Goal: Task Accomplishment & Management: Manage account settings

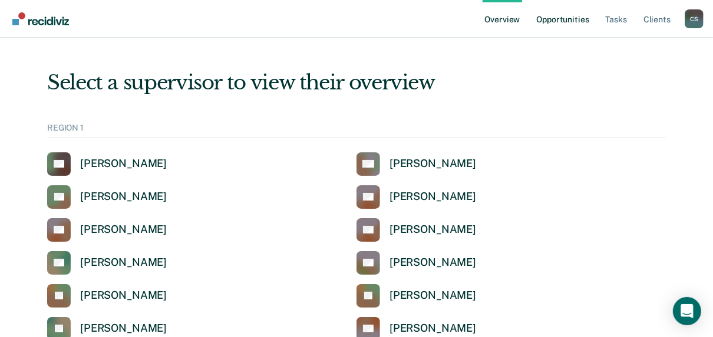
click at [553, 19] on link "Opportunities" at bounding box center [562, 19] width 57 height 38
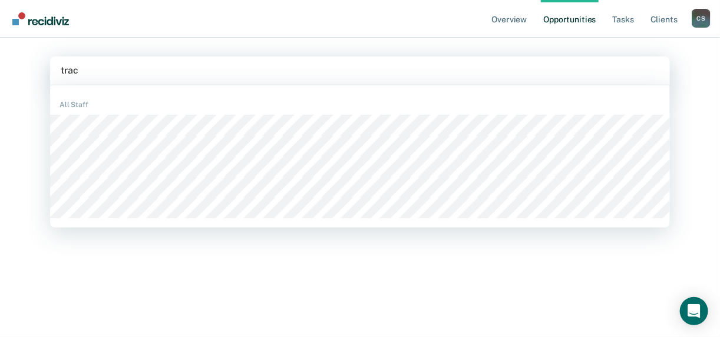
type input "[PERSON_NAME]"
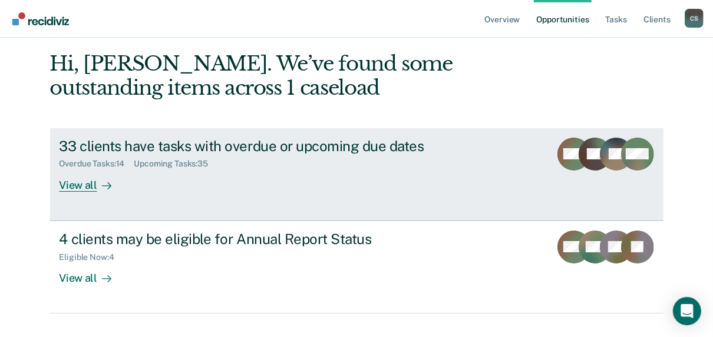
scroll to position [70, 0]
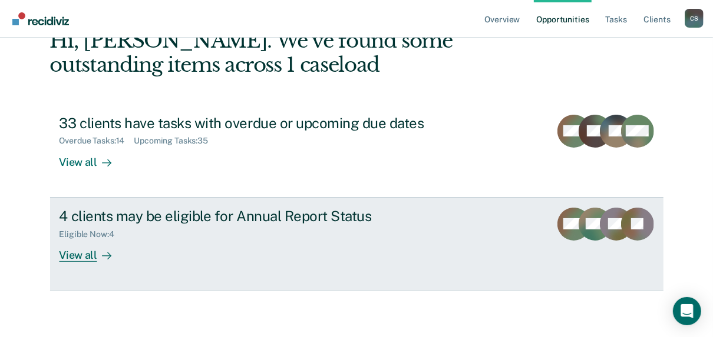
click at [88, 260] on div "View all" at bounding box center [92, 250] width 66 height 23
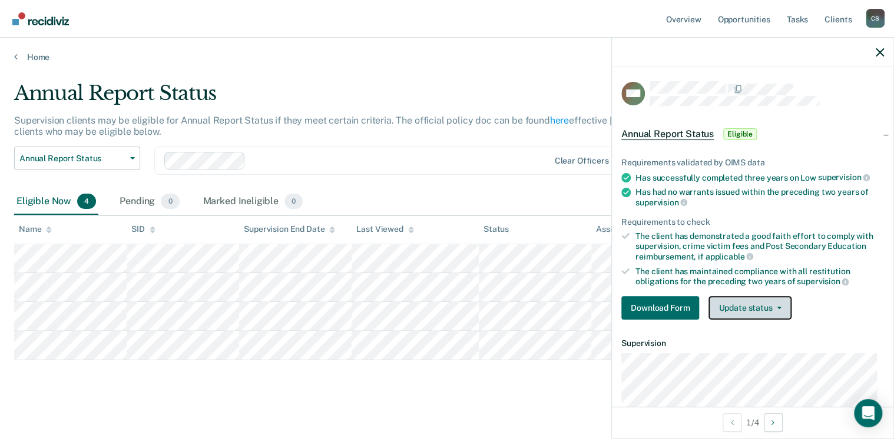
click at [719, 306] on button "Update status" at bounding box center [750, 308] width 83 height 24
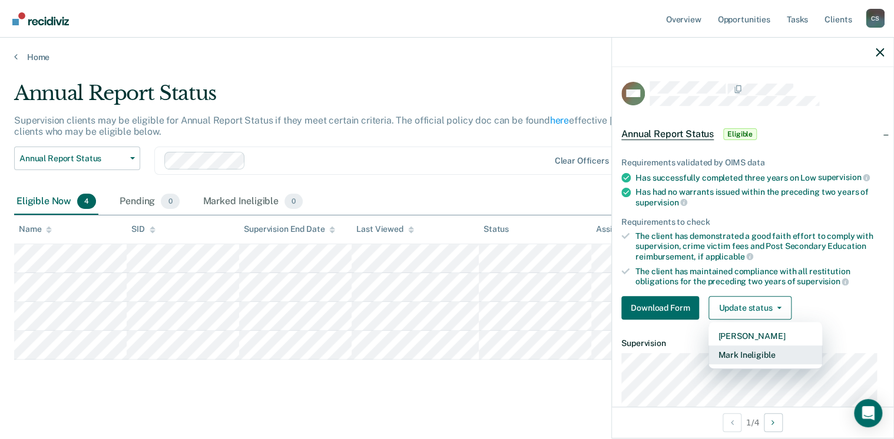
click at [719, 337] on button "Mark Ineligible" at bounding box center [766, 355] width 114 height 19
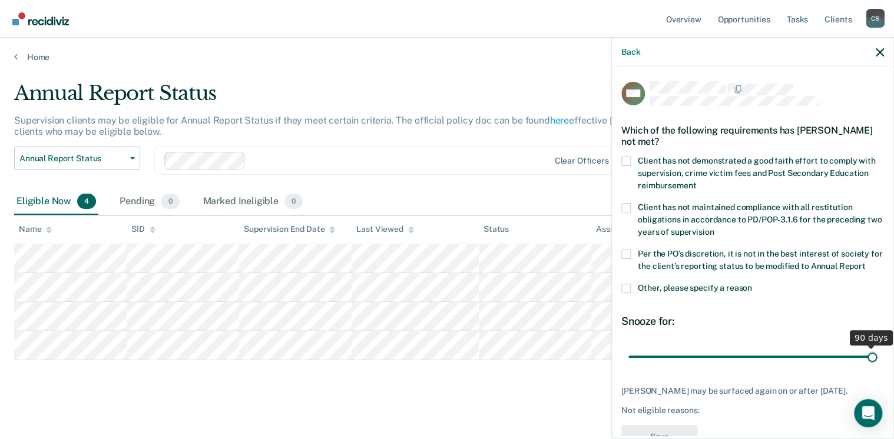
drag, startPoint x: 711, startPoint y: 356, endPoint x: 868, endPoint y: 358, distance: 156.7
type input "90"
click at [719, 337] on input "range" at bounding box center [752, 357] width 249 height 21
click at [627, 286] on span at bounding box center [625, 288] width 9 height 9
click at [719, 284] on input "Other, please specify a reason" at bounding box center [752, 284] width 0 height 0
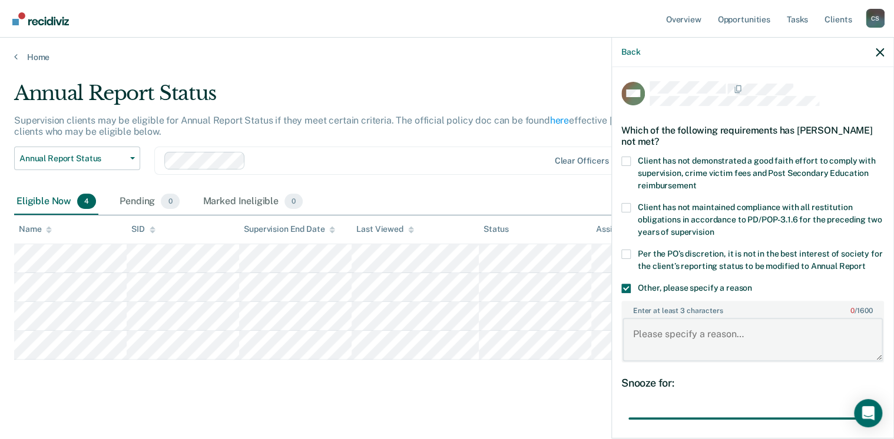
drag, startPoint x: 660, startPoint y: 347, endPoint x: 660, endPoint y: 336, distance: 11.2
click at [660, 337] on textarea "Enter at least 3 characters 0 / 1600" at bounding box center [753, 340] width 260 height 44
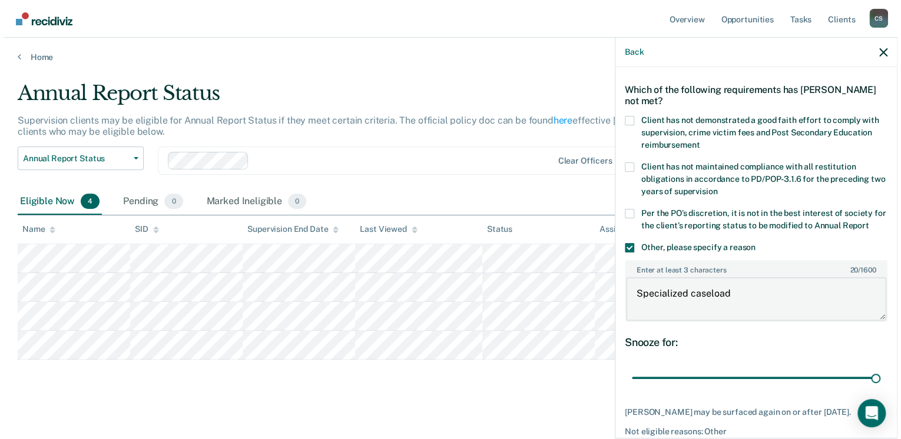
scroll to position [104, 0]
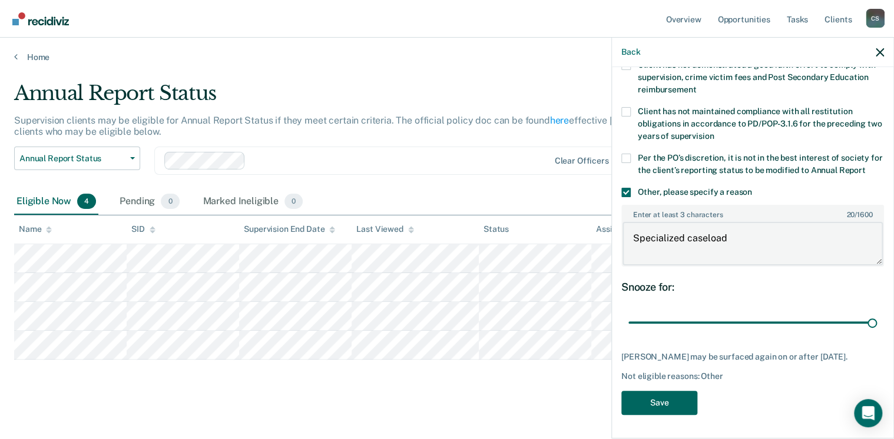
type textarea "Specialized caseload"
click at [663, 337] on button "Save" at bounding box center [659, 403] width 76 height 24
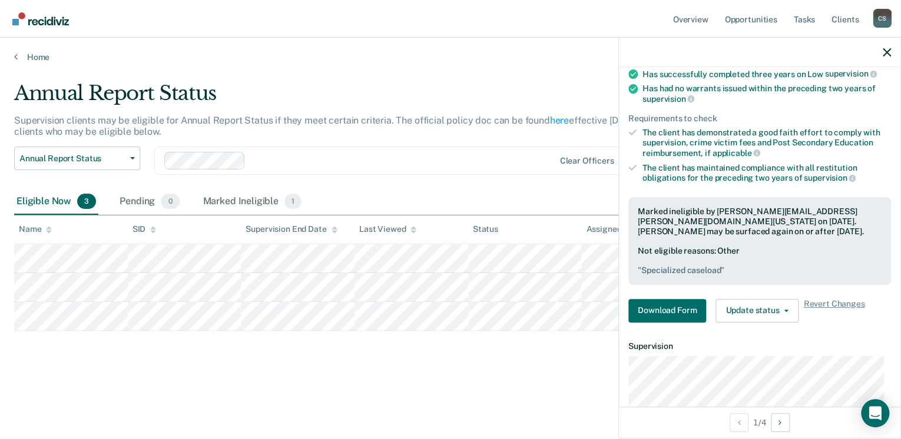
scroll to position [98, 0]
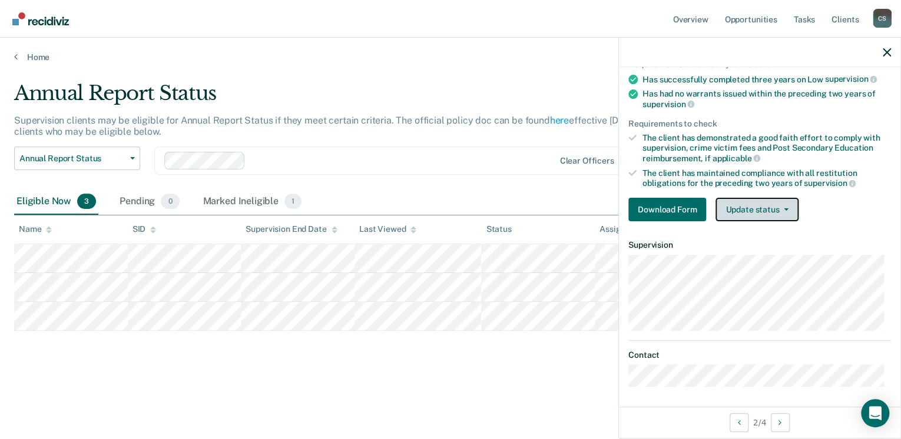
click at [719, 212] on button "Update status" at bounding box center [757, 210] width 83 height 24
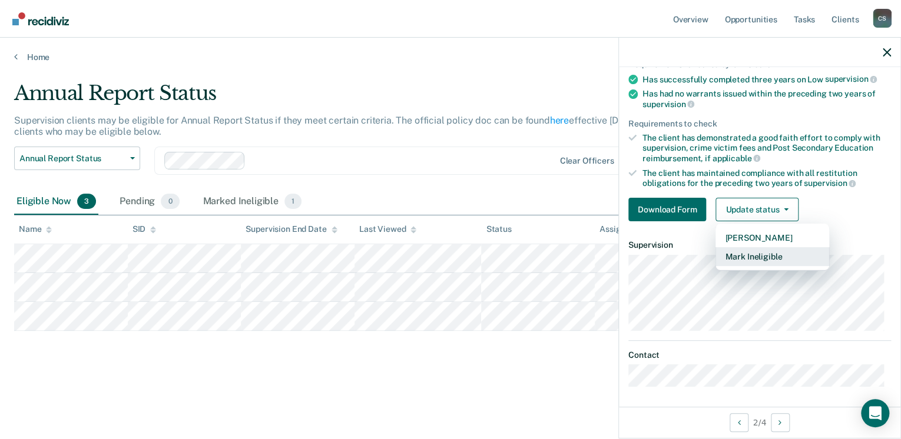
click at [719, 257] on button "Mark Ineligible" at bounding box center [773, 256] width 114 height 19
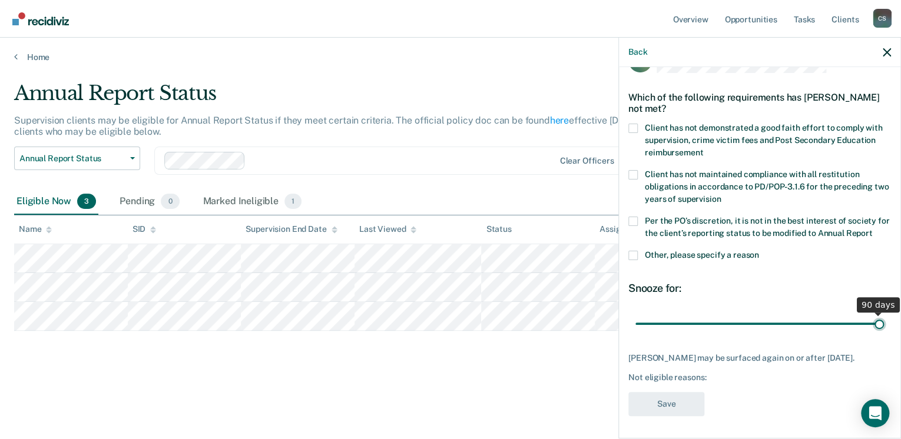
drag, startPoint x: 714, startPoint y: 322, endPoint x: 848, endPoint y: 307, distance: 135.1
type input "90"
click at [719, 324] on input "range" at bounding box center [759, 324] width 249 height 21
click at [632, 256] on span at bounding box center [632, 255] width 9 height 9
click at [719, 251] on input "Other, please specify a reason" at bounding box center [759, 251] width 0 height 0
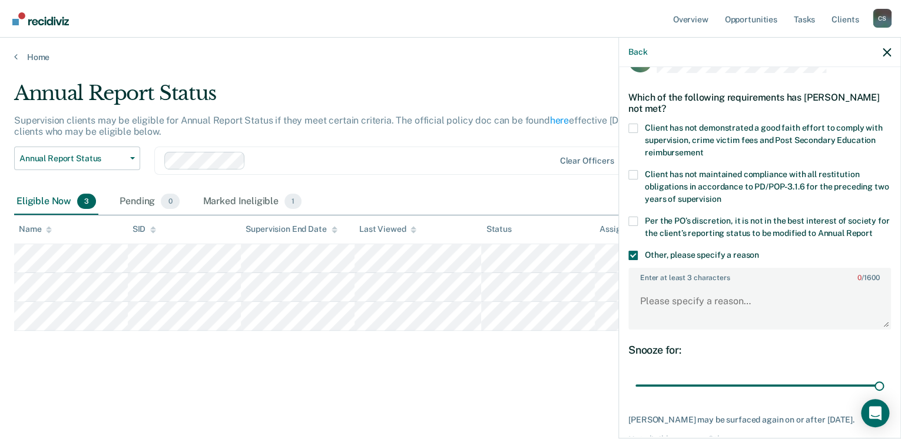
click at [667, 337] on div "KM Which of the following requirements has [PERSON_NAME] not met? Client has no…" at bounding box center [759, 266] width 263 height 437
click at [671, 313] on textarea "Enter at least 3 characters 0 / 1600" at bounding box center [760, 307] width 260 height 44
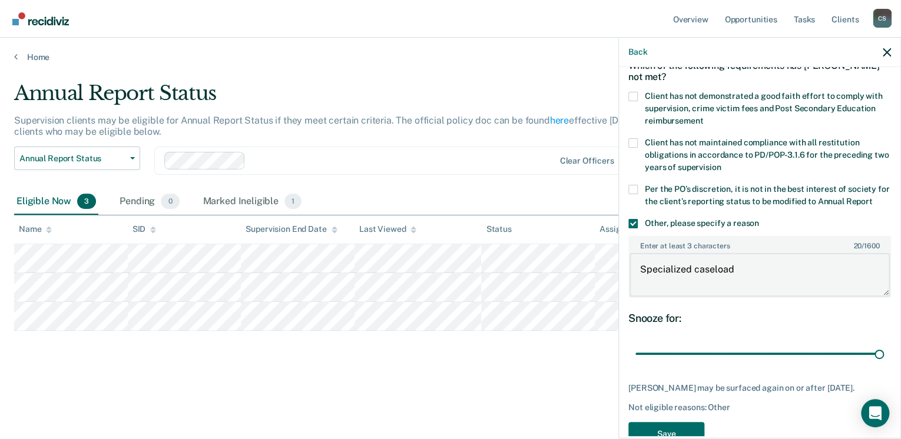
scroll to position [104, 0]
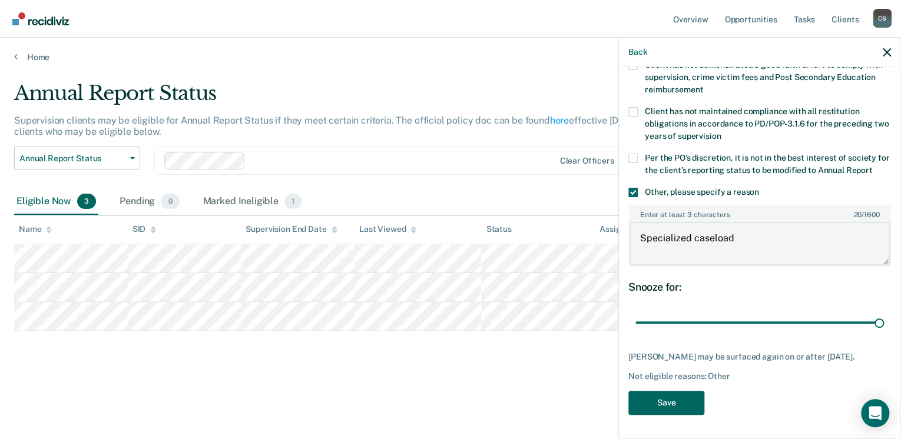
type textarea "Specialized caseload"
click at [671, 337] on button "Save" at bounding box center [666, 403] width 76 height 24
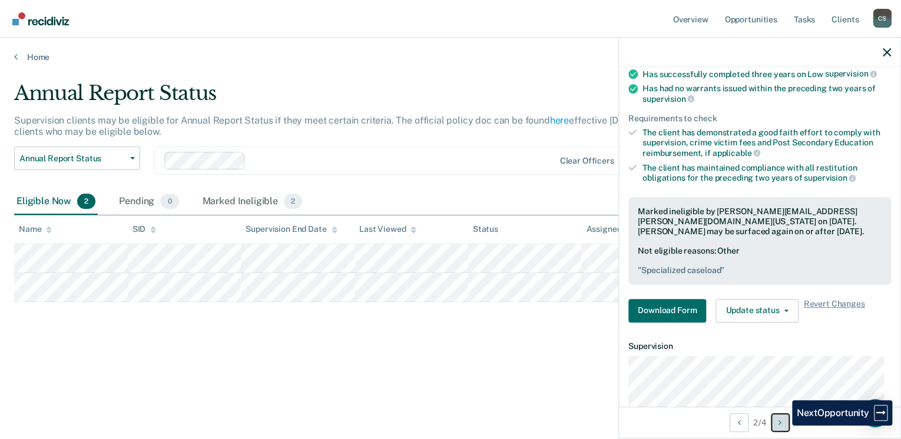
click at [719, 337] on button "Next Opportunity" at bounding box center [780, 422] width 19 height 19
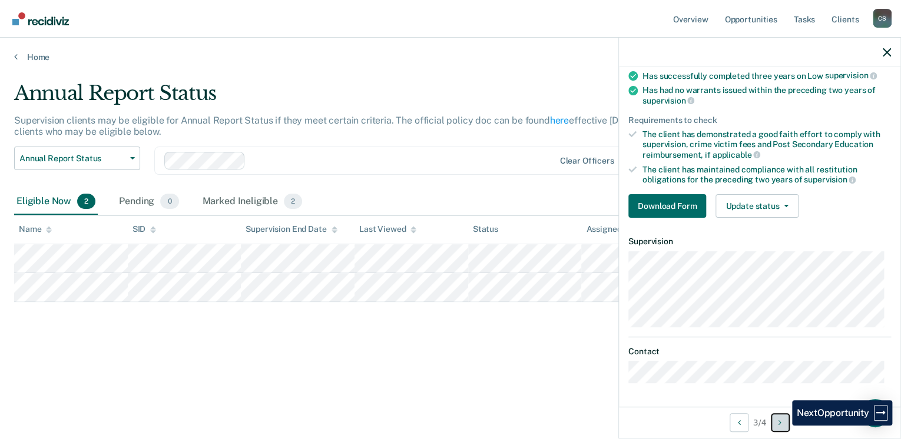
scroll to position [98, 0]
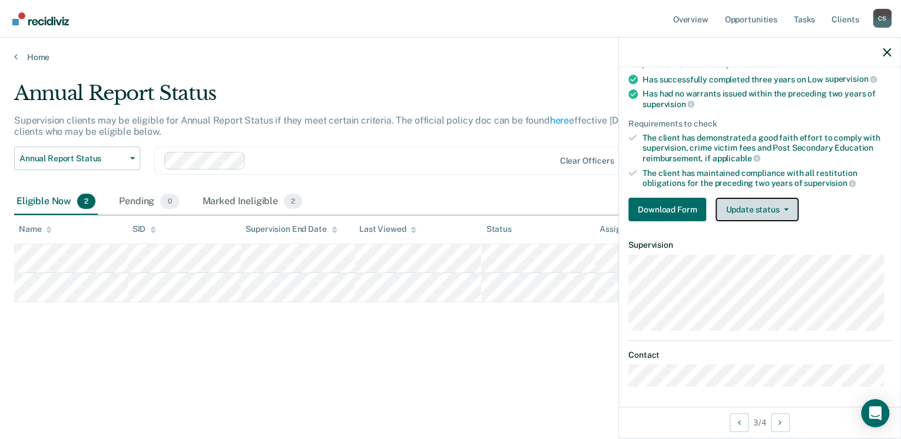
click at [719, 210] on button "Update status" at bounding box center [757, 210] width 83 height 24
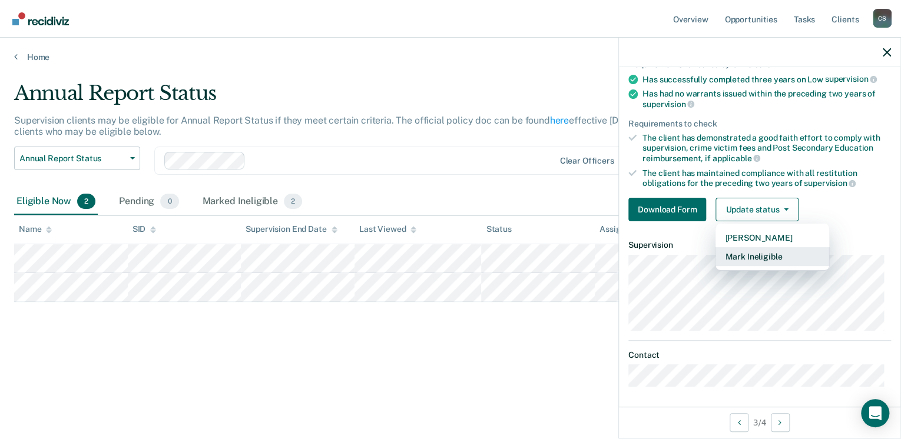
click at [719, 256] on button "Mark Ineligible" at bounding box center [773, 256] width 114 height 19
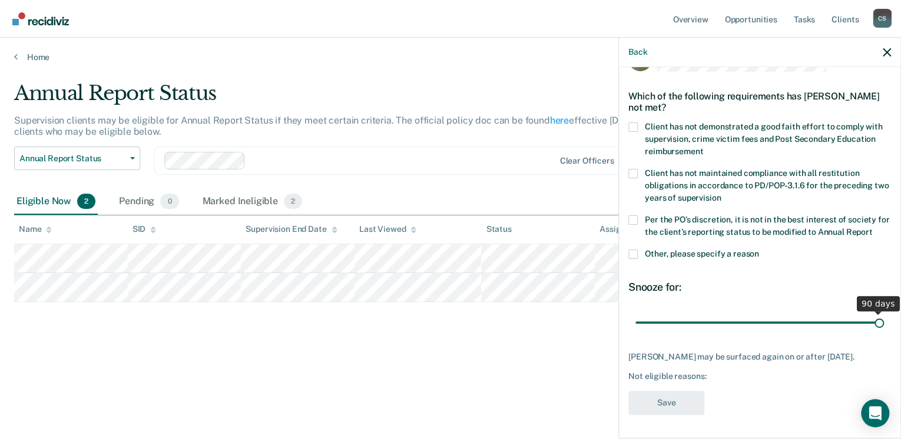
drag, startPoint x: 716, startPoint y: 309, endPoint x: 954, endPoint y: 323, distance: 238.4
type input "90"
click at [719, 323] on input "range" at bounding box center [759, 323] width 249 height 21
click at [634, 123] on span at bounding box center [632, 127] width 9 height 9
click at [703, 147] on input "Client has not demonstrated a good faith effort to comply with supervision, cri…" at bounding box center [703, 147] width 0 height 0
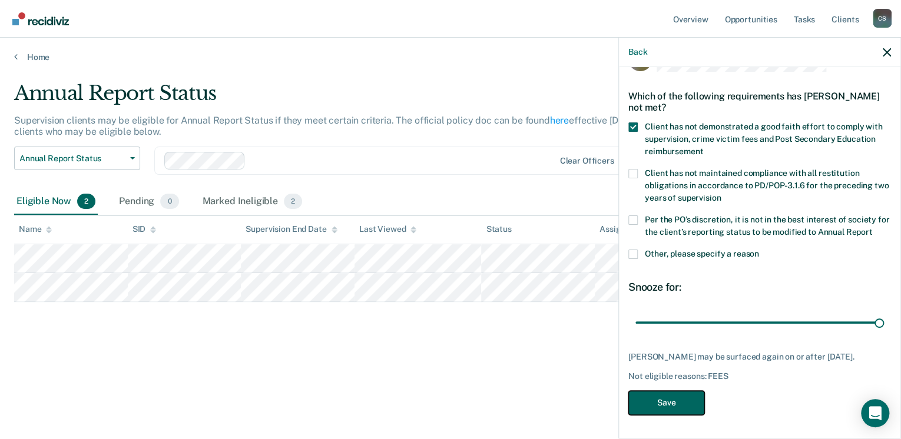
click at [661, 337] on button "Save" at bounding box center [666, 403] width 76 height 24
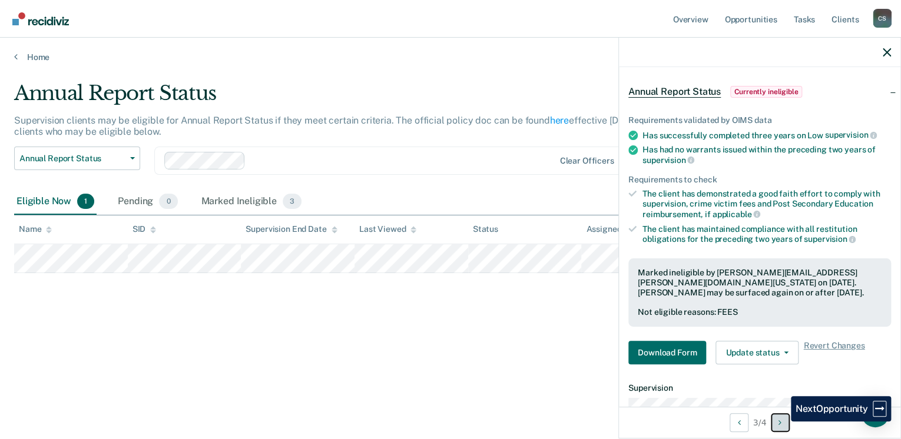
click at [719, 337] on icon "Next Opportunity" at bounding box center [780, 423] width 3 height 8
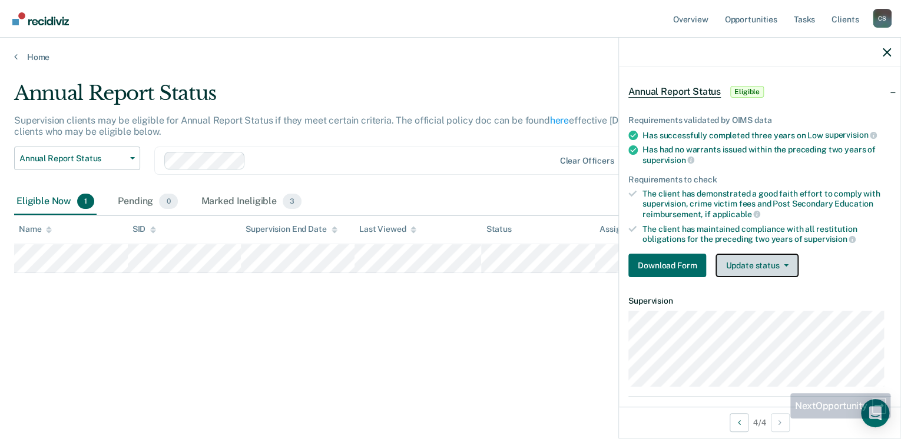
click at [719, 261] on button "Update status" at bounding box center [757, 266] width 83 height 24
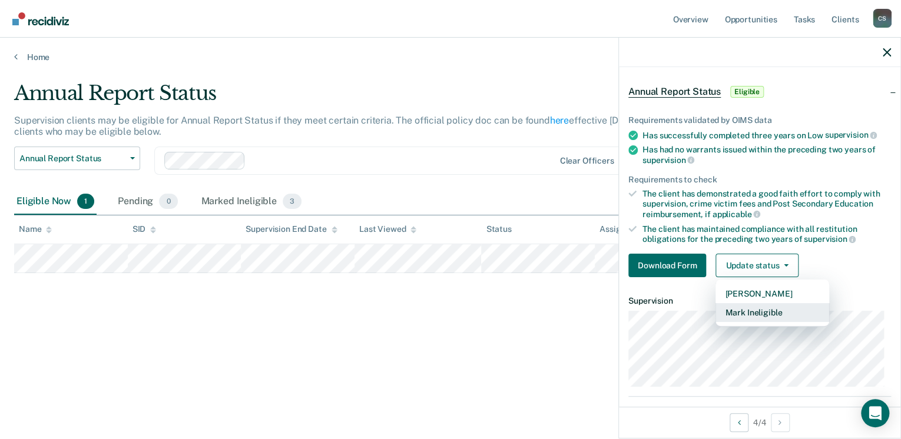
click at [719, 311] on button "Mark Ineligible" at bounding box center [773, 312] width 114 height 19
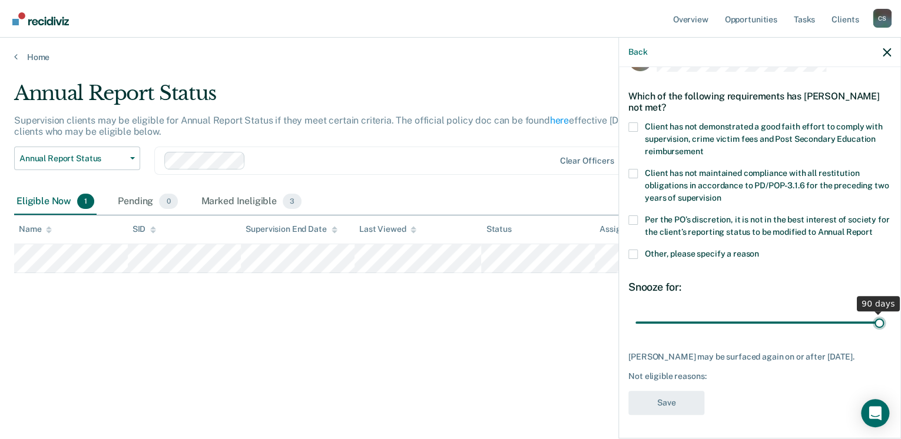
drag, startPoint x: 717, startPoint y: 314, endPoint x: 888, endPoint y: 323, distance: 171.6
type input "90"
click at [719, 323] on input "range" at bounding box center [759, 323] width 249 height 21
click at [636, 250] on span at bounding box center [632, 254] width 9 height 9
click at [719, 250] on input "Other, please specify a reason" at bounding box center [759, 250] width 0 height 0
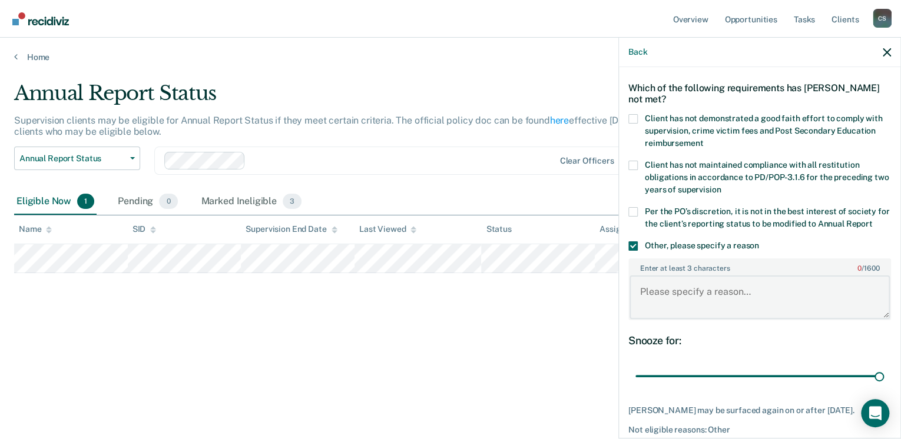
click at [644, 279] on textarea "Enter at least 3 characters 0 / 1600" at bounding box center [760, 298] width 260 height 44
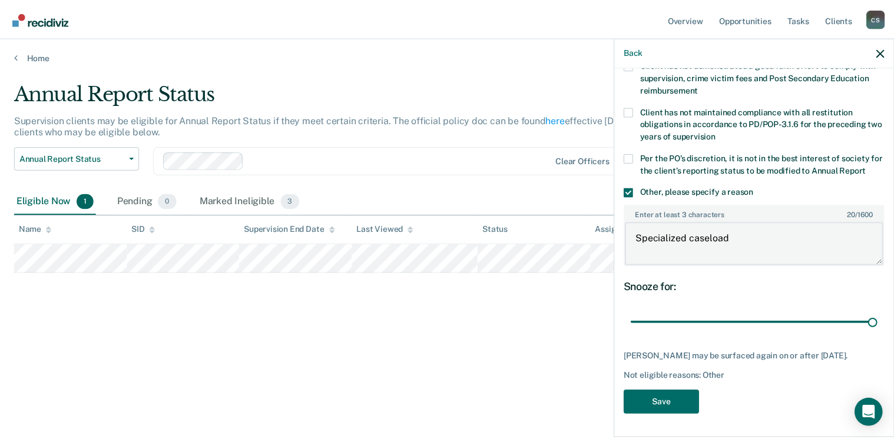
scroll to position [104, 0]
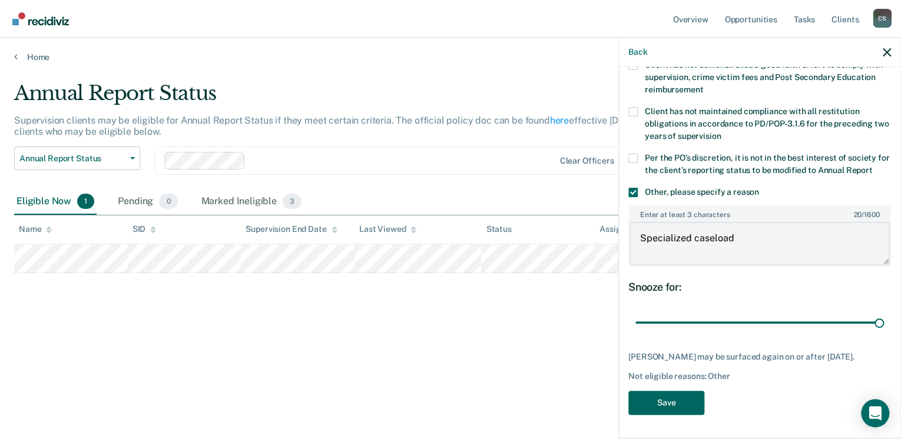
type textarea "Specialized caseload"
click at [639, 337] on button "Save" at bounding box center [666, 403] width 76 height 24
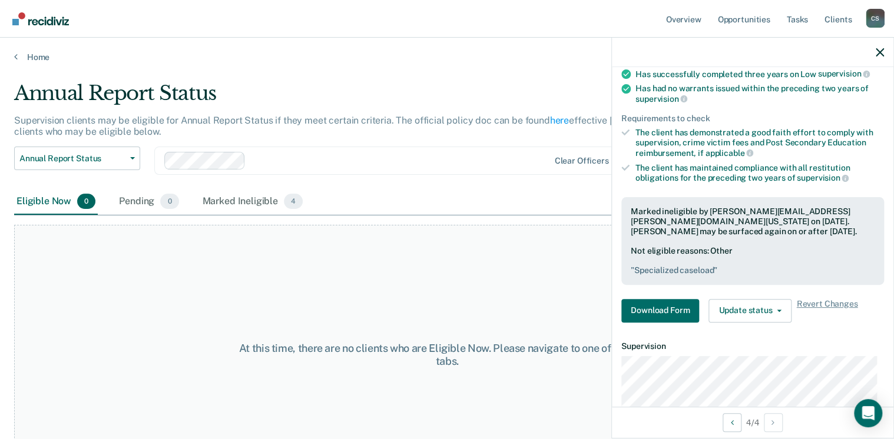
click at [444, 158] on div at bounding box center [399, 161] width 299 height 14
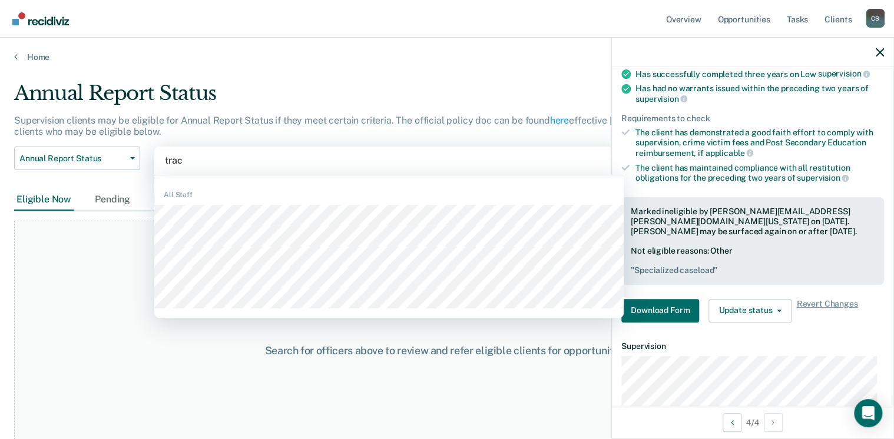
type input "[PERSON_NAME]"
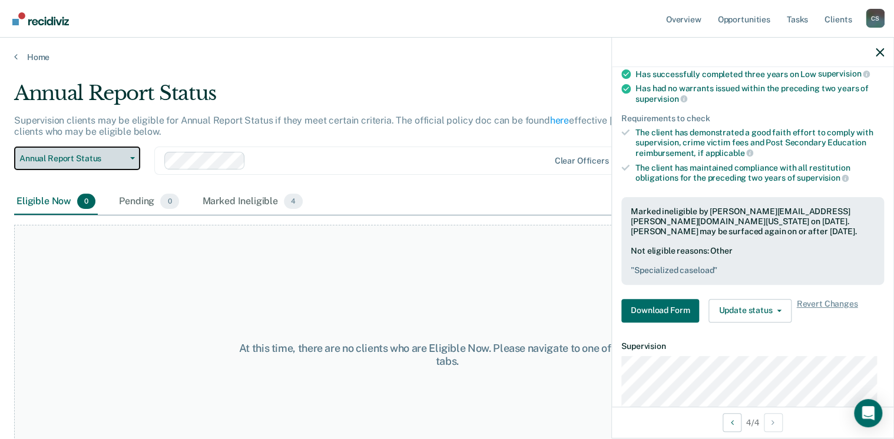
click at [82, 155] on span "Annual Report Status" at bounding box center [72, 159] width 106 height 10
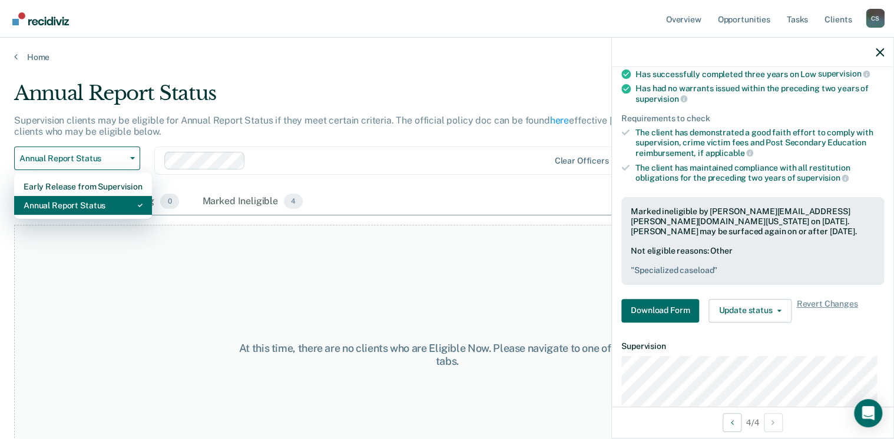
click at [76, 207] on div "Annual Report Status" at bounding box center [83, 205] width 119 height 19
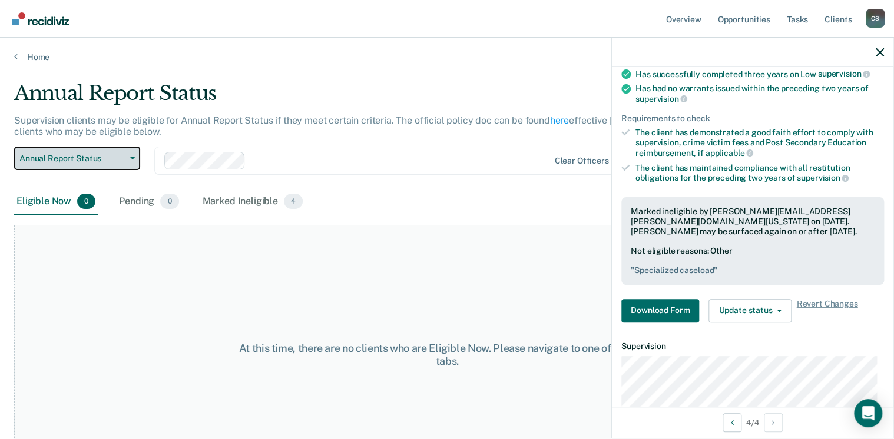
click at [67, 158] on span "Annual Report Status" at bounding box center [72, 159] width 106 height 10
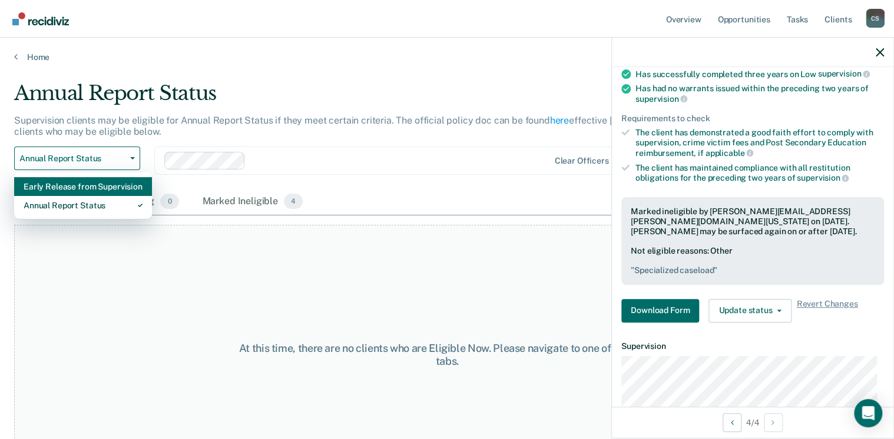
click at [61, 184] on div "Early Release from Supervision" at bounding box center [83, 186] width 119 height 19
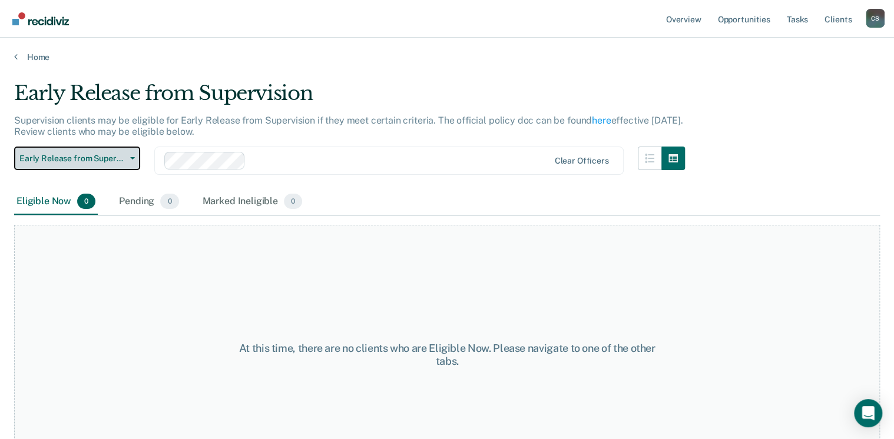
click at [60, 161] on span "Early Release from Supervision" at bounding box center [72, 159] width 106 height 10
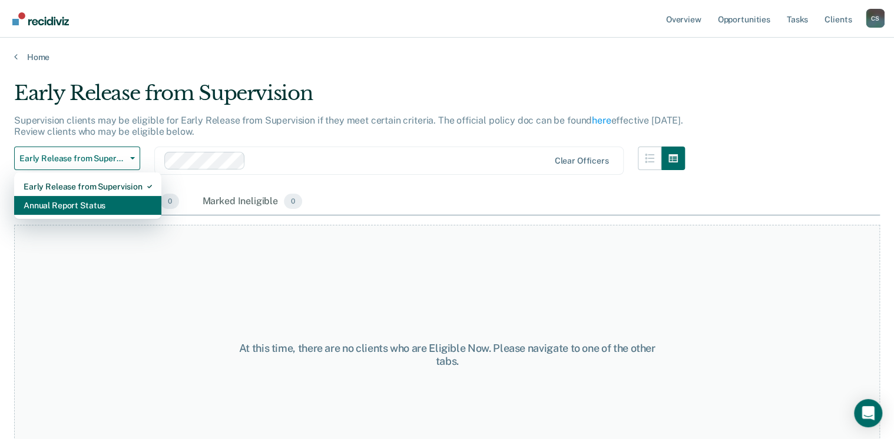
click at [59, 204] on div "Annual Report Status" at bounding box center [88, 205] width 128 height 19
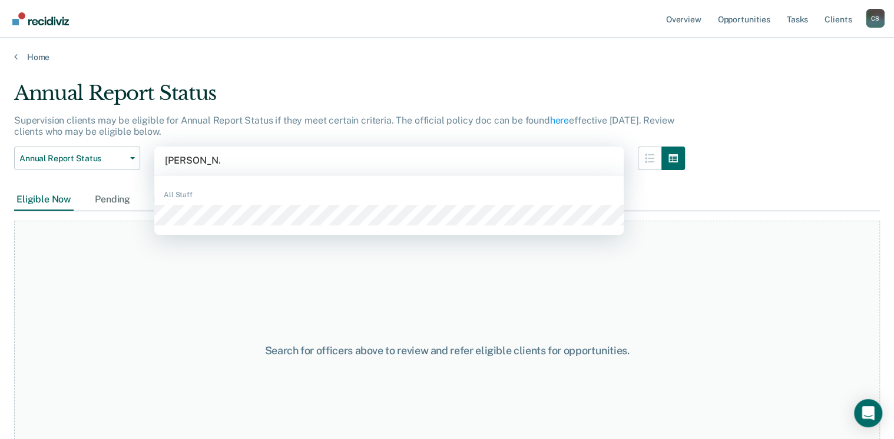
type input "[PERSON_NAME]"
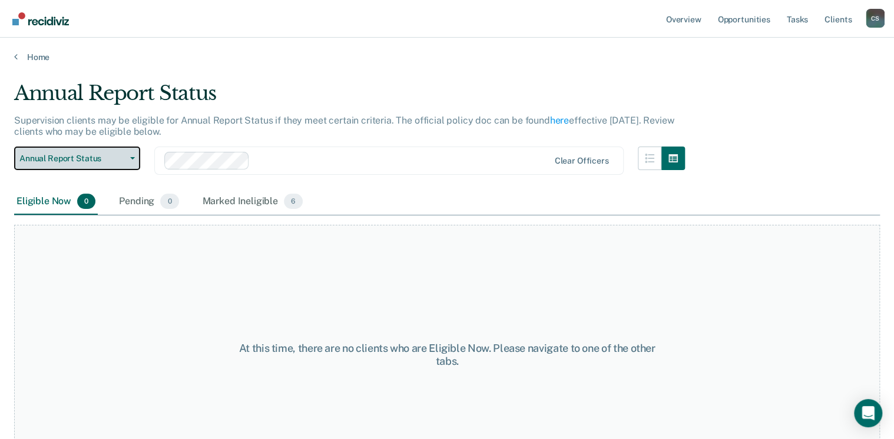
click at [95, 154] on span "Annual Report Status" at bounding box center [72, 159] width 106 height 10
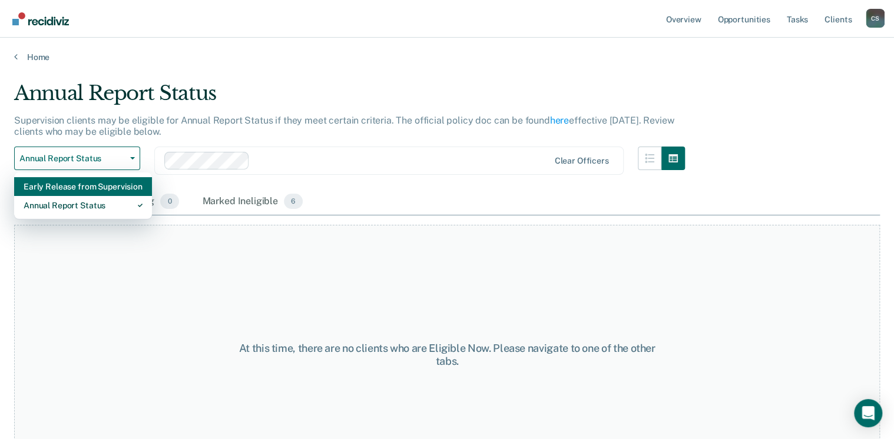
click at [75, 185] on div "Early Release from Supervision" at bounding box center [83, 186] width 119 height 19
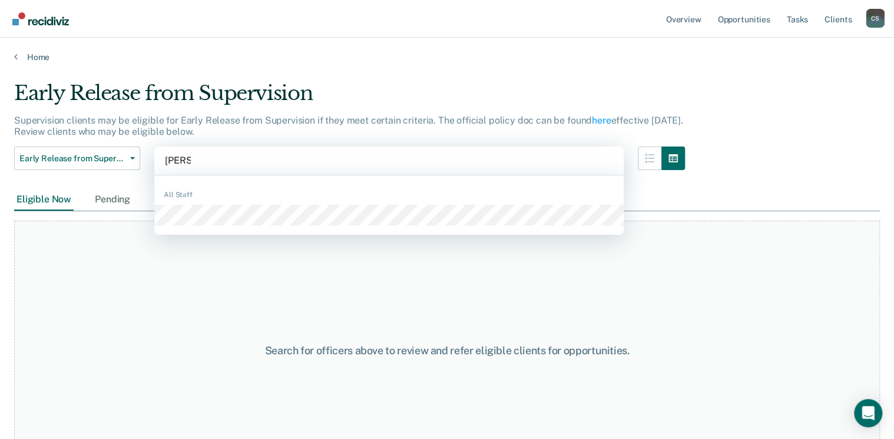
type input "[PERSON_NAME]"
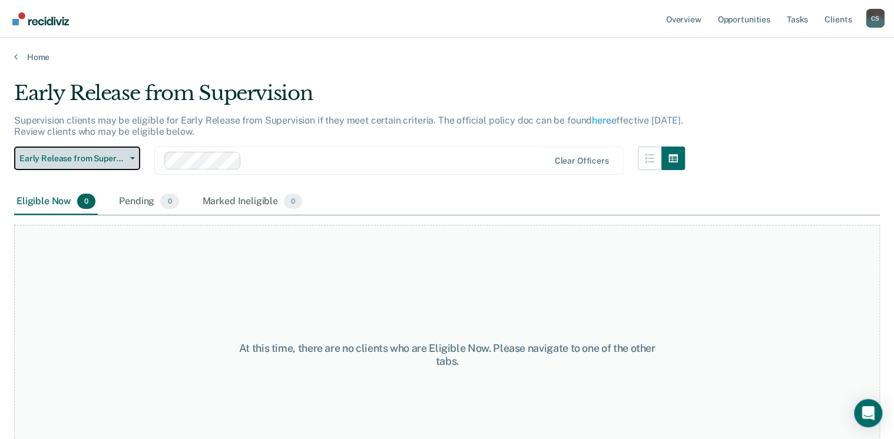
click at [108, 157] on span "Early Release from Supervision" at bounding box center [72, 159] width 106 height 10
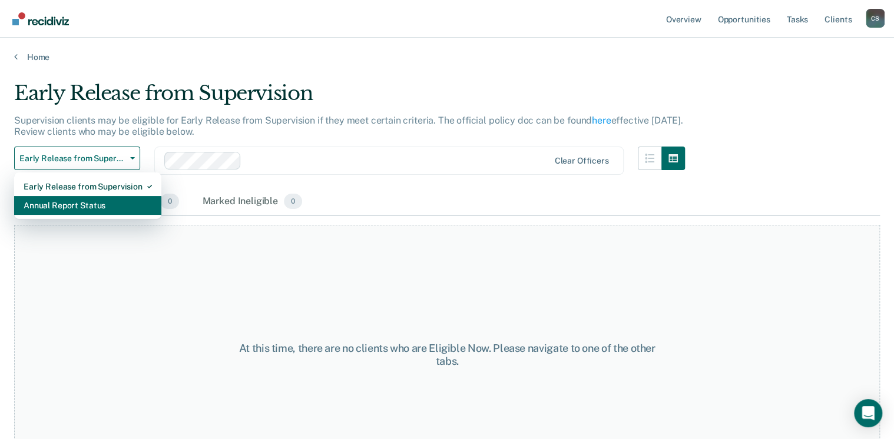
click at [102, 201] on div "Annual Report Status" at bounding box center [88, 205] width 128 height 19
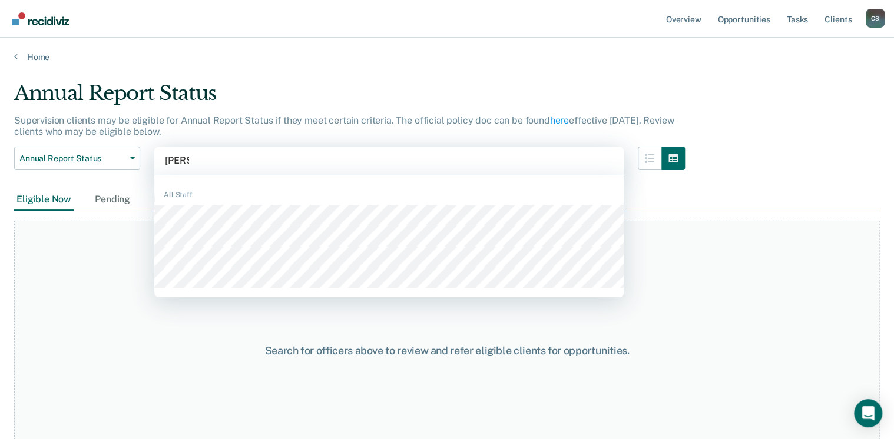
type input "[PERSON_NAME]"
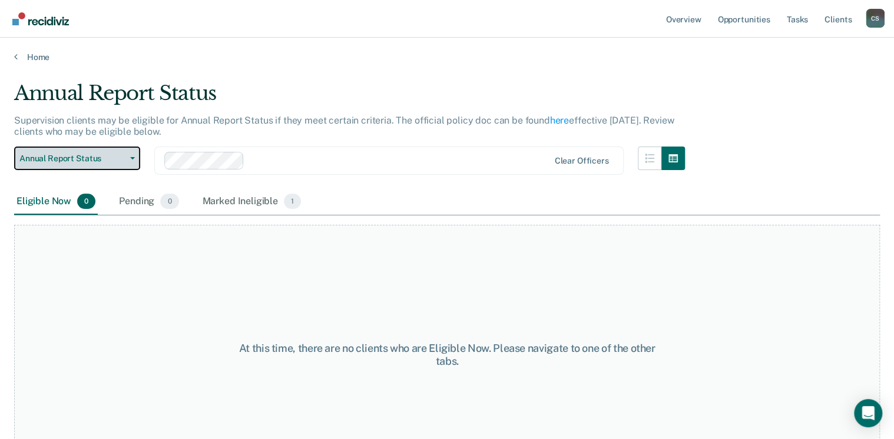
click at [107, 157] on span "Annual Report Status" at bounding box center [72, 159] width 106 height 10
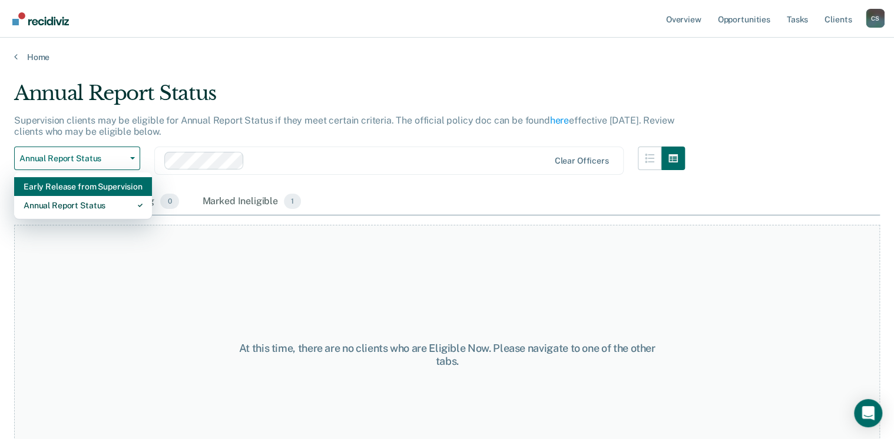
click at [88, 190] on div "Early Release from Supervision" at bounding box center [83, 186] width 119 height 19
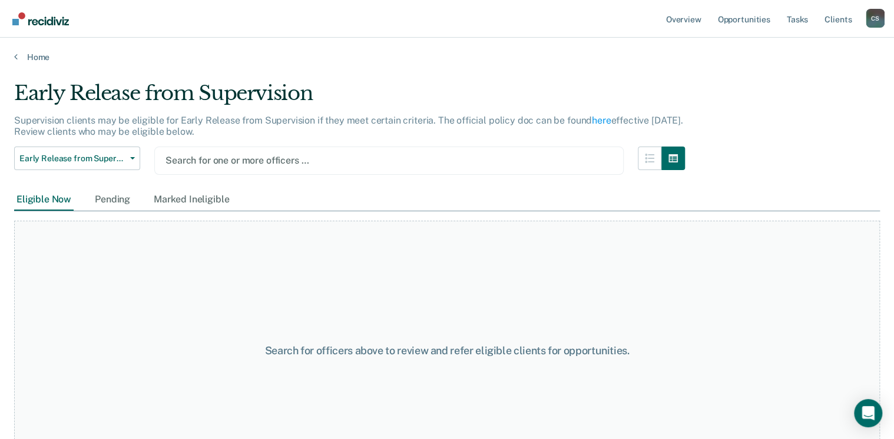
type input "k"
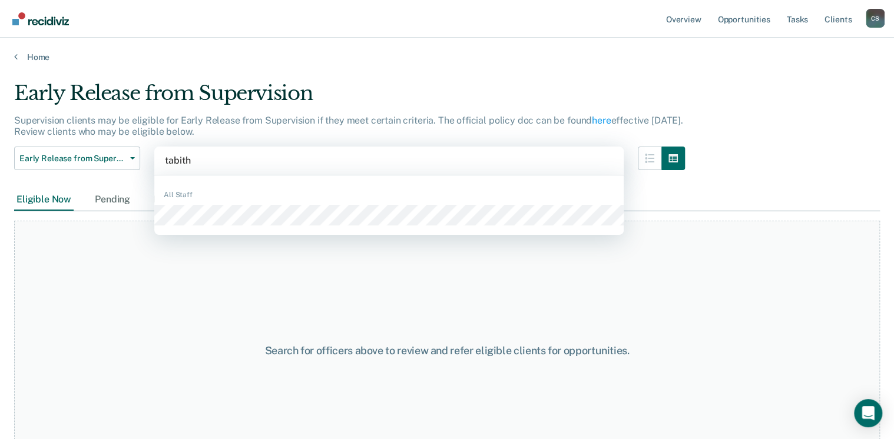
type input "[PERSON_NAME]"
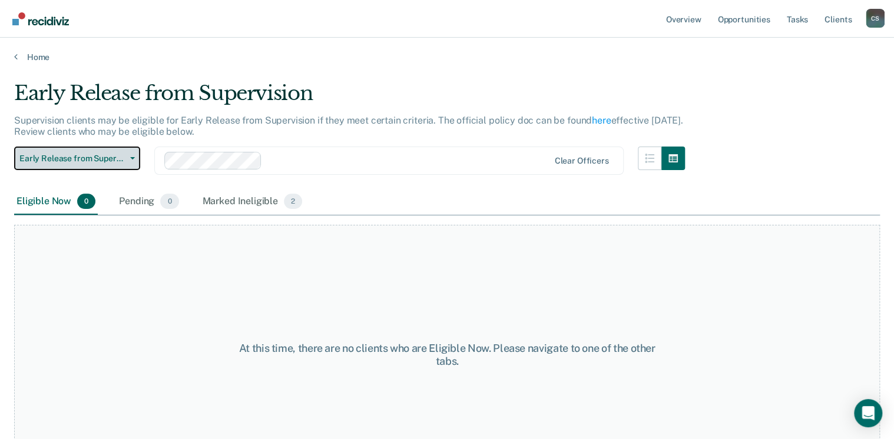
click at [129, 166] on button "Early Release from Supervision" at bounding box center [77, 159] width 126 height 24
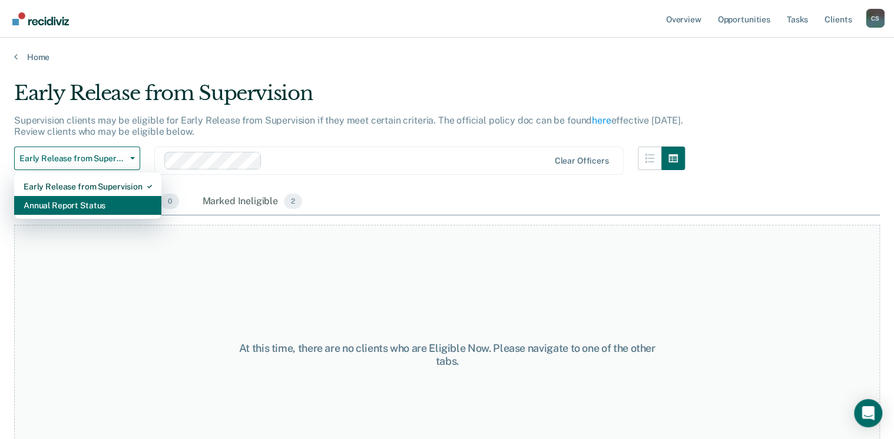
click at [110, 204] on div "Annual Report Status" at bounding box center [88, 205] width 128 height 19
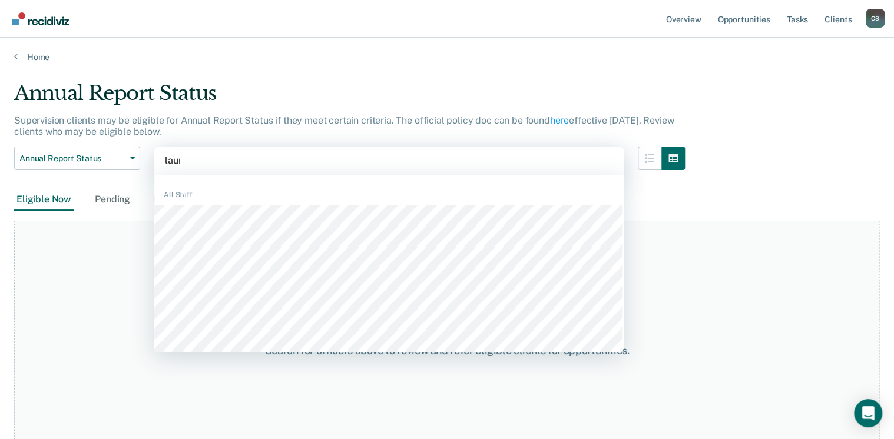
type input "[PERSON_NAME]"
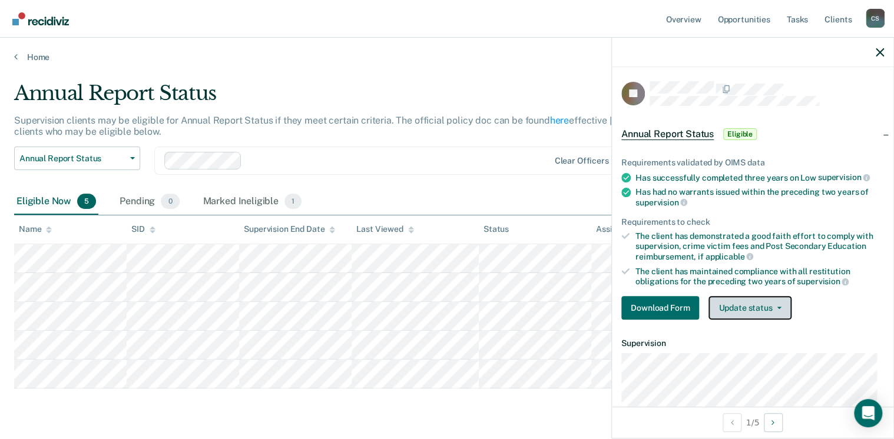
click at [719, 305] on button "Update status" at bounding box center [750, 308] width 83 height 24
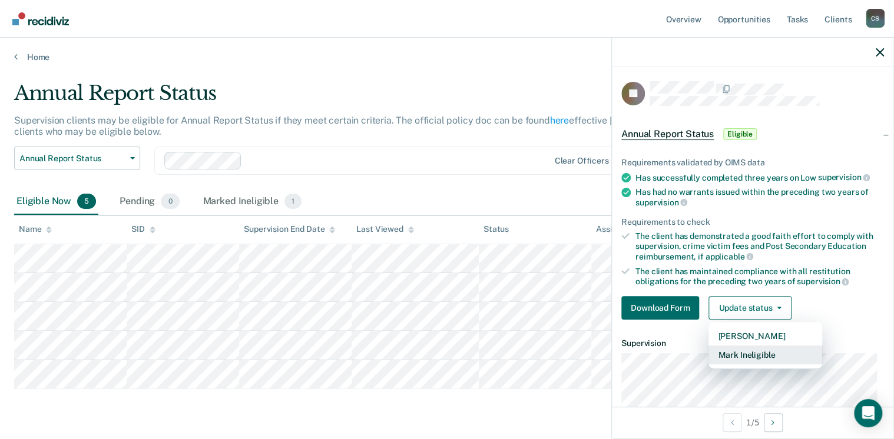
click at [719, 337] on button "Mark Ineligible" at bounding box center [766, 355] width 114 height 19
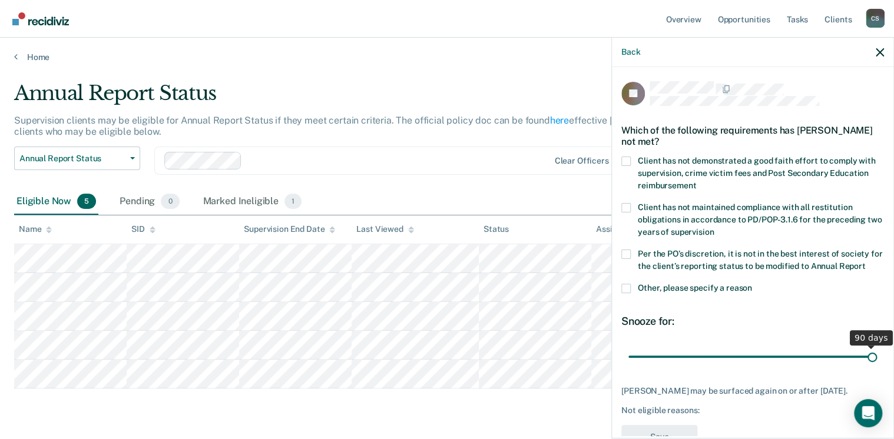
drag, startPoint x: 707, startPoint y: 356, endPoint x: 876, endPoint y: 357, distance: 169.0
type input "90"
click at [719, 337] on input "range" at bounding box center [752, 357] width 249 height 21
click at [621, 287] on span at bounding box center [625, 288] width 9 height 9
click at [719, 284] on input "Other, please specify a reason" at bounding box center [752, 284] width 0 height 0
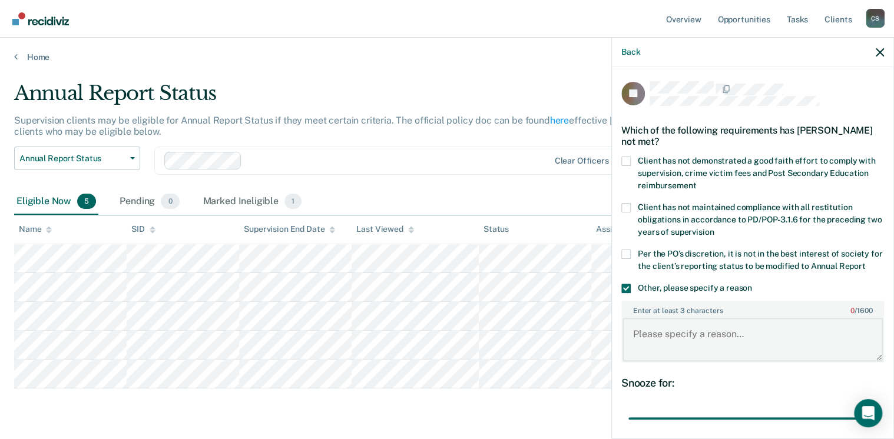
click at [648, 337] on textarea "Enter at least 3 characters 0 / 1600" at bounding box center [753, 340] width 260 height 44
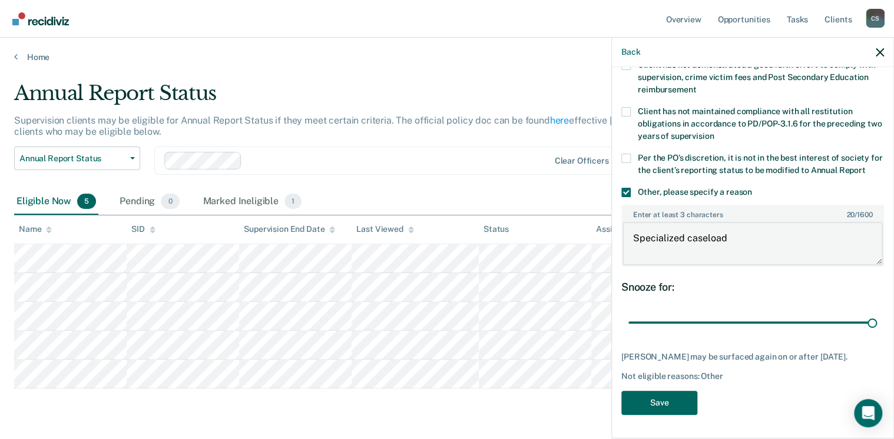
type textarea "Specialized caseload"
click at [648, 337] on button "Save" at bounding box center [659, 403] width 76 height 24
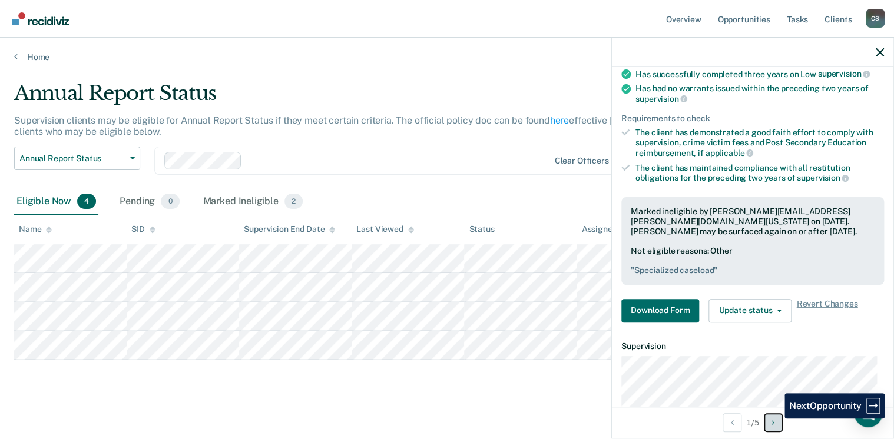
click at [719, 337] on icon "Next Opportunity" at bounding box center [773, 423] width 3 height 8
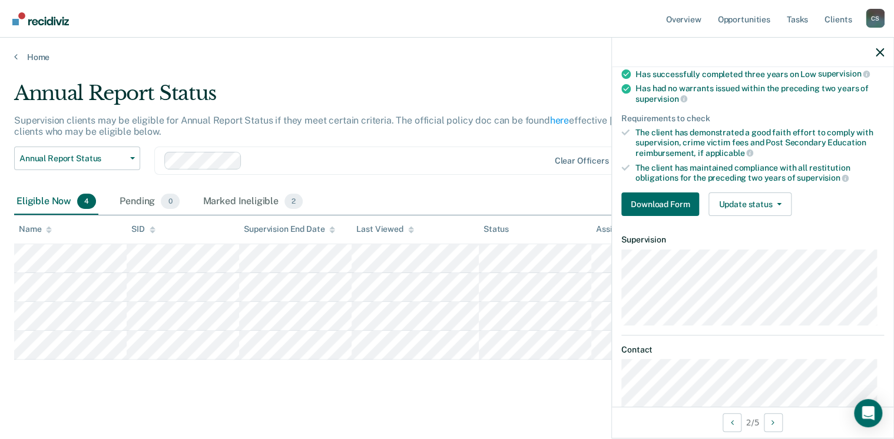
click at [719, 188] on div "Requirements validated by OIMS data Has successfully completed three years on L…" at bounding box center [753, 130] width 282 height 190
click at [719, 196] on button "Update status" at bounding box center [750, 205] width 83 height 24
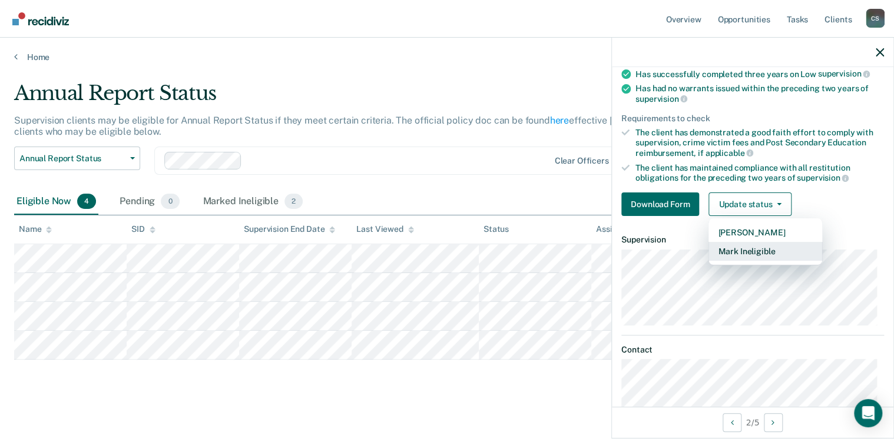
click at [719, 250] on button "Mark Ineligible" at bounding box center [766, 251] width 114 height 19
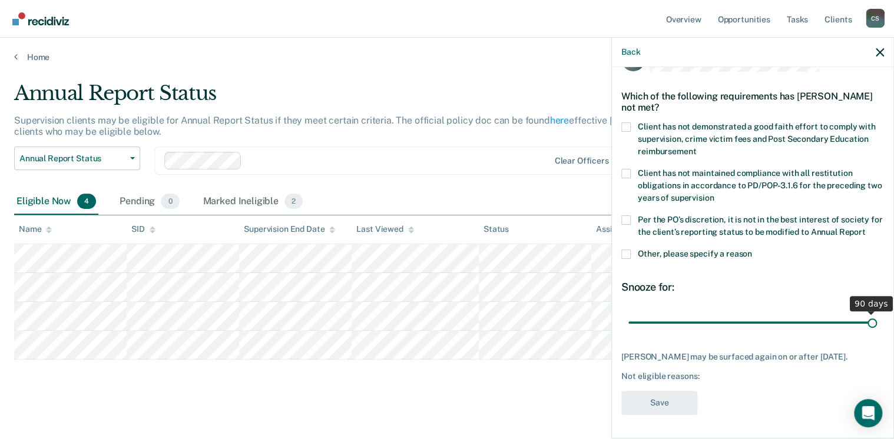
drag, startPoint x: 706, startPoint y: 314, endPoint x: 935, endPoint y: 336, distance: 230.2
type input "90"
click at [719, 333] on input "range" at bounding box center [752, 323] width 249 height 21
click at [628, 250] on span at bounding box center [625, 254] width 9 height 9
click at [719, 250] on input "Other, please specify a reason" at bounding box center [752, 250] width 0 height 0
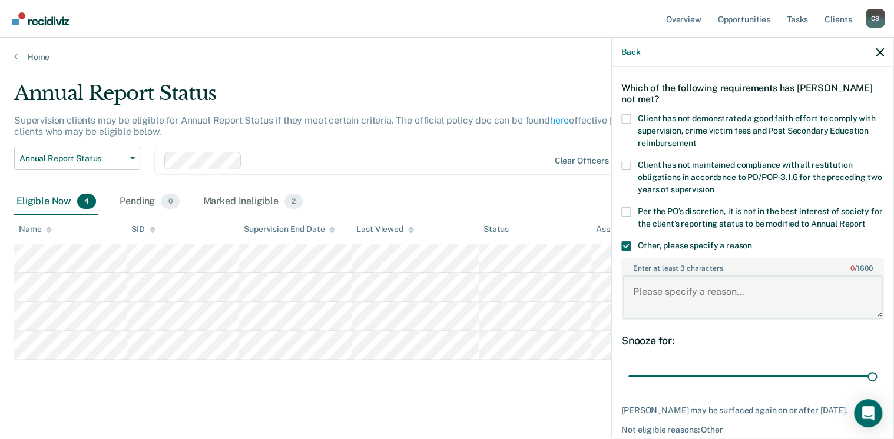
click at [664, 279] on textarea "Enter at least 3 characters 0 / 1600" at bounding box center [753, 298] width 260 height 44
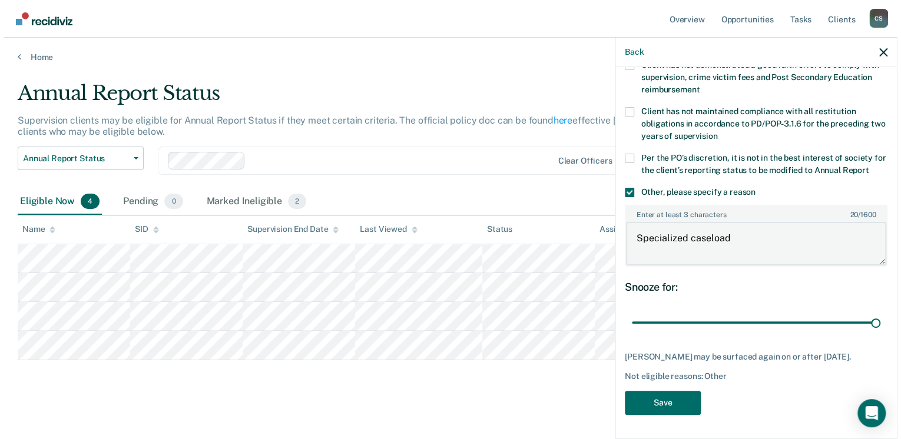
scroll to position [104, 0]
type textarea "Specialized caseload"
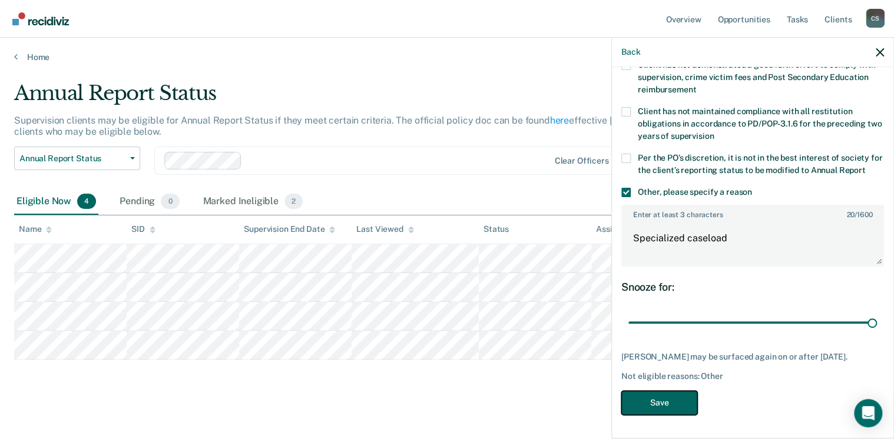
click at [650, 337] on button "Save" at bounding box center [659, 403] width 76 height 24
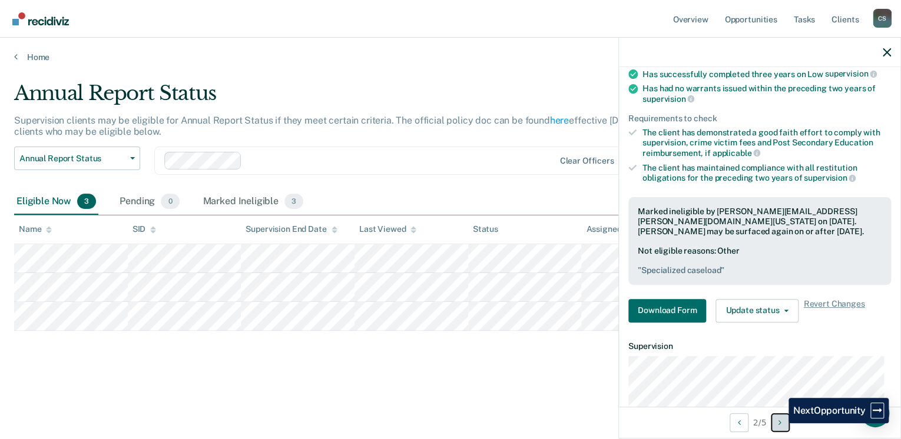
click at [719, 337] on icon "Next Opportunity" at bounding box center [780, 423] width 3 height 8
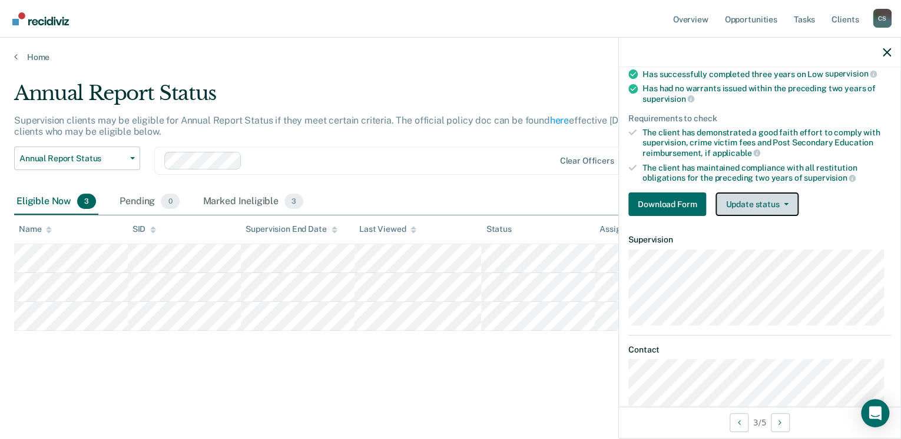
click at [719, 200] on button "Update status" at bounding box center [757, 205] width 83 height 24
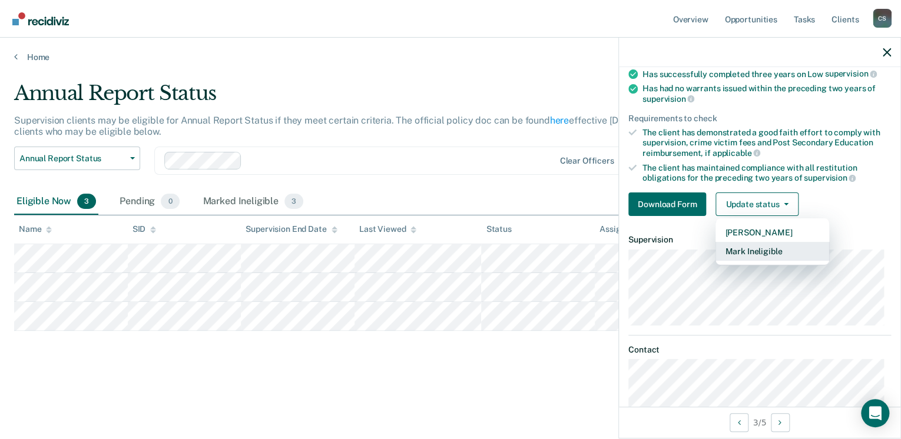
click at [719, 246] on button "Mark Ineligible" at bounding box center [773, 251] width 114 height 19
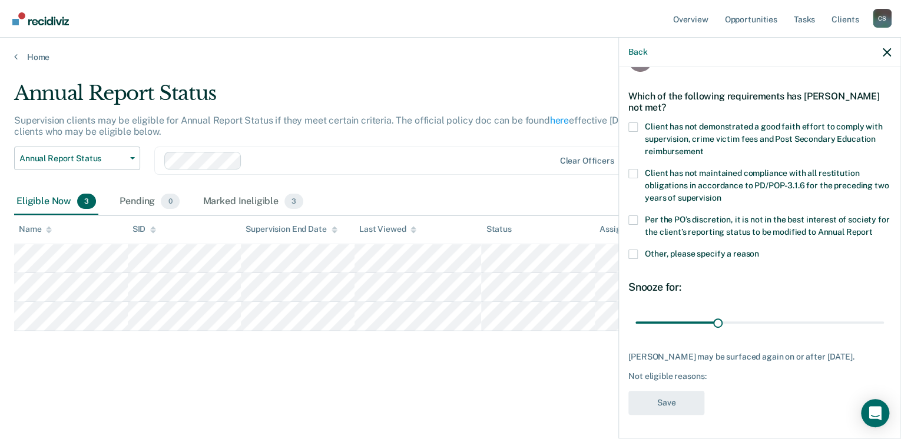
scroll to position [33, 0]
drag, startPoint x: 713, startPoint y: 325, endPoint x: 939, endPoint y: 330, distance: 225.6
type input "90"
click at [719, 330] on input "range" at bounding box center [759, 324] width 249 height 21
click at [677, 260] on label "Other, please specify a reason" at bounding box center [759, 257] width 263 height 12
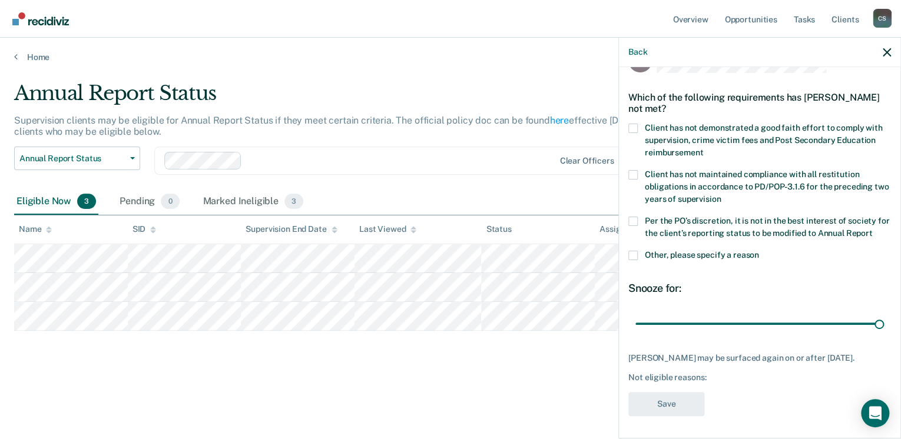
click at [719, 251] on input "Other, please specify a reason" at bounding box center [759, 251] width 0 height 0
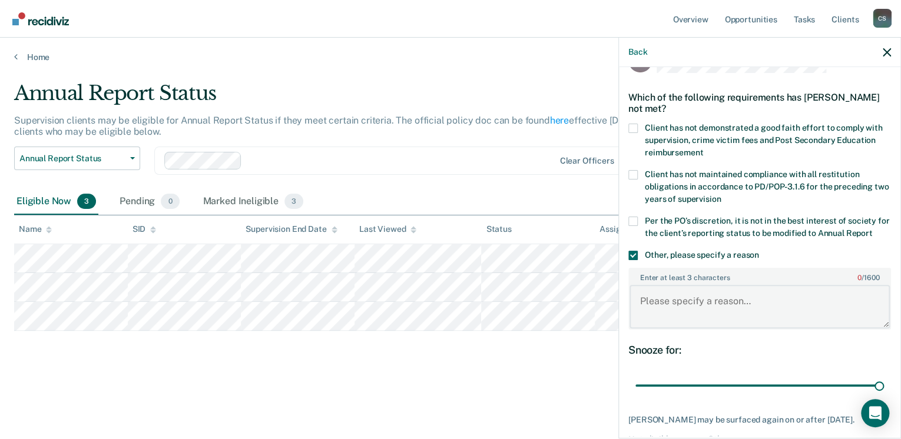
click at [664, 299] on textarea "Enter at least 3 characters 0 / 1600" at bounding box center [760, 307] width 260 height 44
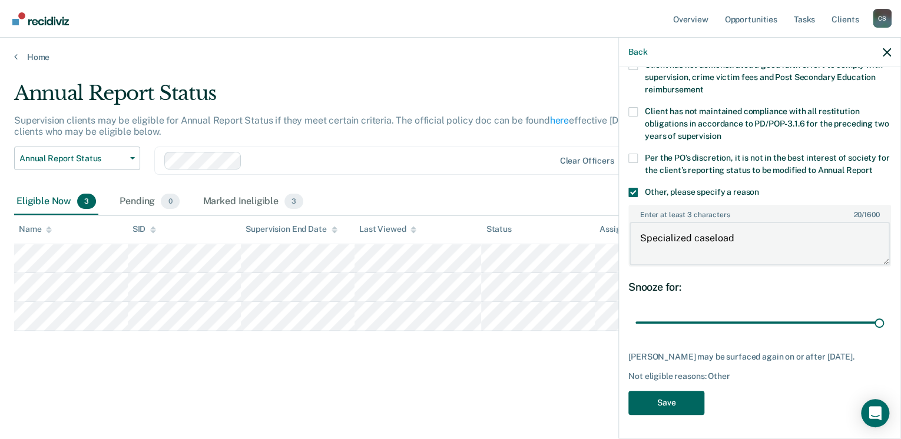
type textarea "Specialized caseload"
click at [667, 337] on button "Save" at bounding box center [666, 403] width 76 height 24
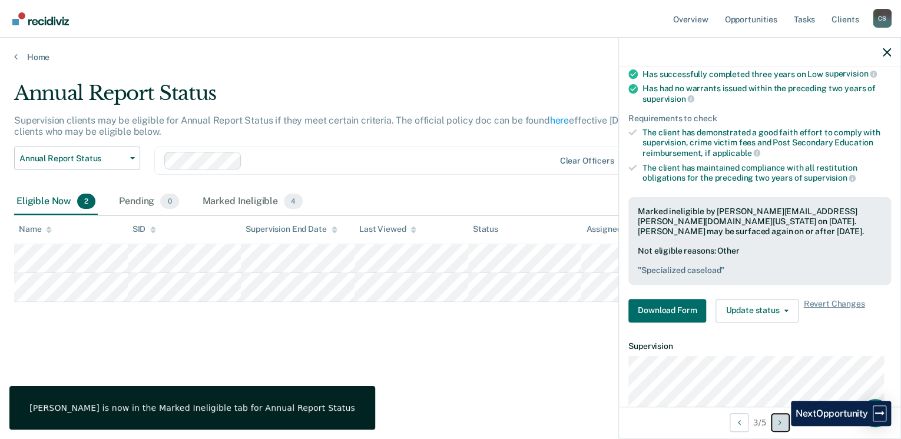
click at [719, 337] on button "Next Opportunity" at bounding box center [780, 422] width 19 height 19
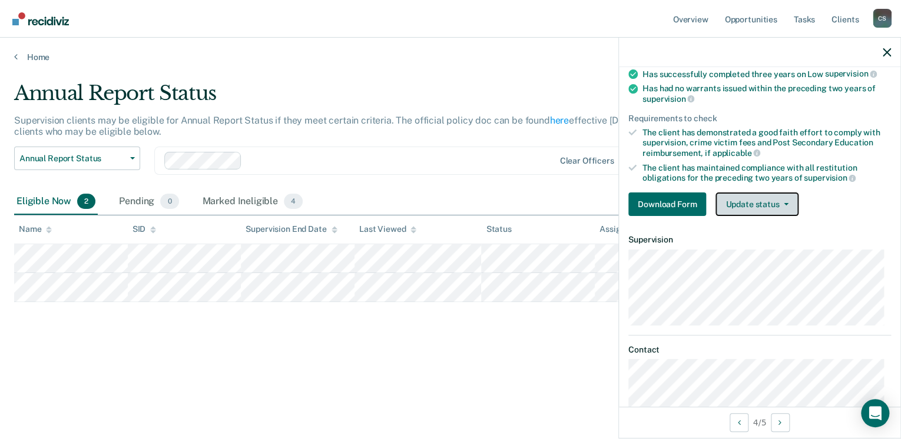
click at [719, 200] on button "Update status" at bounding box center [757, 205] width 83 height 24
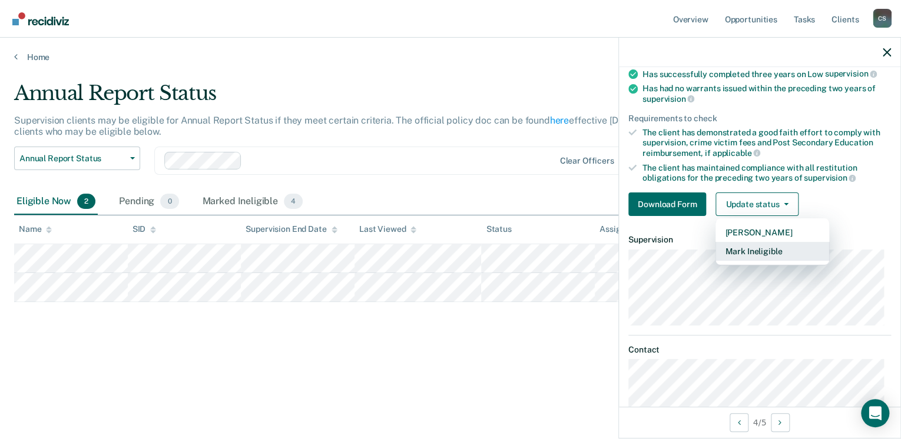
click at [719, 245] on button "Mark Ineligible" at bounding box center [773, 251] width 114 height 19
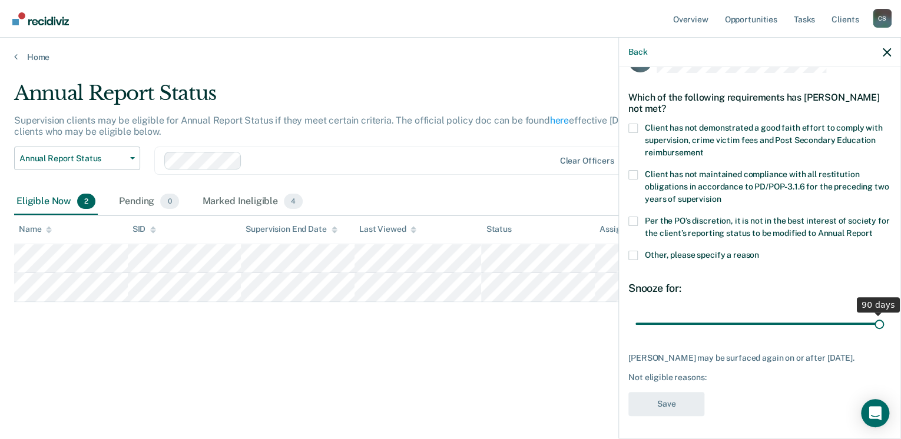
drag, startPoint x: 714, startPoint y: 317, endPoint x: 938, endPoint y: 321, distance: 223.8
type input "90"
click at [719, 321] on input "range" at bounding box center [759, 324] width 249 height 21
click at [638, 253] on label "Other, please specify a reason" at bounding box center [759, 257] width 263 height 12
click at [719, 251] on input "Other, please specify a reason" at bounding box center [759, 251] width 0 height 0
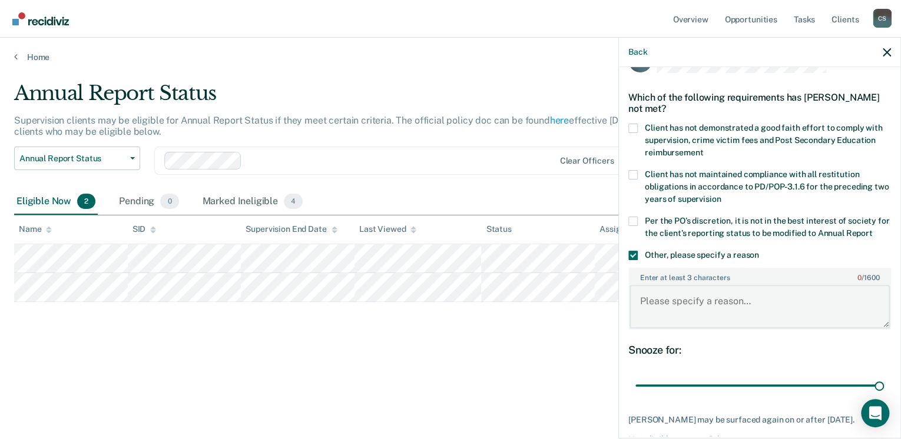
click at [670, 316] on textarea "Enter at least 3 characters 0 / 1600" at bounding box center [760, 307] width 260 height 44
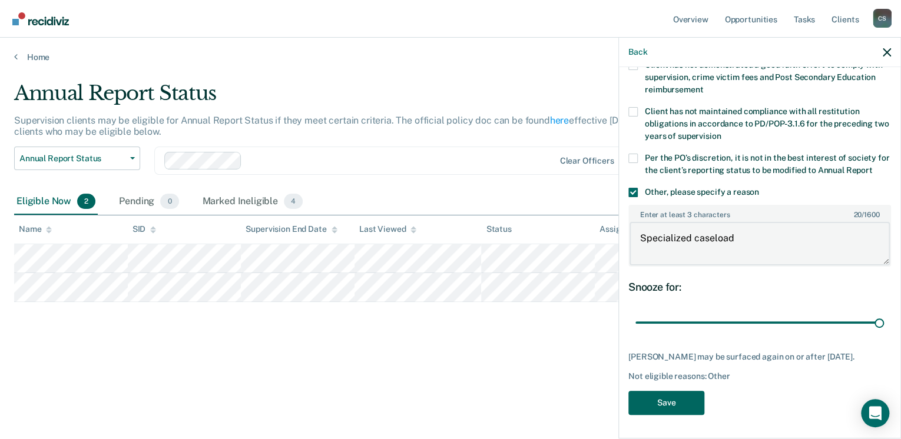
scroll to position [104, 0]
type textarea "Specialized caseload"
click at [675, 337] on button "Save" at bounding box center [666, 403] width 76 height 24
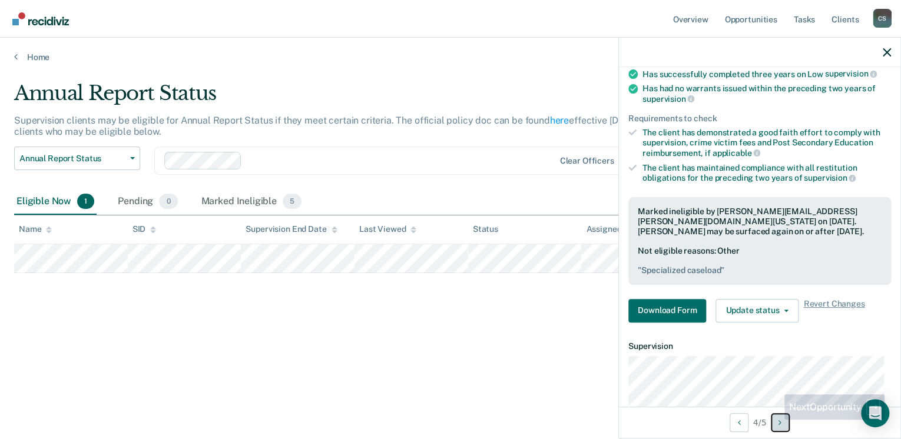
click at [719, 337] on button "Next Opportunity" at bounding box center [780, 422] width 19 height 19
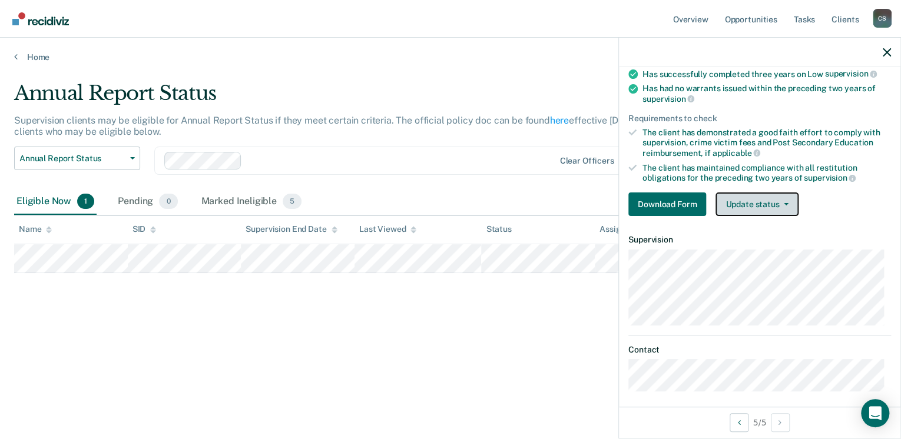
click at [719, 196] on button "Update status" at bounding box center [757, 205] width 83 height 24
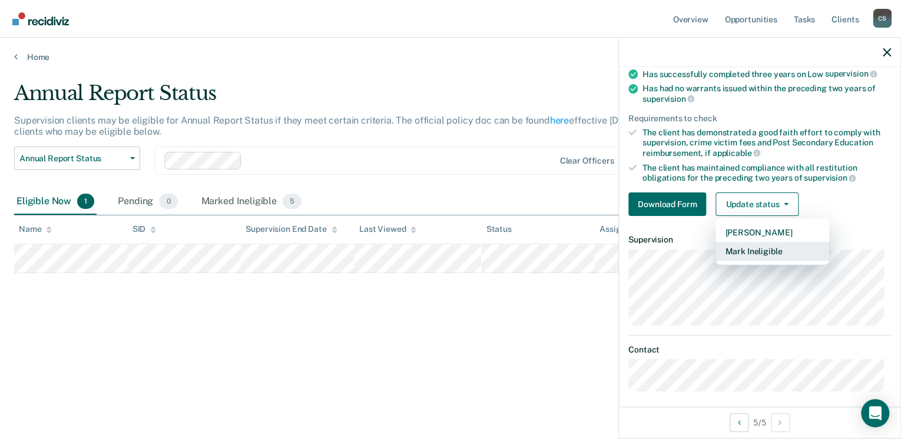
click at [719, 254] on button "Mark Ineligible" at bounding box center [773, 251] width 114 height 19
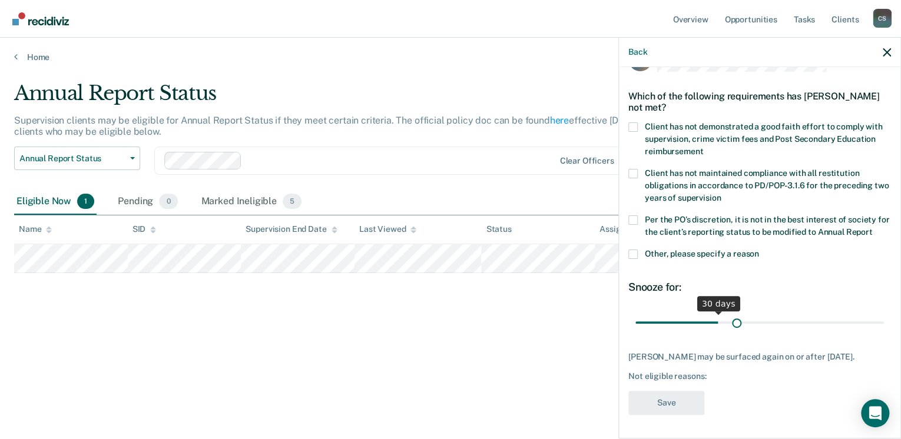
scroll to position [42, 0]
drag, startPoint x: 716, startPoint y: 318, endPoint x: 982, endPoint y: 318, distance: 266.2
type input "90"
click at [719, 318] on input "range" at bounding box center [759, 323] width 249 height 21
click at [636, 250] on span at bounding box center [632, 254] width 9 height 9
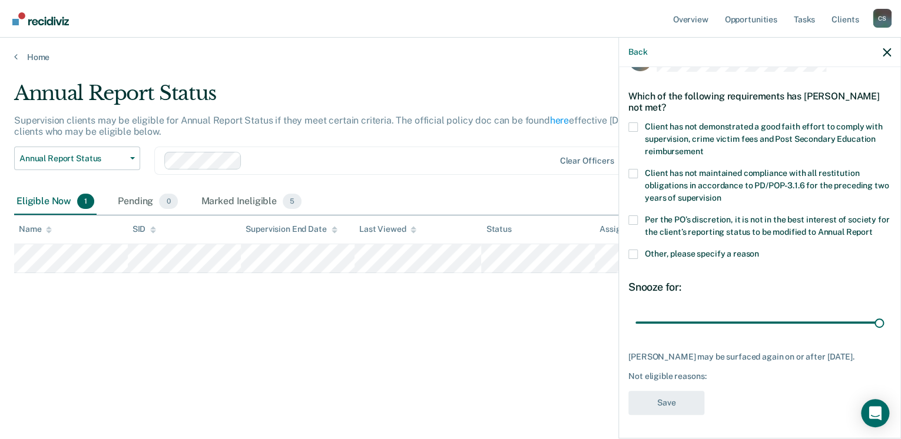
click at [719, 250] on input "Other, please specify a reason" at bounding box center [759, 250] width 0 height 0
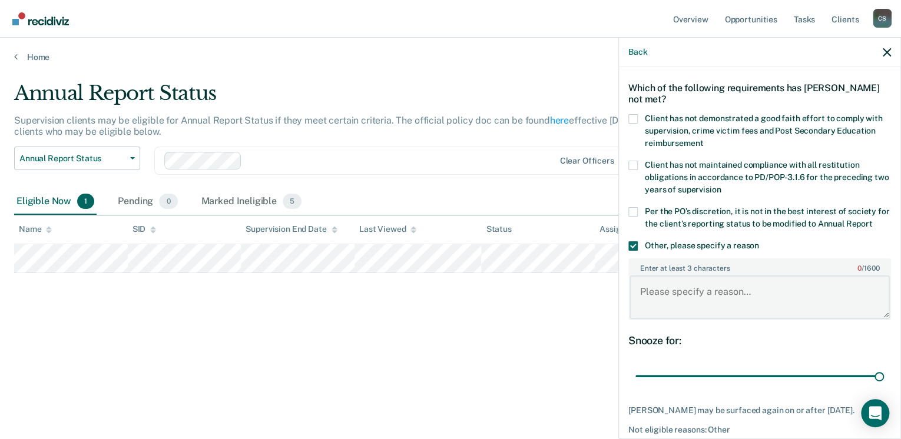
click at [665, 306] on textarea "Enter at least 3 characters 0 / 1600" at bounding box center [760, 298] width 260 height 44
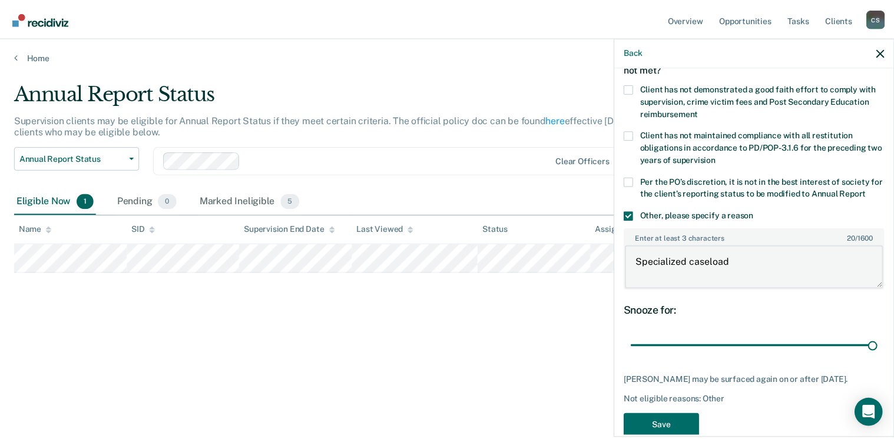
scroll to position [104, 0]
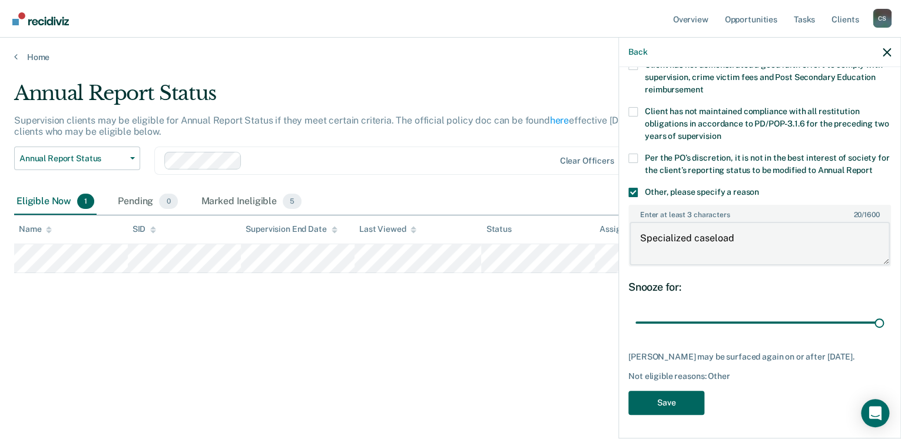
type textarea "Specialized caseload"
click at [680, 337] on button "Save" at bounding box center [666, 403] width 76 height 24
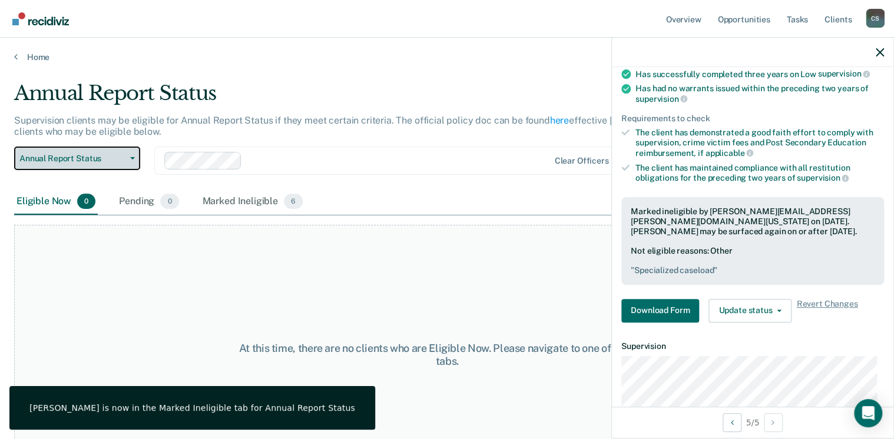
click at [57, 154] on span "Annual Report Status" at bounding box center [72, 159] width 106 height 10
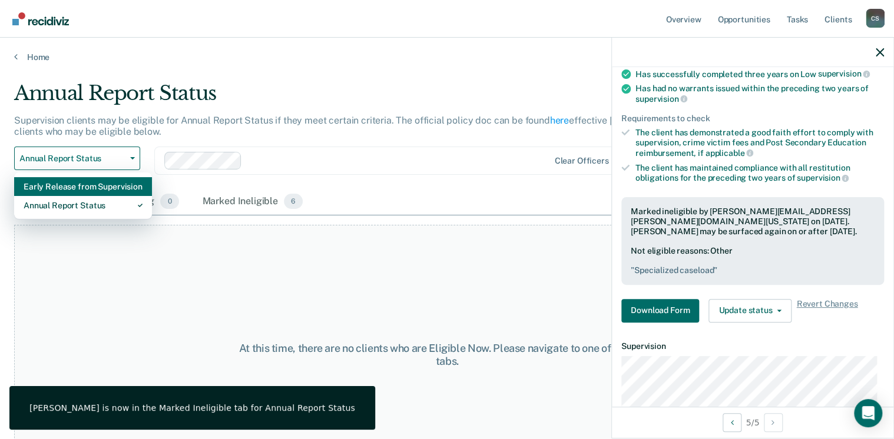
click at [67, 188] on div "Early Release from Supervision" at bounding box center [83, 186] width 119 height 19
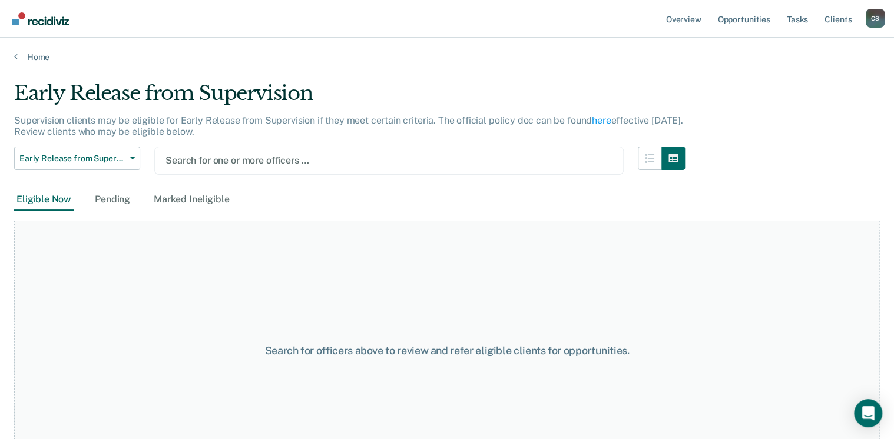
click at [227, 159] on div at bounding box center [388, 161] width 447 height 14
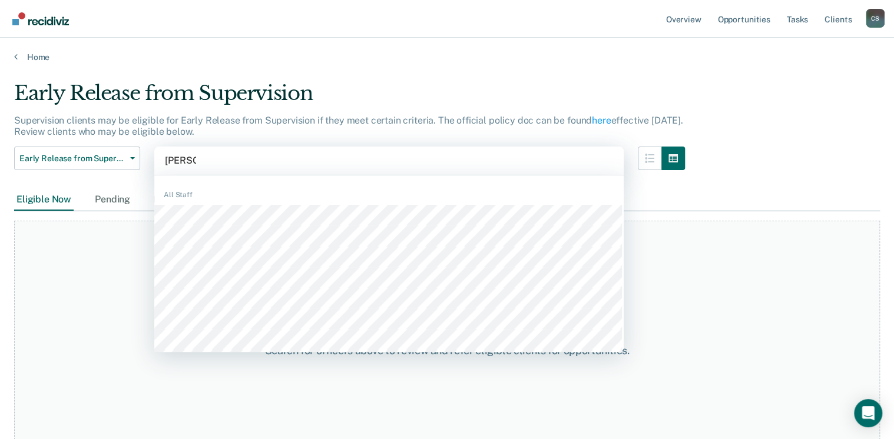
type input "[PERSON_NAME]"
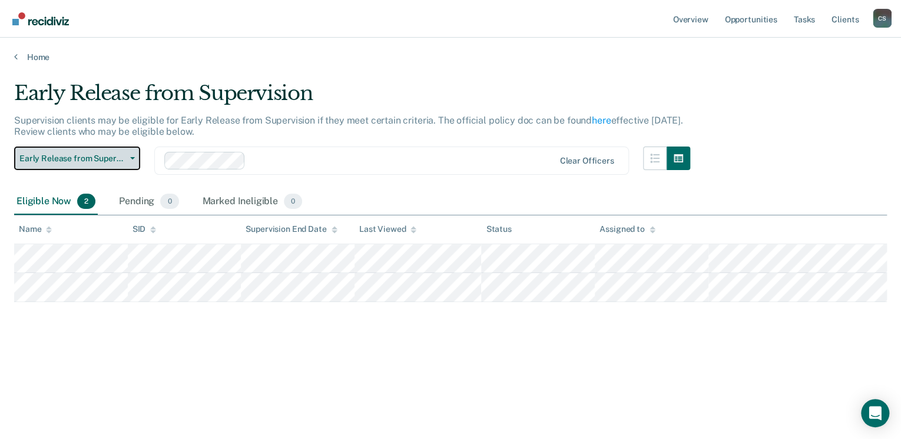
click at [66, 158] on span "Early Release from Supervision" at bounding box center [72, 159] width 106 height 10
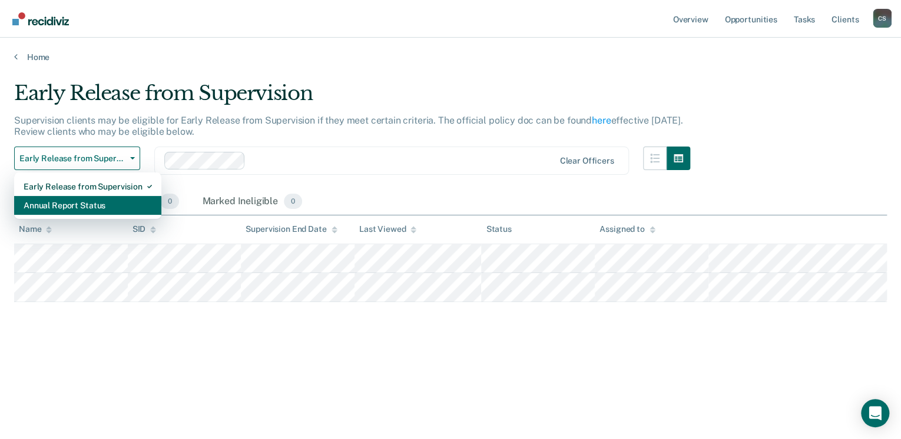
click at [65, 207] on div "Annual Report Status" at bounding box center [88, 205] width 128 height 19
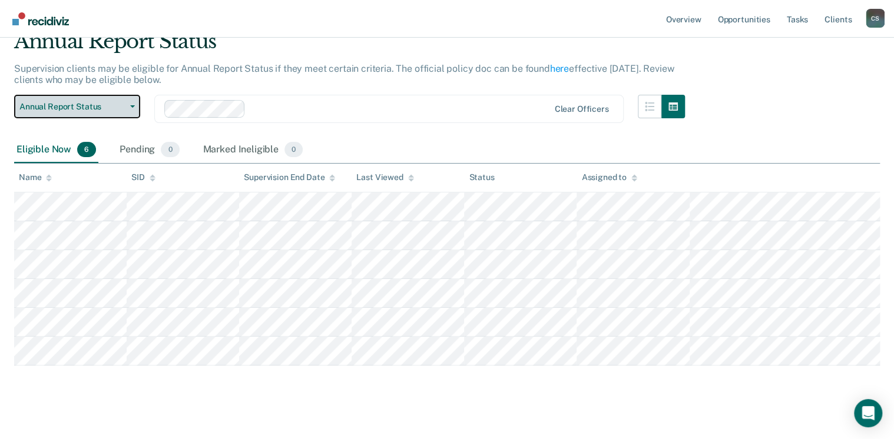
scroll to position [62, 0]
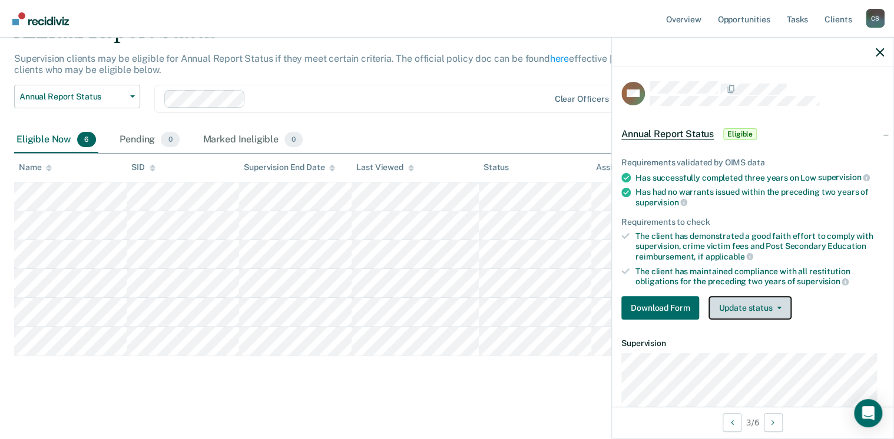
click at [719, 303] on button "Update status" at bounding box center [750, 308] width 83 height 24
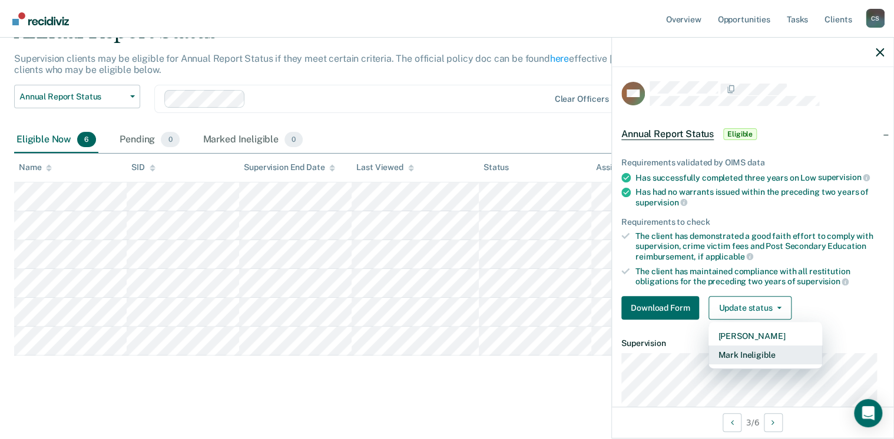
click at [719, 337] on button "Mark Ineligible" at bounding box center [766, 355] width 114 height 19
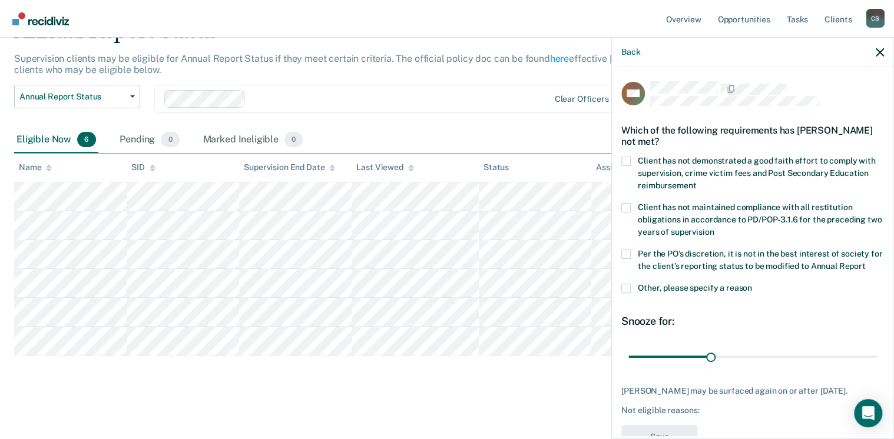
click at [630, 159] on span at bounding box center [625, 161] width 9 height 9
click at [696, 181] on input "Client has not demonstrated a good faith effort to comply with supervision, cri…" at bounding box center [696, 181] width 0 height 0
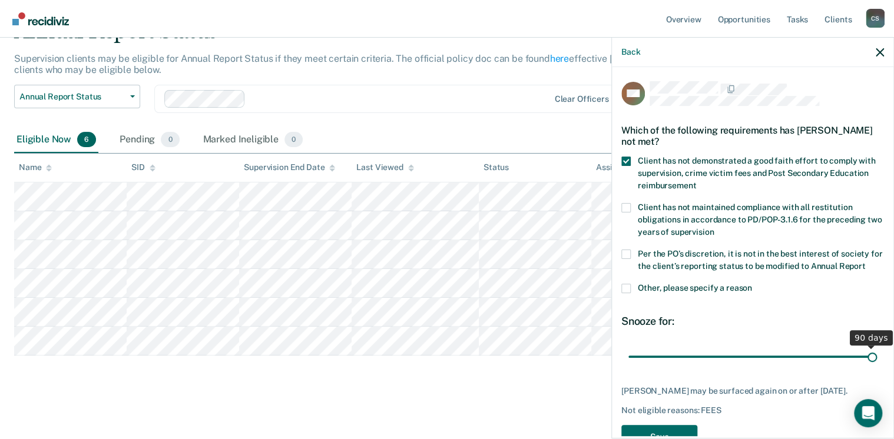
drag, startPoint x: 710, startPoint y: 357, endPoint x: 915, endPoint y: 357, distance: 205.5
type input "90"
click at [719, 337] on input "range" at bounding box center [752, 357] width 249 height 21
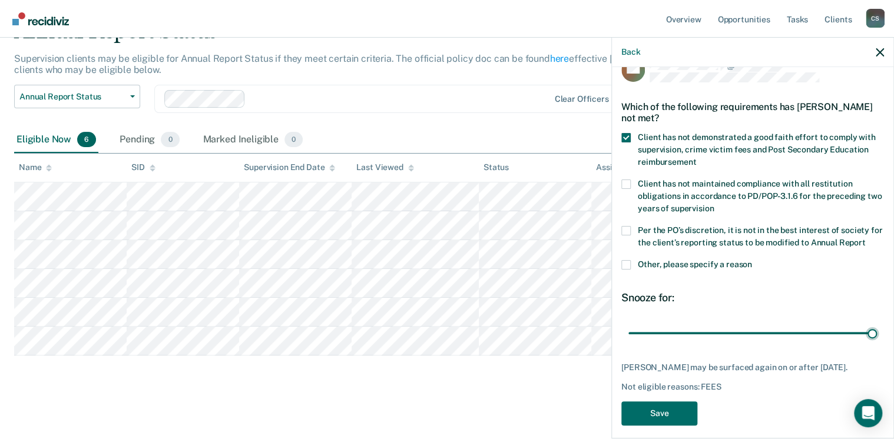
scroll to position [42, 0]
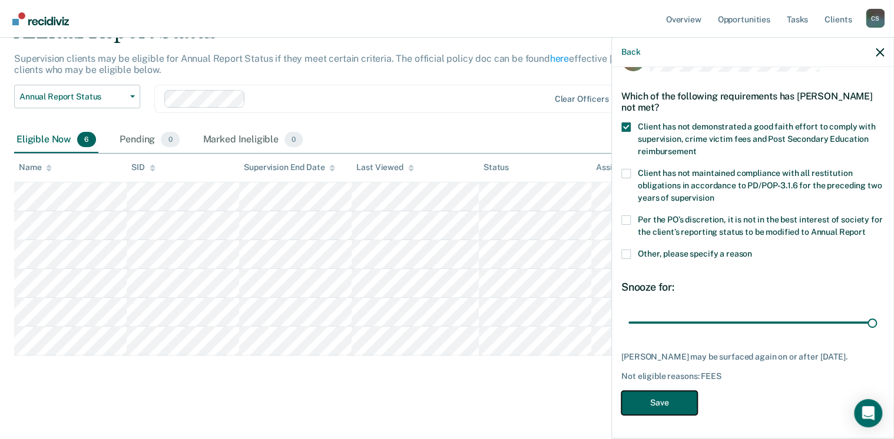
click at [653, 337] on button "Save" at bounding box center [659, 403] width 76 height 24
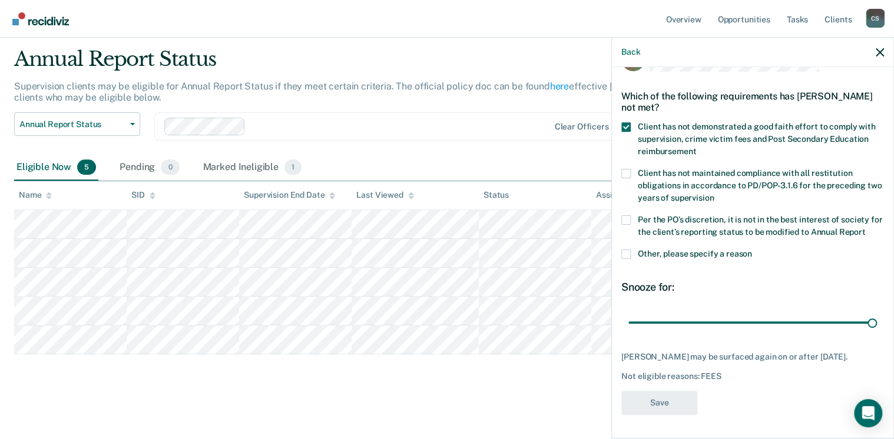
scroll to position [33, 0]
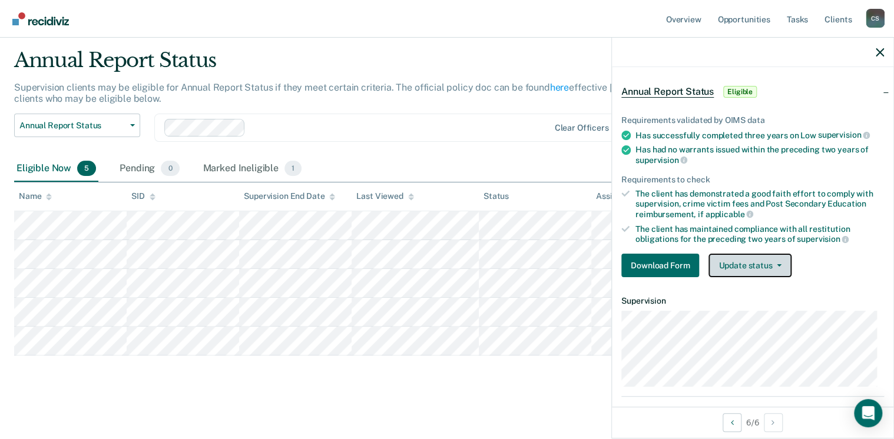
click at [719, 261] on button "Update status" at bounding box center [750, 266] width 83 height 24
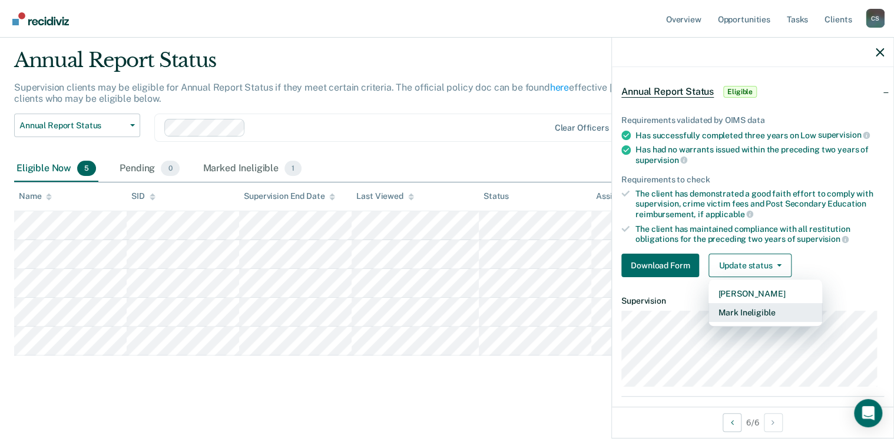
click at [719, 309] on button "Mark Ineligible" at bounding box center [766, 312] width 114 height 19
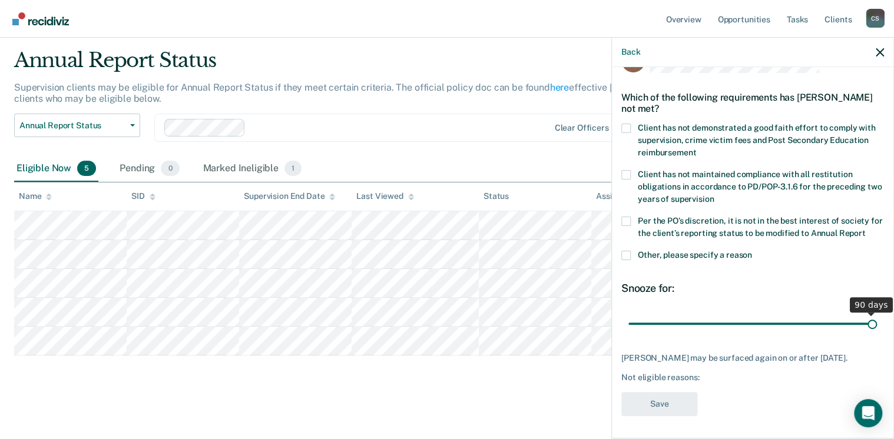
drag, startPoint x: 707, startPoint y: 323, endPoint x: 869, endPoint y: 323, distance: 162.0
type input "90"
click at [719, 323] on input "range" at bounding box center [752, 324] width 249 height 21
click at [627, 126] on span at bounding box center [625, 128] width 9 height 9
click at [696, 148] on input "Client has not demonstrated a good faith effort to comply with supervision, cri…" at bounding box center [696, 148] width 0 height 0
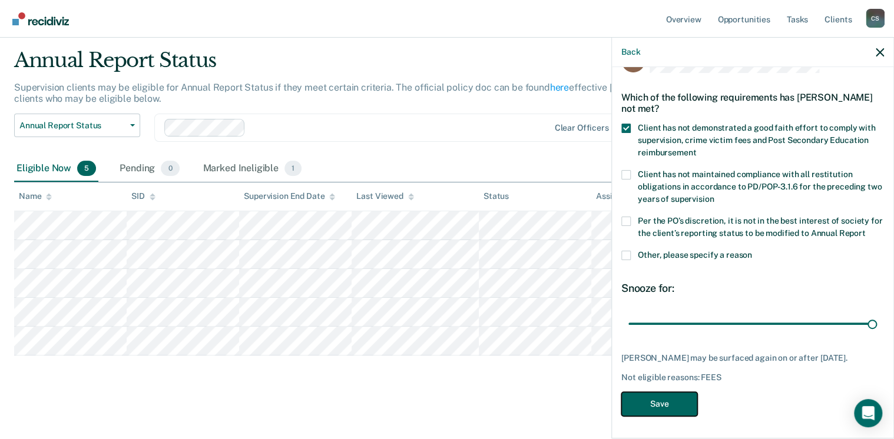
click at [657, 337] on button "Save" at bounding box center [659, 404] width 76 height 24
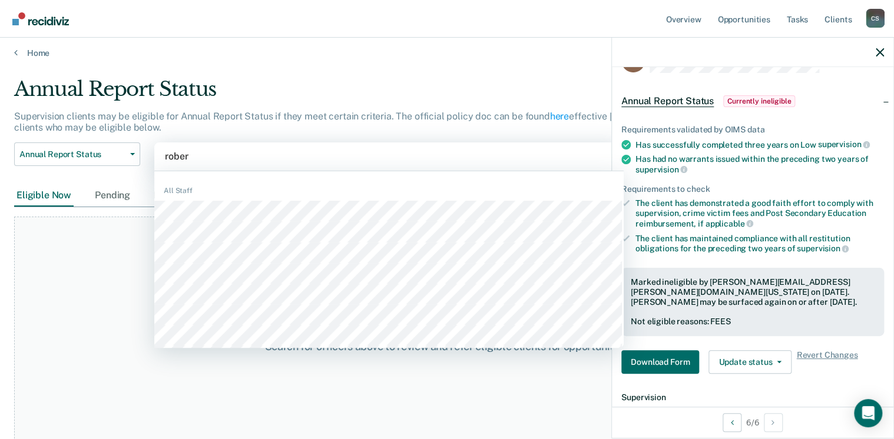
type input "[PERSON_NAME]"
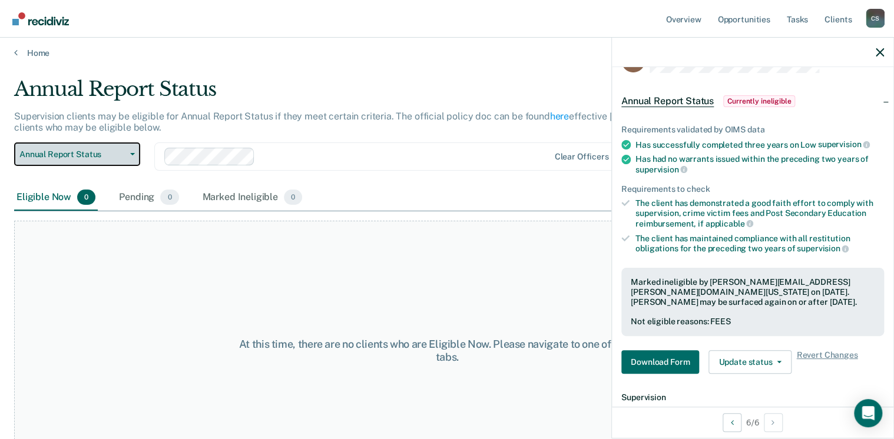
click at [91, 160] on button "Annual Report Status" at bounding box center [77, 155] width 126 height 24
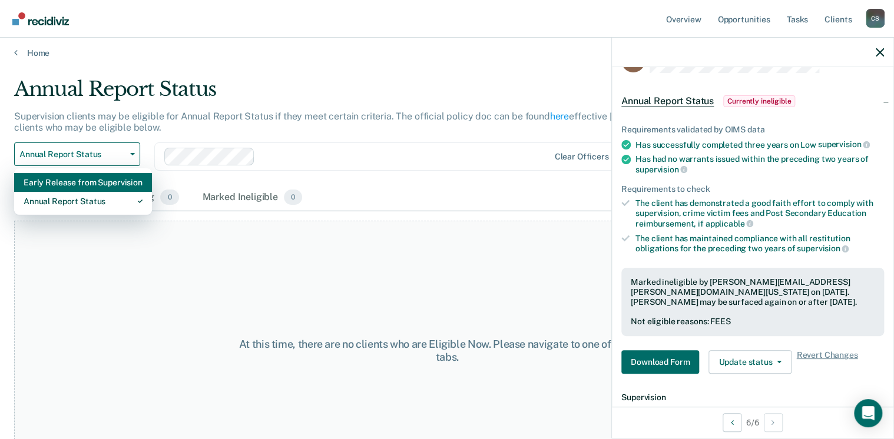
click at [79, 182] on div "Early Release from Supervision" at bounding box center [83, 182] width 119 height 19
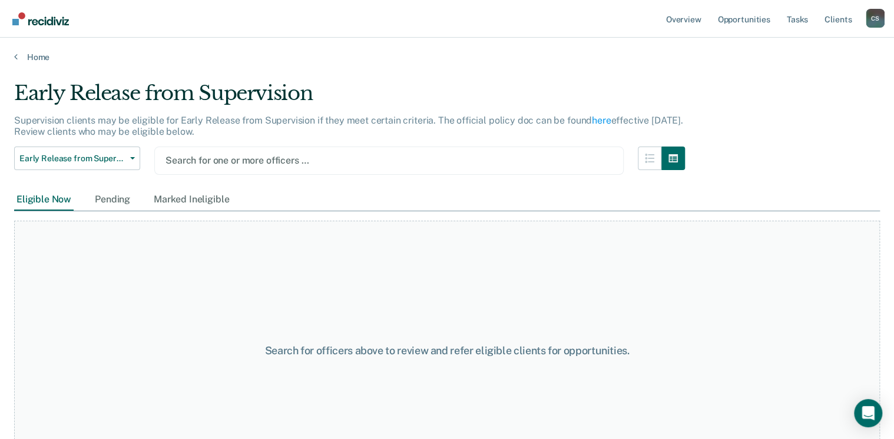
click at [203, 160] on div at bounding box center [388, 161] width 447 height 14
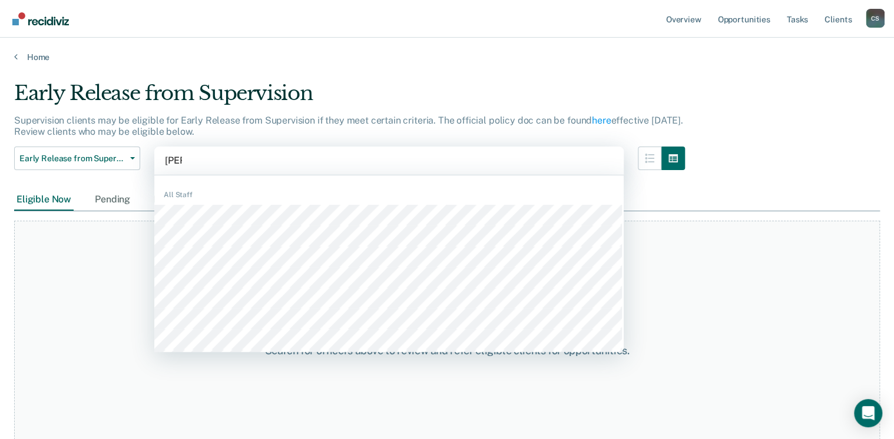
type input "[PERSON_NAME]"
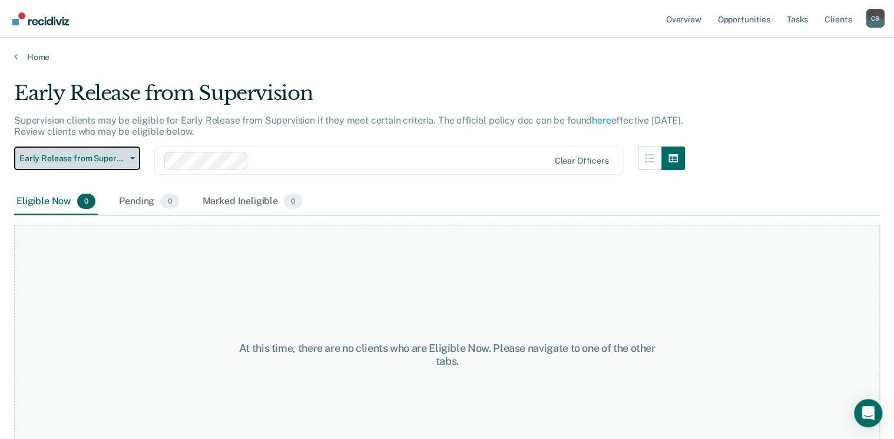
click at [90, 163] on span "Early Release from Supervision" at bounding box center [72, 159] width 106 height 10
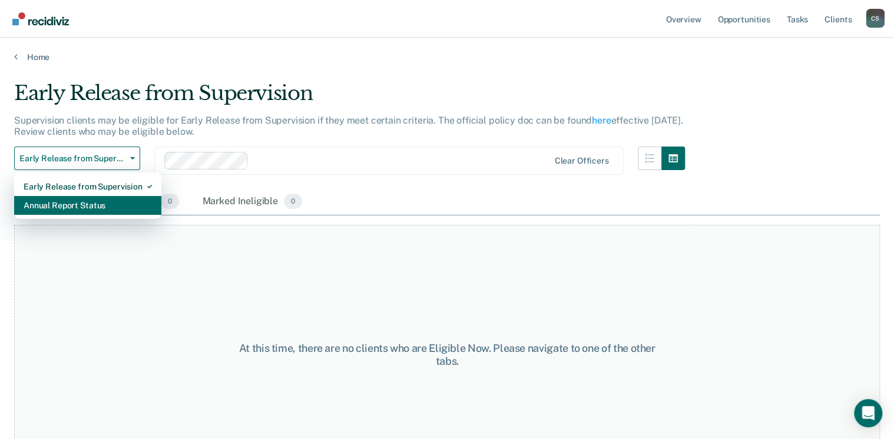
click at [80, 210] on div "Annual Report Status" at bounding box center [88, 205] width 128 height 19
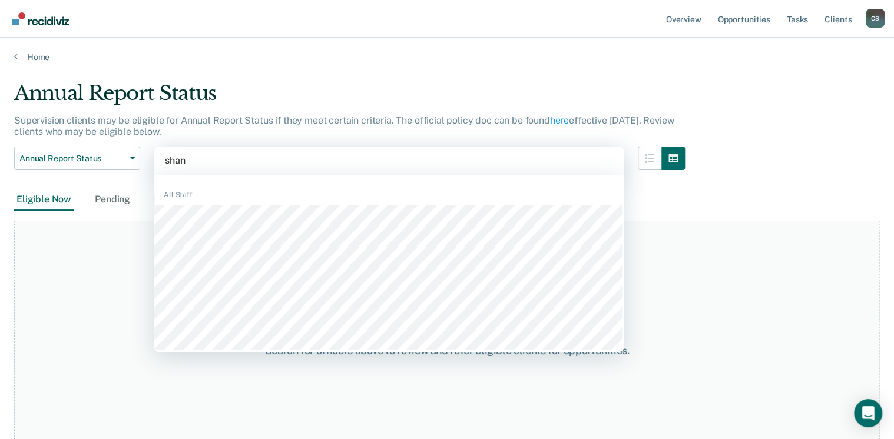
type input "[PERSON_NAME]"
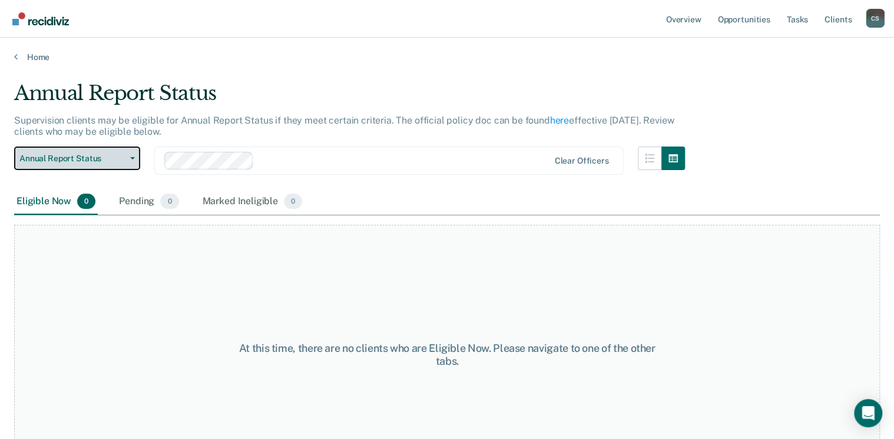
click at [111, 154] on span "Annual Report Status" at bounding box center [72, 159] width 106 height 10
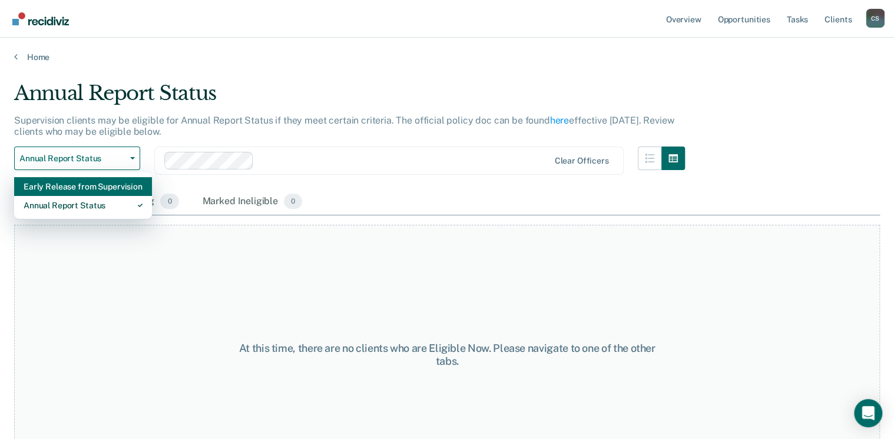
click at [94, 186] on div "Early Release from Supervision" at bounding box center [83, 186] width 119 height 19
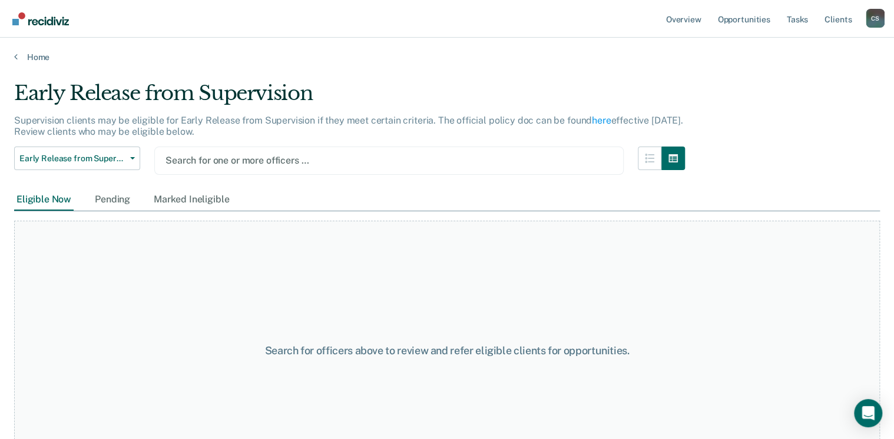
click at [241, 163] on div at bounding box center [388, 161] width 447 height 14
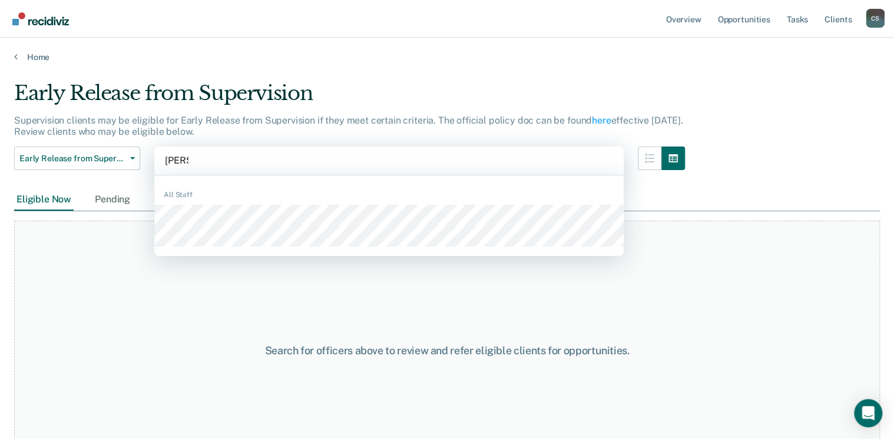
type input "emman"
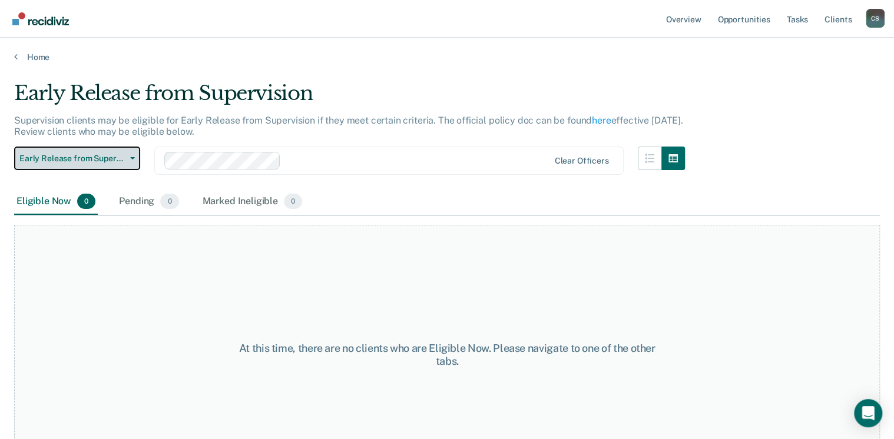
click at [129, 161] on button "Early Release from Supervision" at bounding box center [77, 159] width 126 height 24
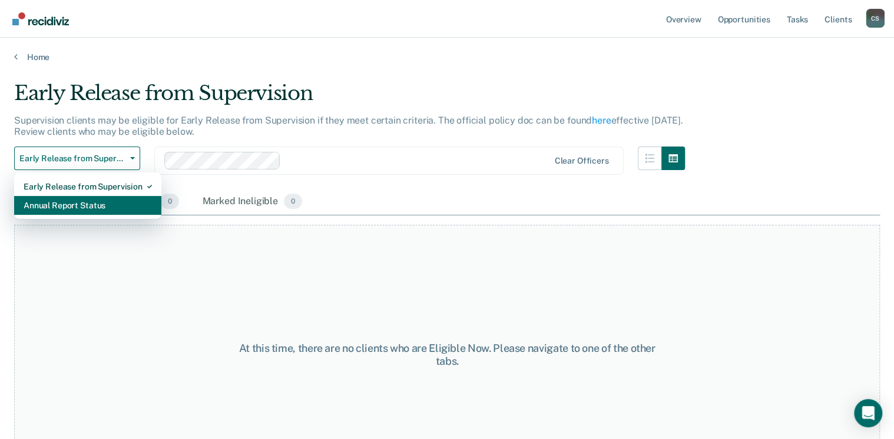
click at [73, 198] on div "Annual Report Status" at bounding box center [88, 205] width 128 height 19
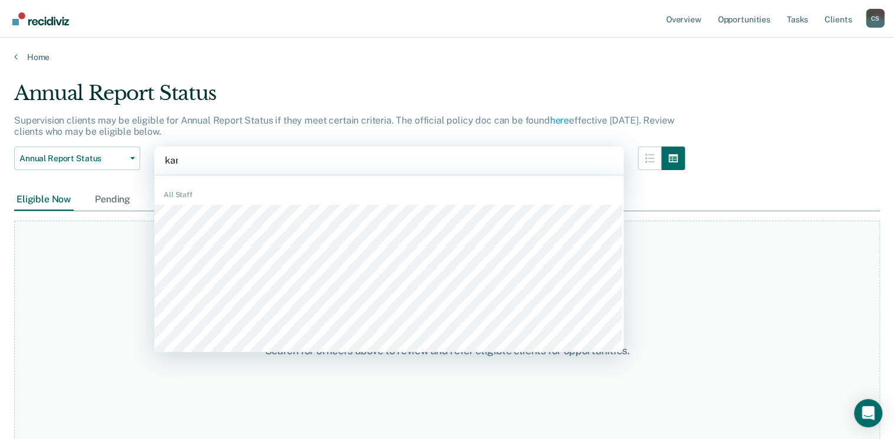
type input "[PERSON_NAME]"
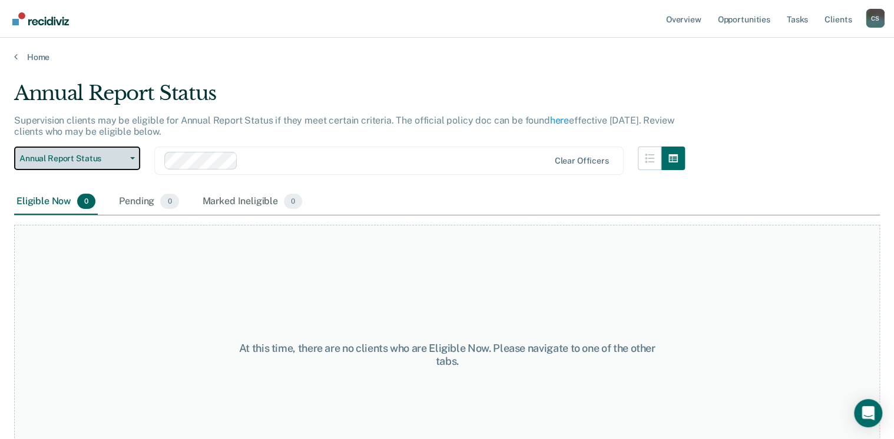
click at [115, 154] on span "Annual Report Status" at bounding box center [72, 159] width 106 height 10
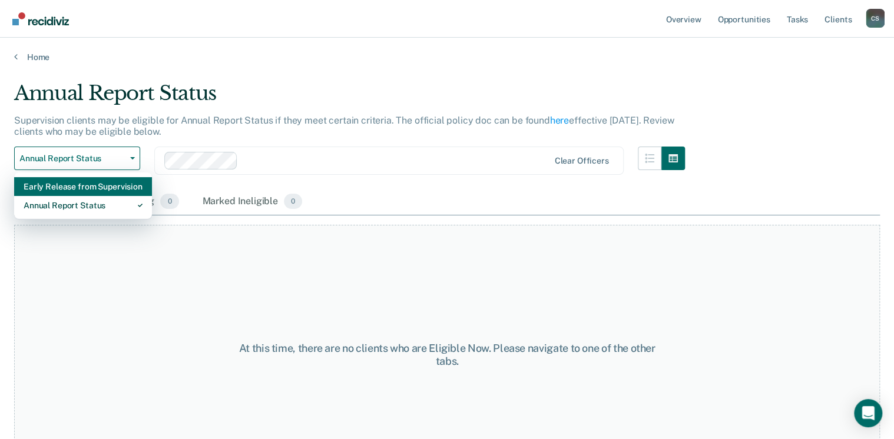
click at [75, 185] on div "Early Release from Supervision" at bounding box center [83, 186] width 119 height 19
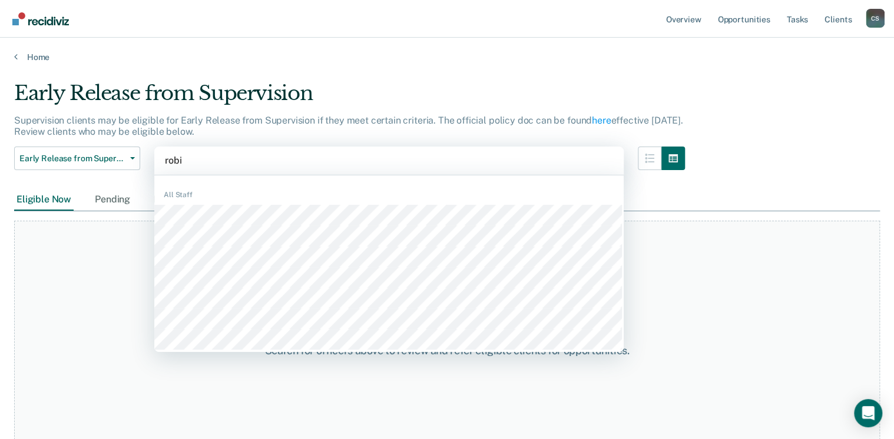
type input "[PERSON_NAME]"
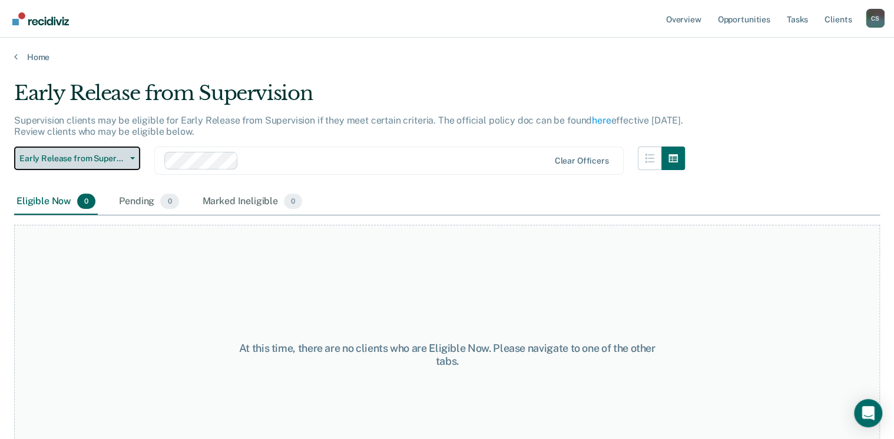
click at [79, 150] on button "Early Release from Supervision" at bounding box center [77, 159] width 126 height 24
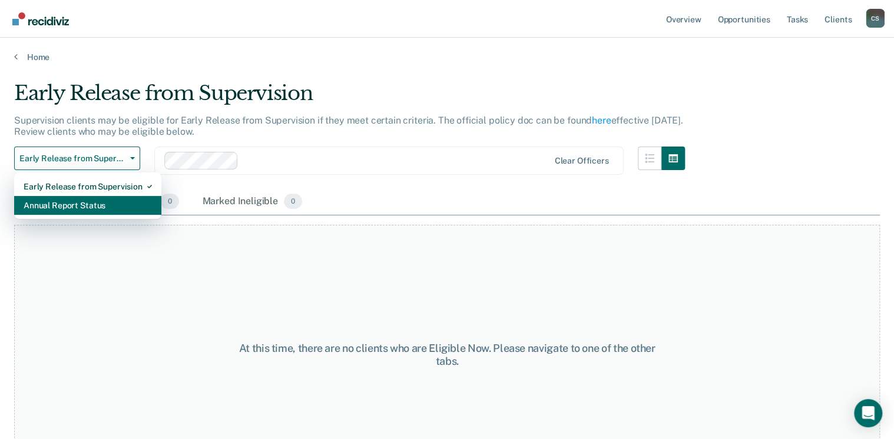
click at [75, 203] on div "Annual Report Status" at bounding box center [88, 205] width 128 height 19
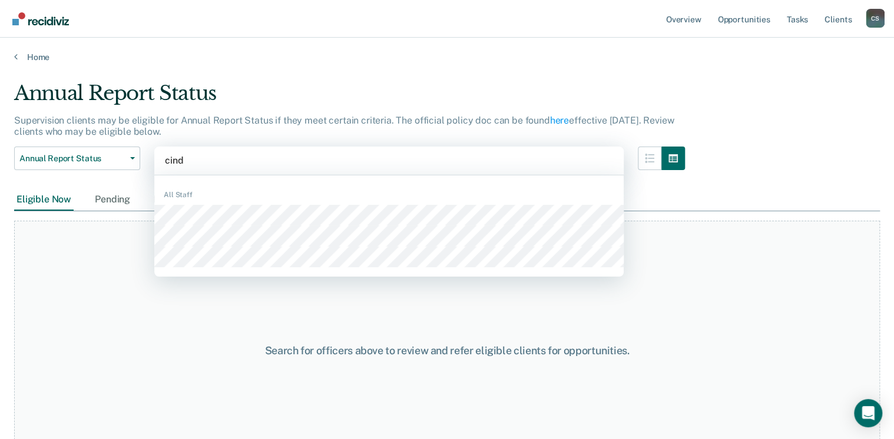
type input "[PERSON_NAME]"
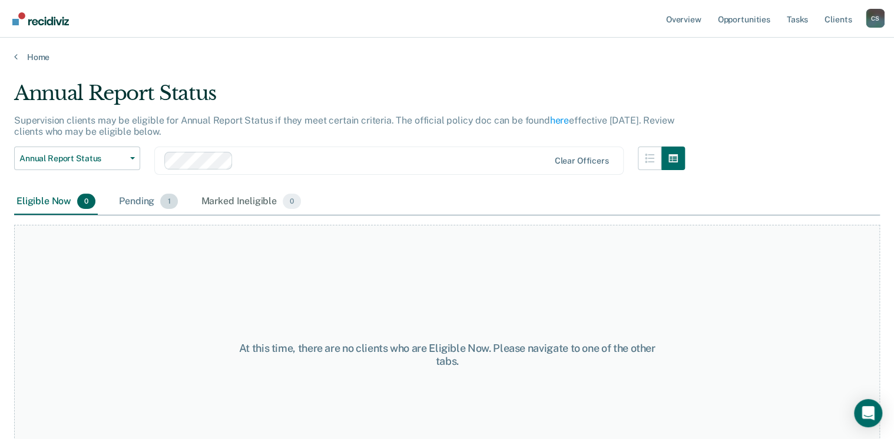
click at [133, 200] on div "Pending 1" at bounding box center [148, 202] width 63 height 26
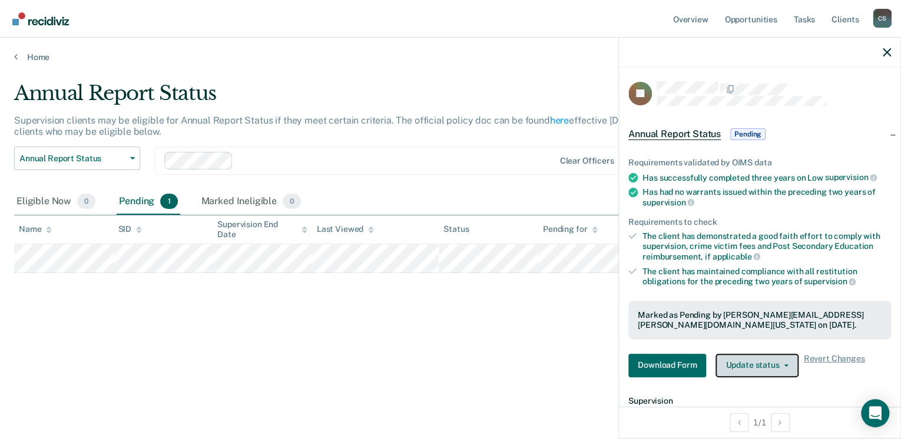
click at [719, 337] on button "Update status" at bounding box center [757, 366] width 83 height 24
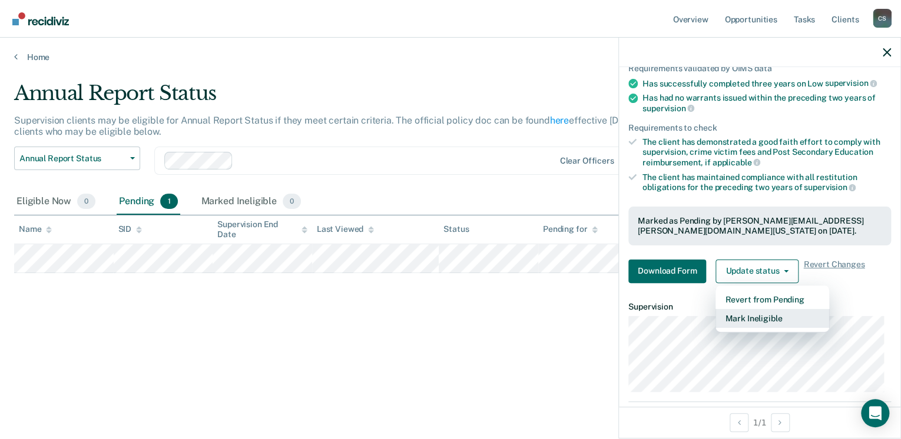
click at [719, 319] on button "Mark Ineligible" at bounding box center [773, 318] width 114 height 19
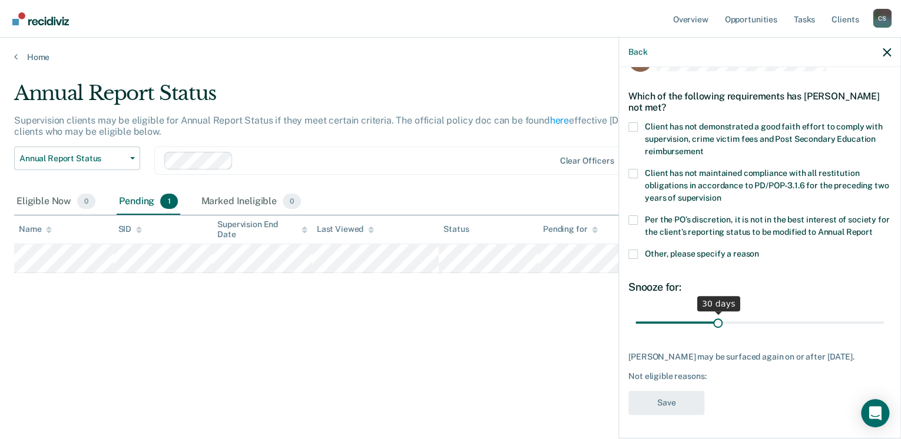
scroll to position [33, 0]
drag, startPoint x: 716, startPoint y: 323, endPoint x: 931, endPoint y: 326, distance: 215.0
type input "90"
click at [719, 326] on input "range" at bounding box center [759, 324] width 249 height 21
click at [631, 257] on span at bounding box center [632, 255] width 9 height 9
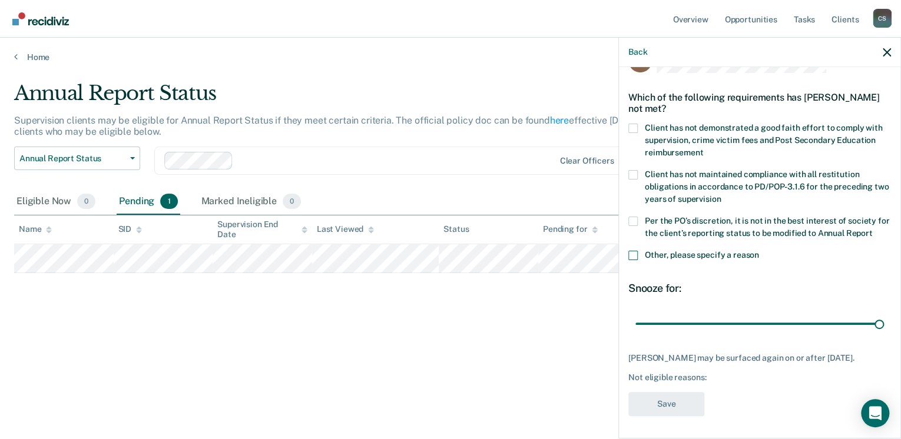
click at [719, 251] on input "Other, please specify a reason" at bounding box center [759, 251] width 0 height 0
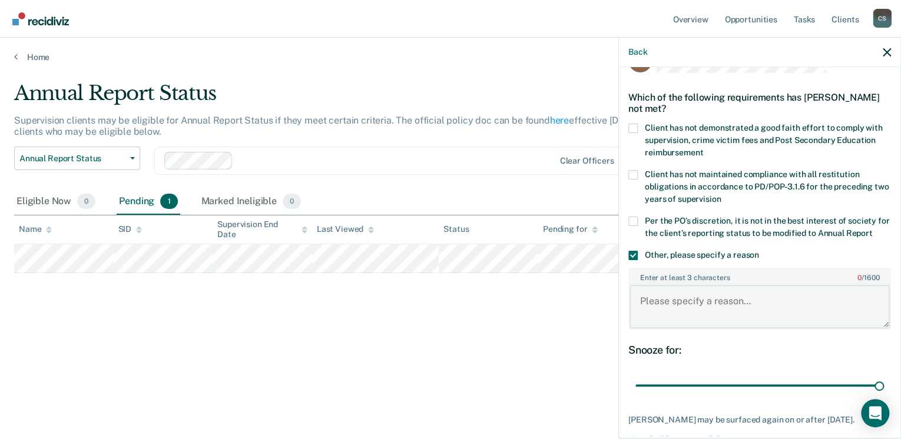
click at [667, 314] on textarea "Enter at least 3 characters 0 / 1600" at bounding box center [760, 307] width 260 height 44
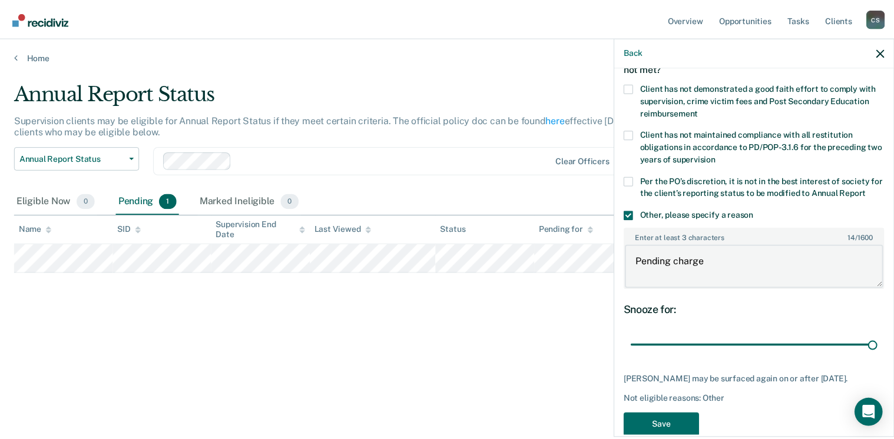
scroll to position [94, 0]
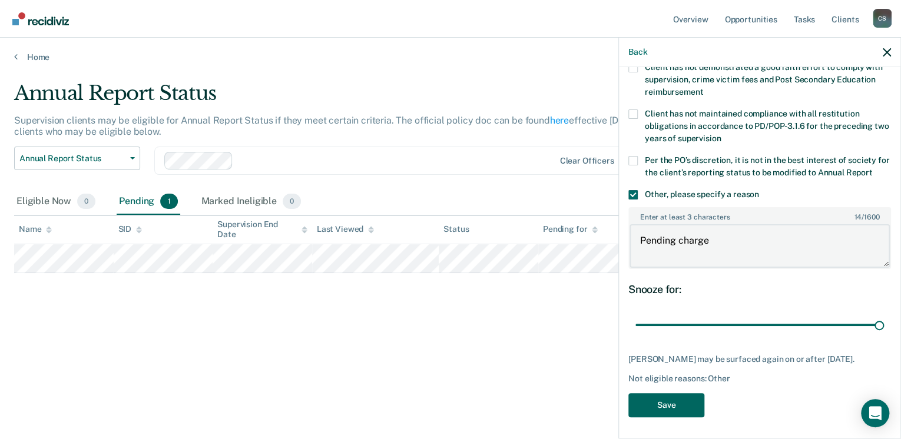
type textarea "Pending charge"
click at [664, 337] on button "Save" at bounding box center [666, 405] width 76 height 24
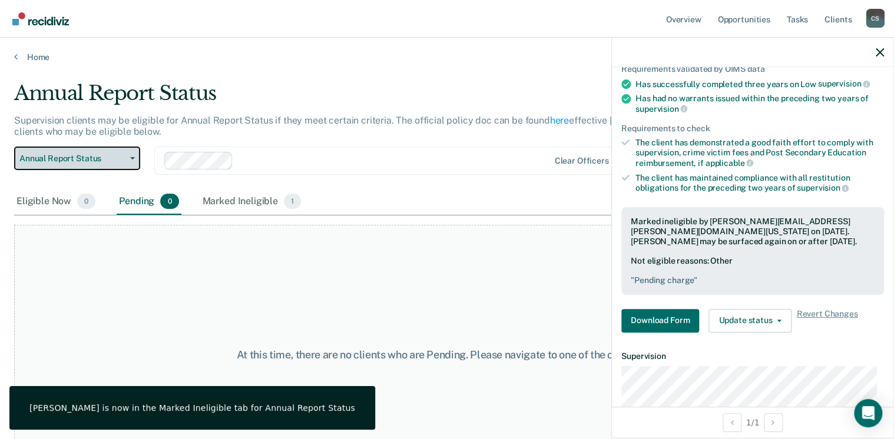
click at [54, 161] on span "Annual Report Status" at bounding box center [72, 159] width 106 height 10
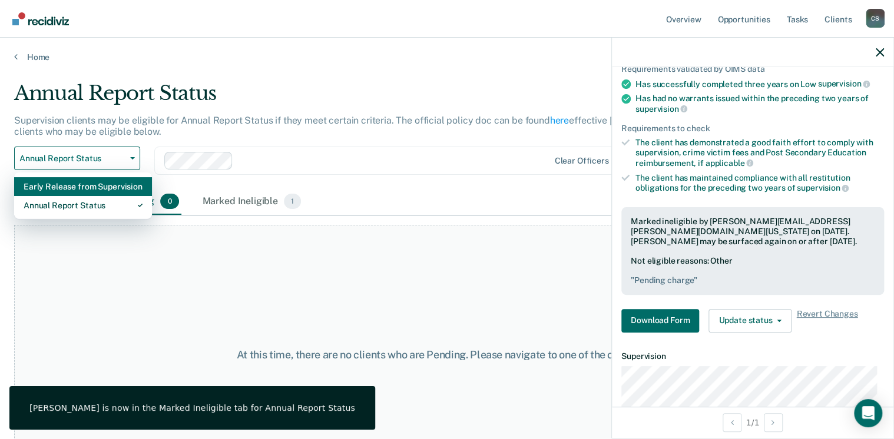
click at [58, 185] on div "Early Release from Supervision" at bounding box center [83, 186] width 119 height 19
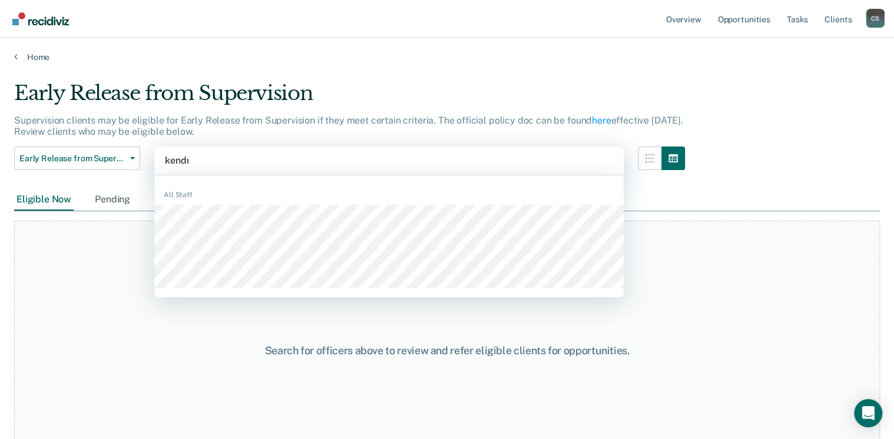
type input "[PERSON_NAME]"
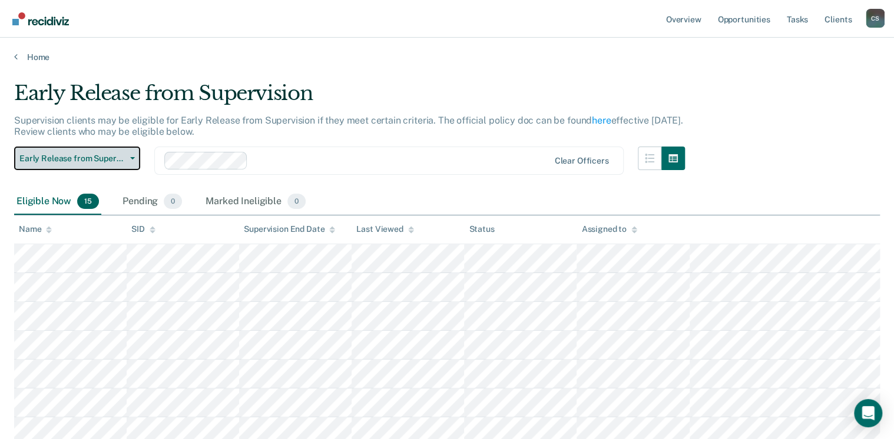
click at [102, 161] on span "Early Release from Supervision" at bounding box center [72, 159] width 106 height 10
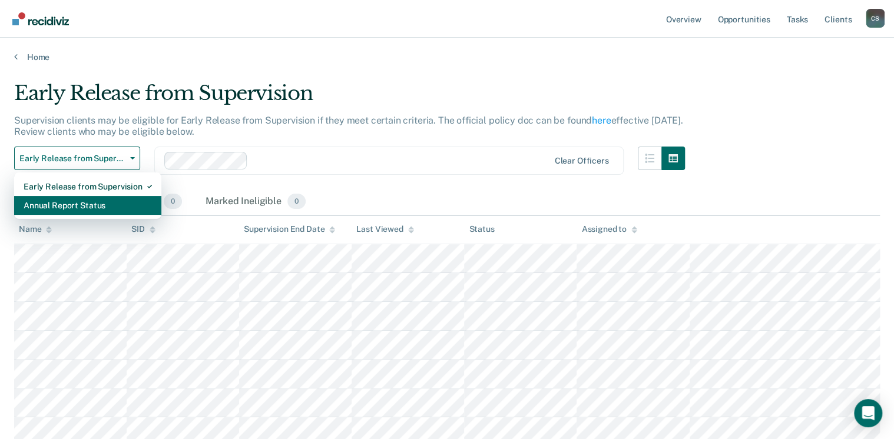
click at [46, 205] on div "Annual Report Status" at bounding box center [88, 205] width 128 height 19
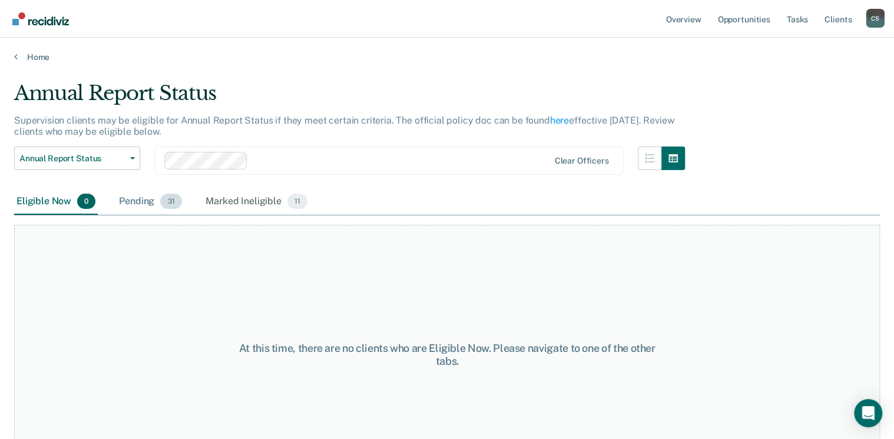
click at [127, 203] on div "Pending 31" at bounding box center [151, 202] width 68 height 26
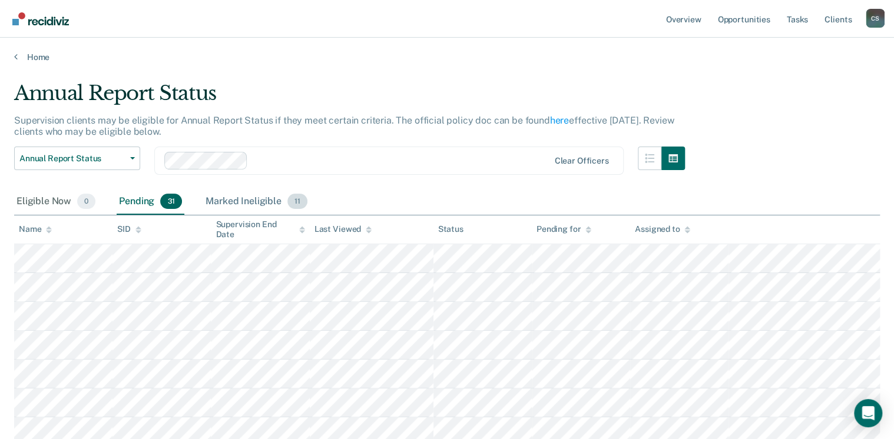
click at [241, 200] on div "Marked Ineligible 11" at bounding box center [256, 202] width 106 height 26
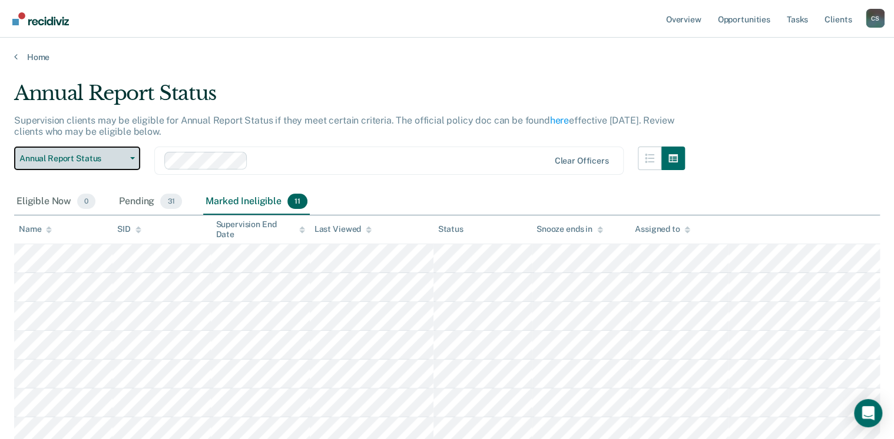
click at [78, 160] on span "Annual Report Status" at bounding box center [72, 159] width 106 height 10
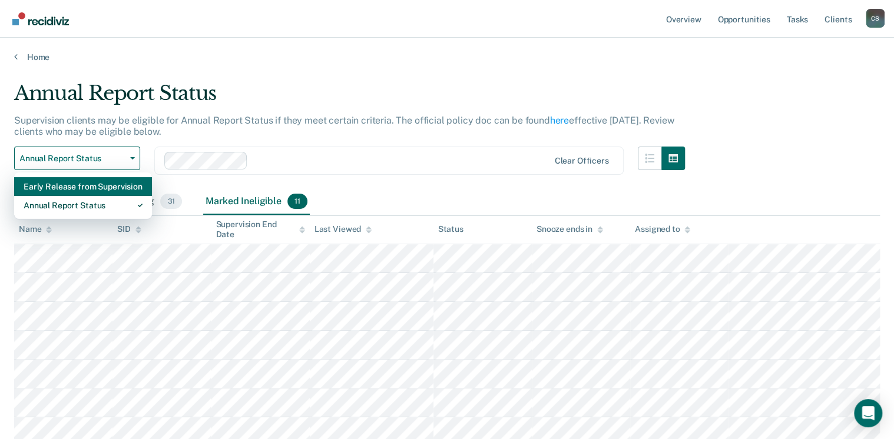
click at [66, 187] on div "Early Release from Supervision" at bounding box center [83, 186] width 119 height 19
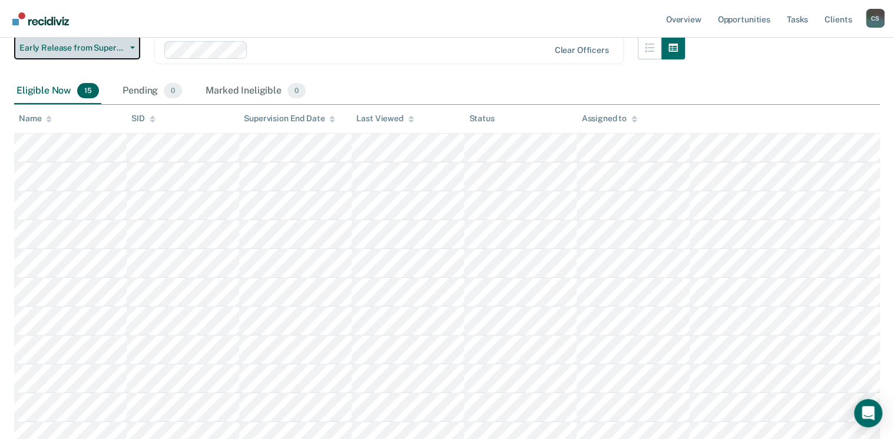
scroll to position [133, 0]
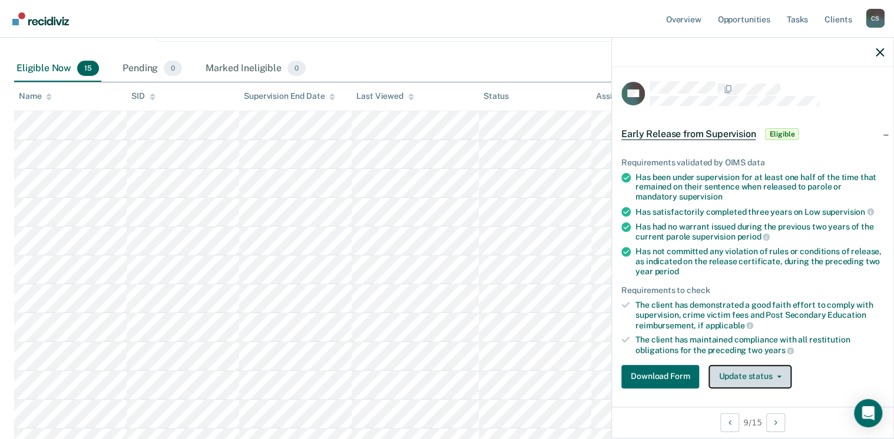
click at [719, 337] on button "Update status" at bounding box center [750, 377] width 83 height 24
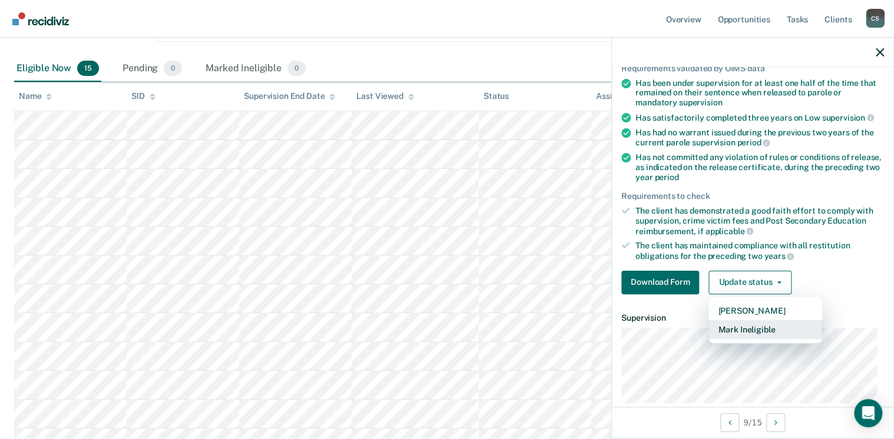
click at [719, 327] on button "Mark Ineligible" at bounding box center [766, 329] width 114 height 19
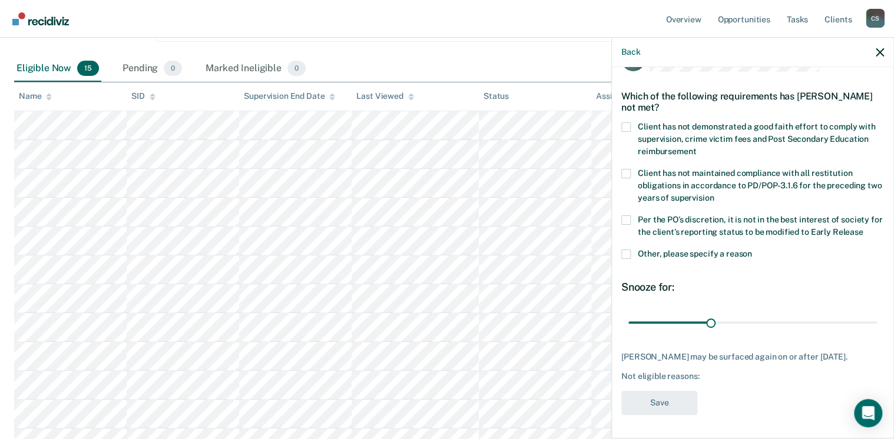
scroll to position [33, 0]
click at [622, 125] on span at bounding box center [625, 128] width 9 height 9
click at [696, 148] on input "Client has not demonstrated a good faith effort to comply with supervision, cri…" at bounding box center [696, 148] width 0 height 0
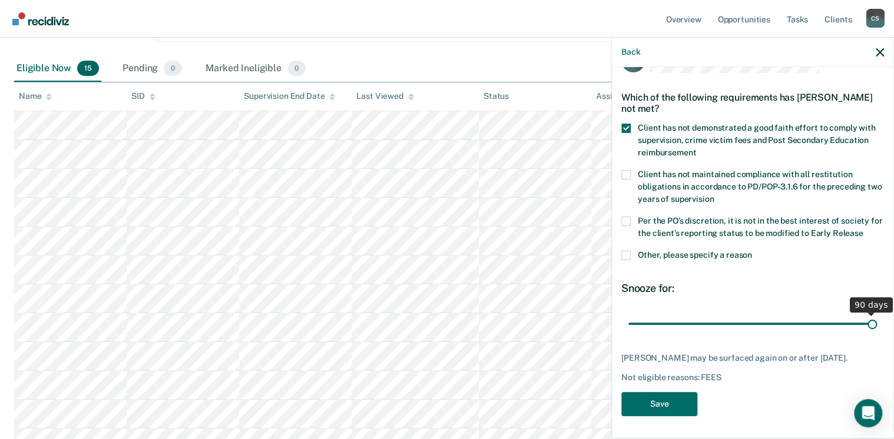
drag, startPoint x: 708, startPoint y: 327, endPoint x: 891, endPoint y: 329, distance: 183.2
type input "90"
click at [719, 329] on input "range" at bounding box center [752, 324] width 249 height 21
click at [655, 337] on button "Save" at bounding box center [659, 404] width 76 height 24
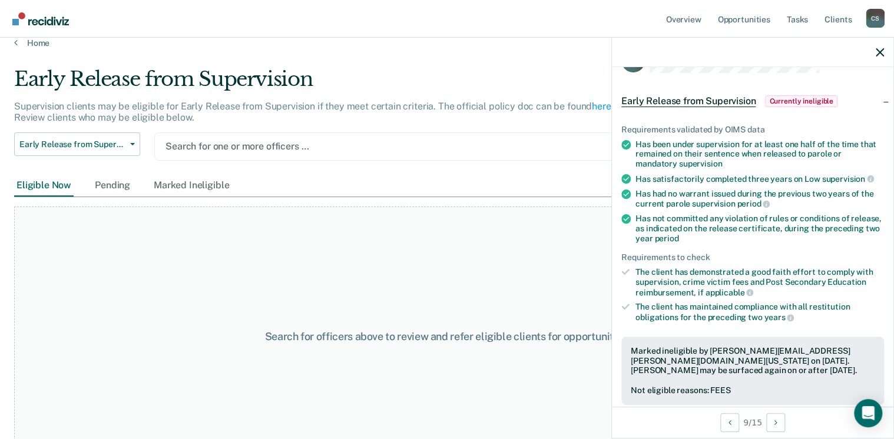
scroll to position [0, 0]
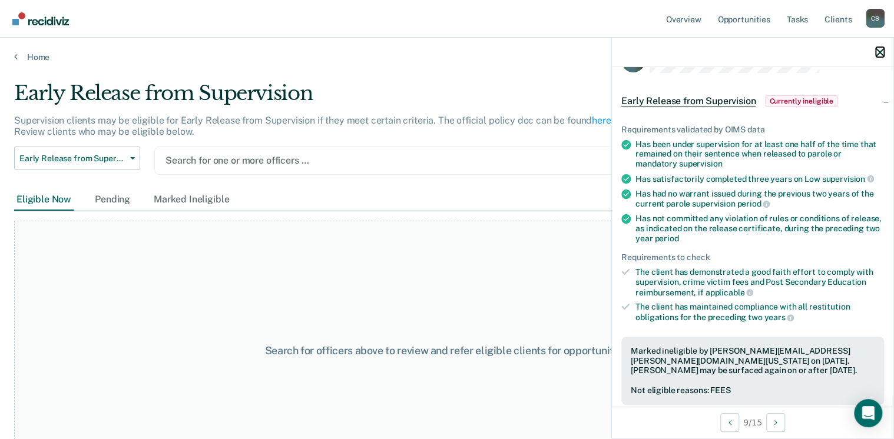
click at [719, 52] on icon "button" at bounding box center [880, 52] width 8 height 8
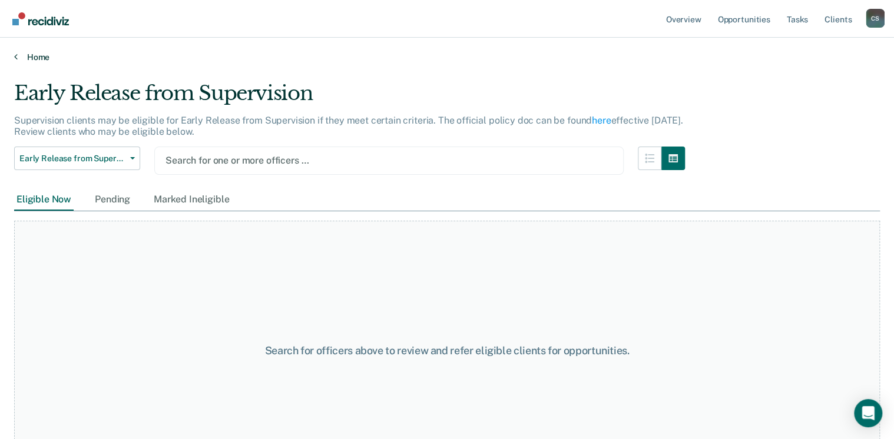
click at [30, 59] on link "Home" at bounding box center [447, 57] width 866 height 11
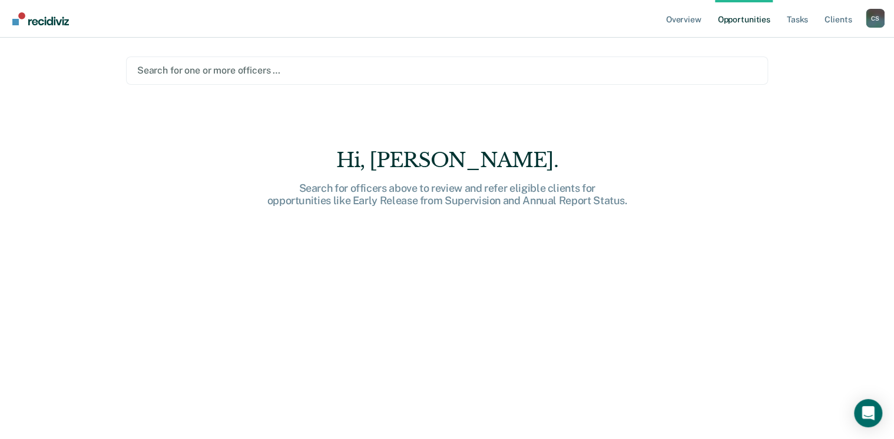
click at [719, 18] on link "Opportunities" at bounding box center [743, 19] width 57 height 38
click at [719, 19] on link "Opportunities" at bounding box center [743, 19] width 57 height 38
click at [209, 73] on div at bounding box center [447, 71] width 620 height 14
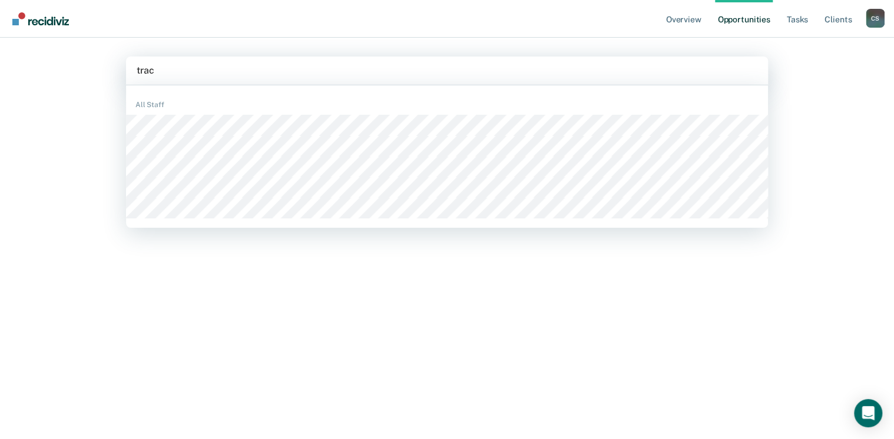
type input "[PERSON_NAME]"
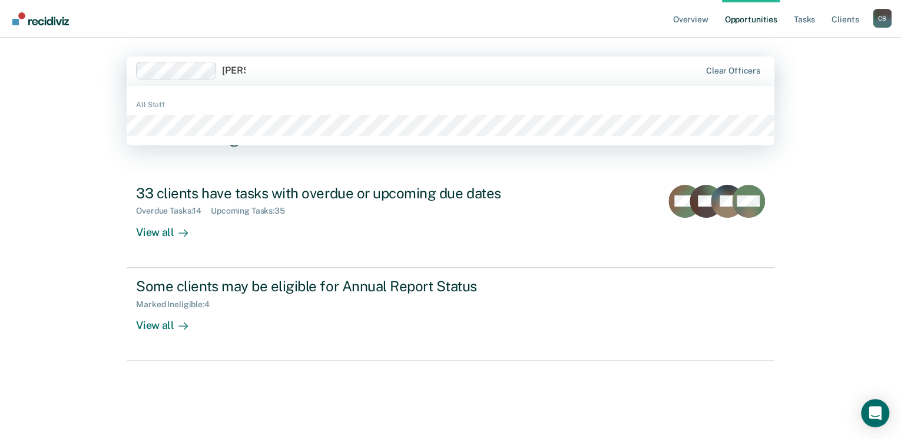
type input "[PERSON_NAME]"
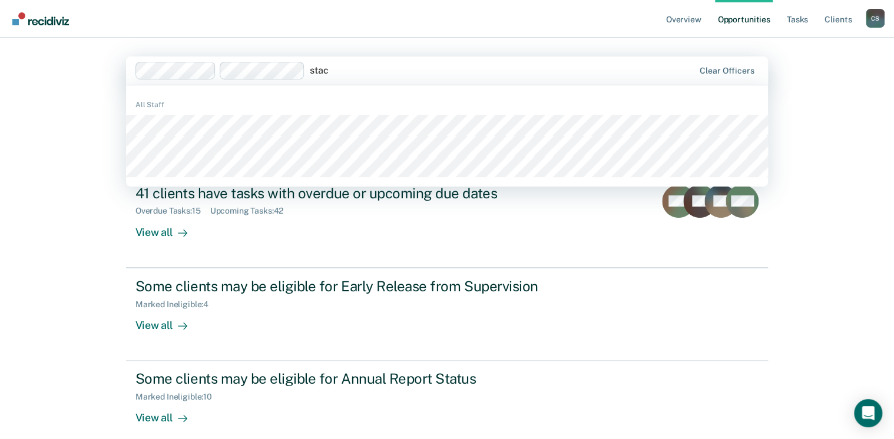
type input "[PERSON_NAME]"
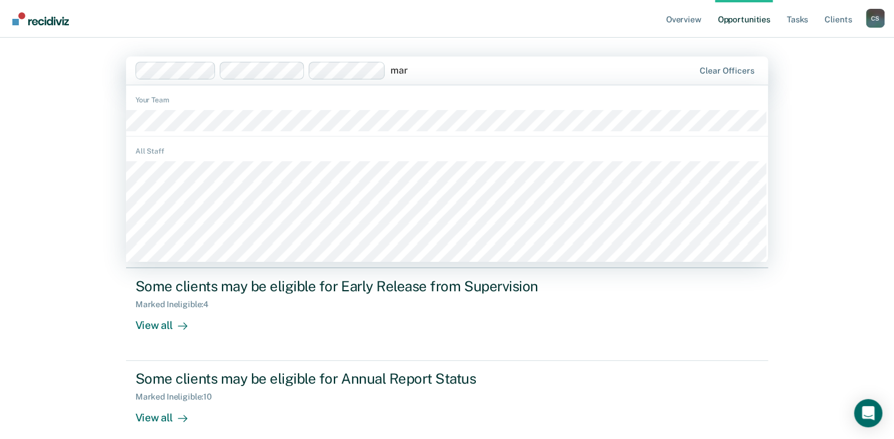
type input "[PERSON_NAME]"
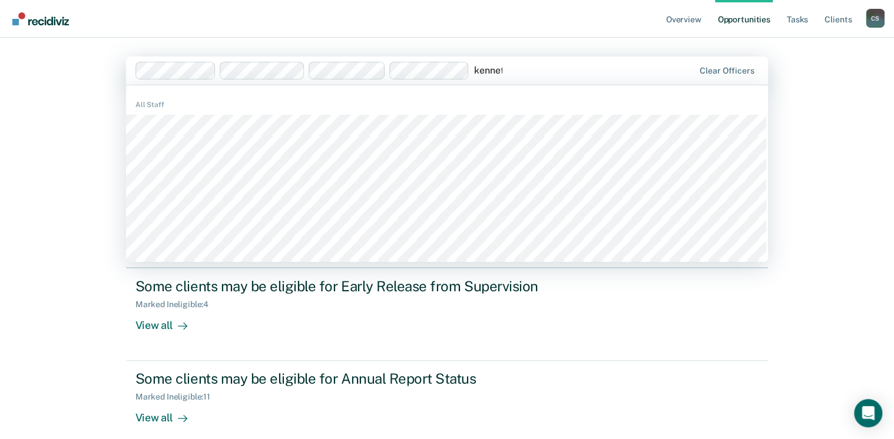
type input "[PERSON_NAME]"
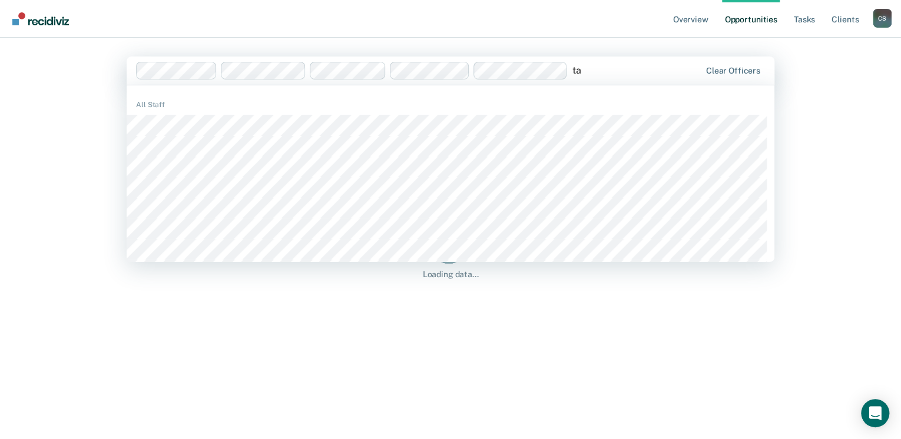
type input "tab"
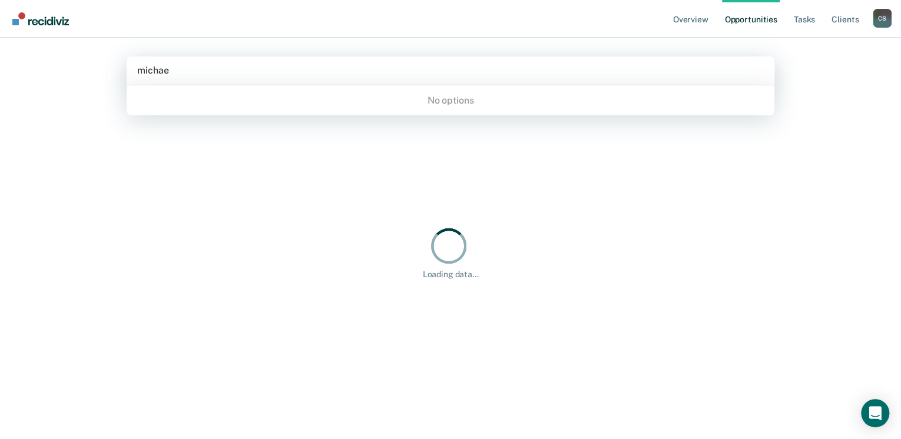
type input "[PERSON_NAME]"
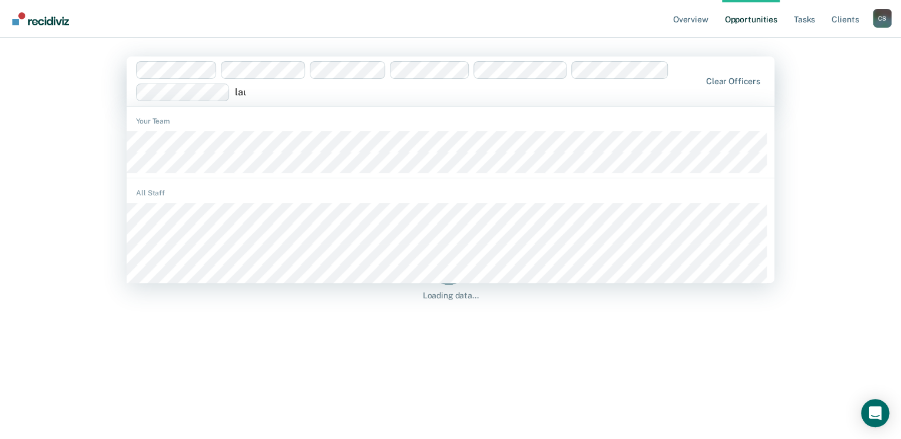
type input "[PERSON_NAME]"
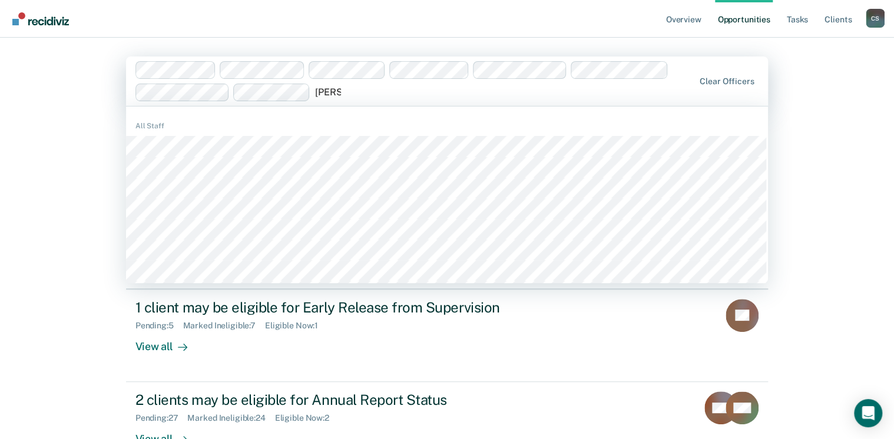
type input "[PERSON_NAME]"
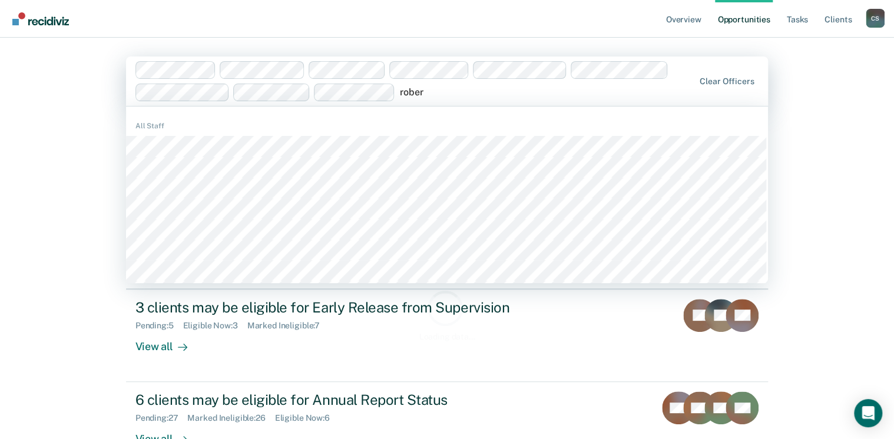
type input "[PERSON_NAME]"
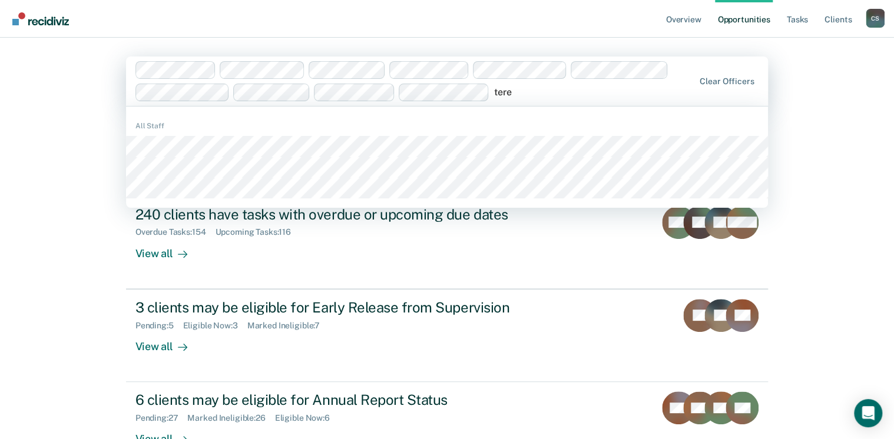
type input "teren"
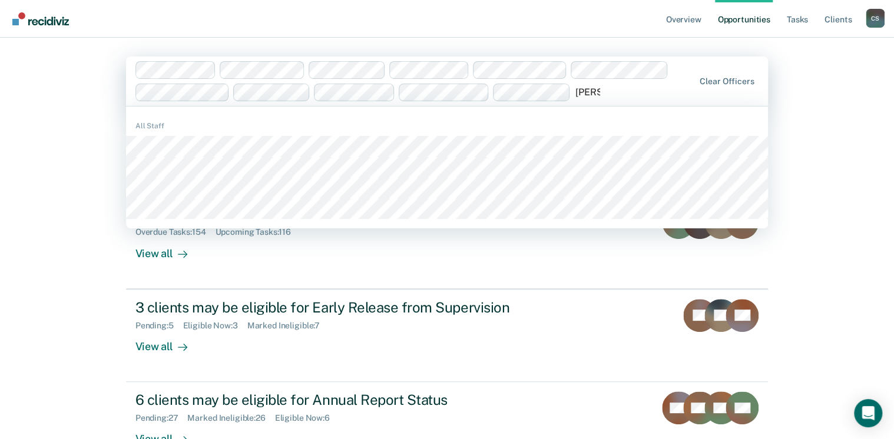
type input "[PERSON_NAME]"
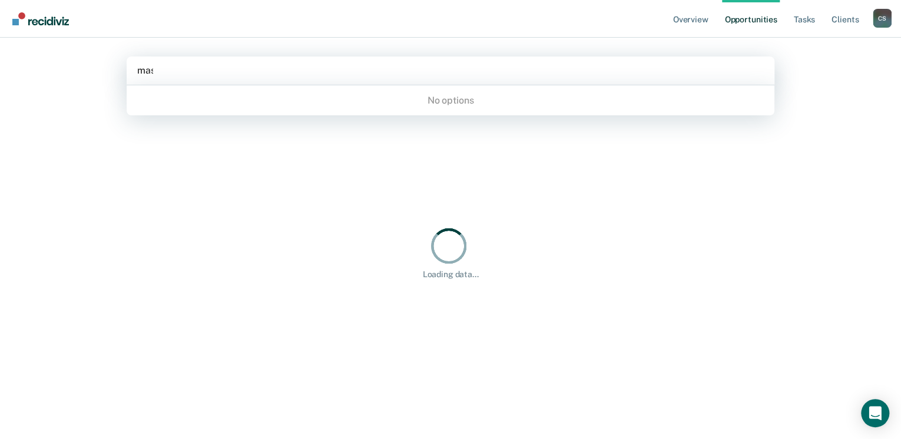
type input "masha"
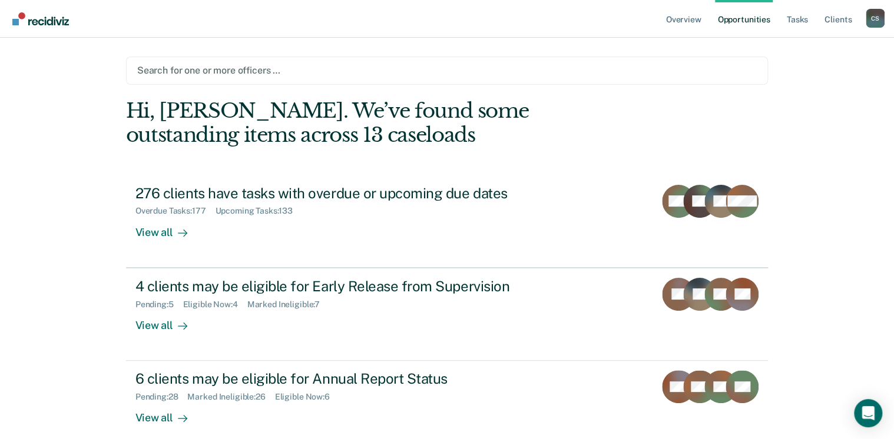
click at [256, 118] on div "Hi, [PERSON_NAME]. We’ve found some outstanding items across 13 caseloads" at bounding box center [383, 123] width 514 height 48
click at [316, 73] on div at bounding box center [447, 71] width 620 height 14
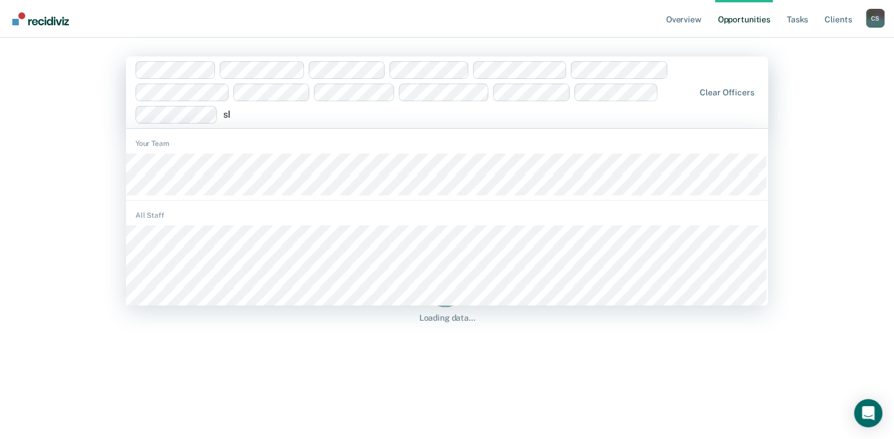
type input "[PERSON_NAME]"
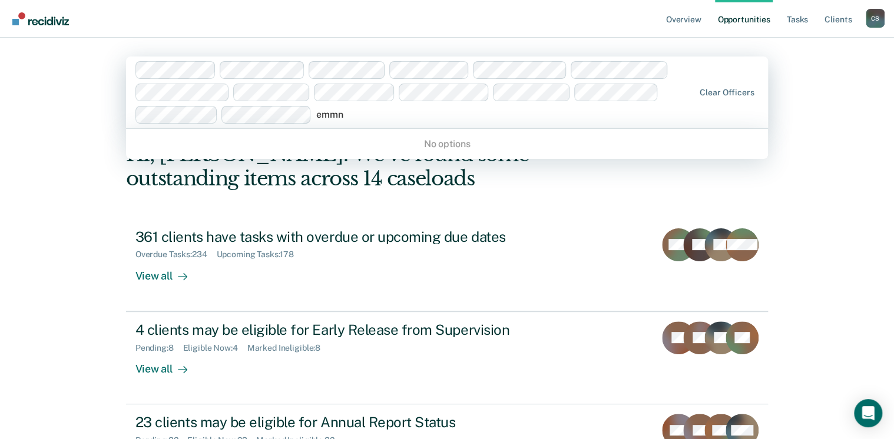
type input "emm"
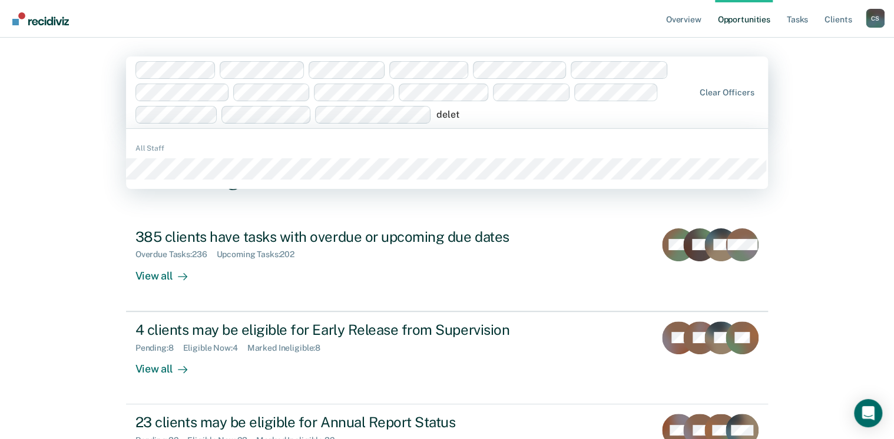
type input "deleth"
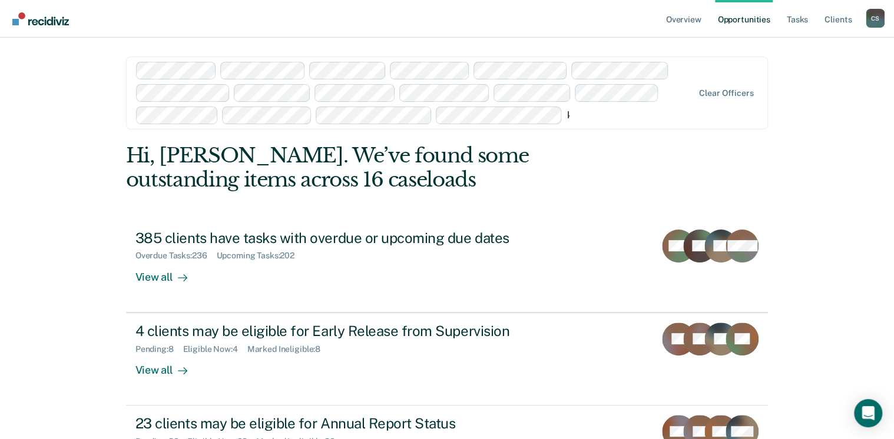
type input "[PERSON_NAME]"
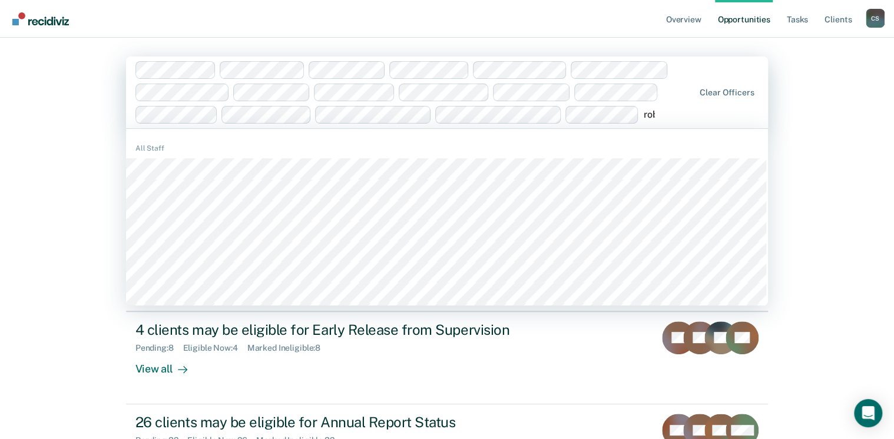
type input "[PERSON_NAME]"
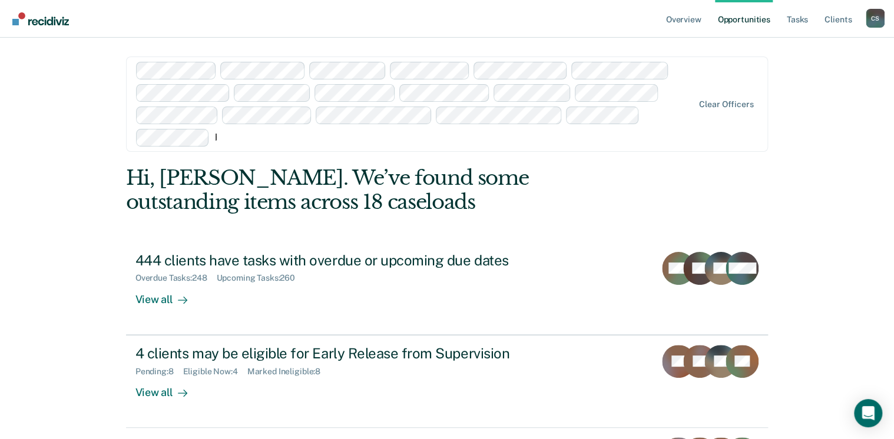
type input "brit"
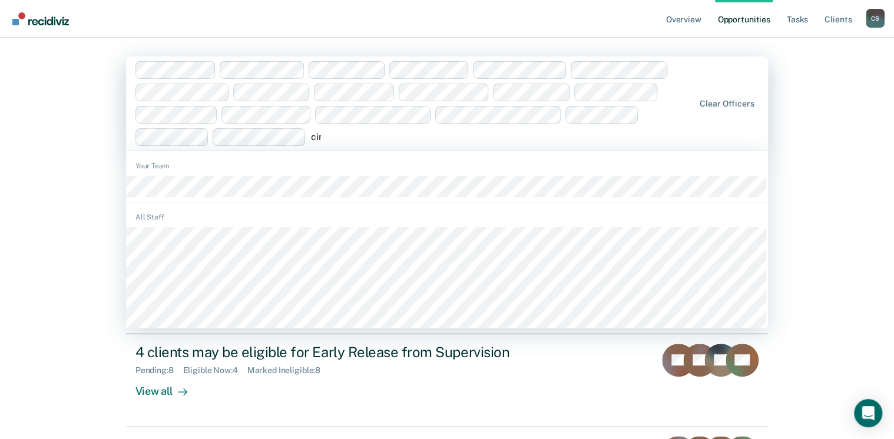
type input "[PERSON_NAME]"
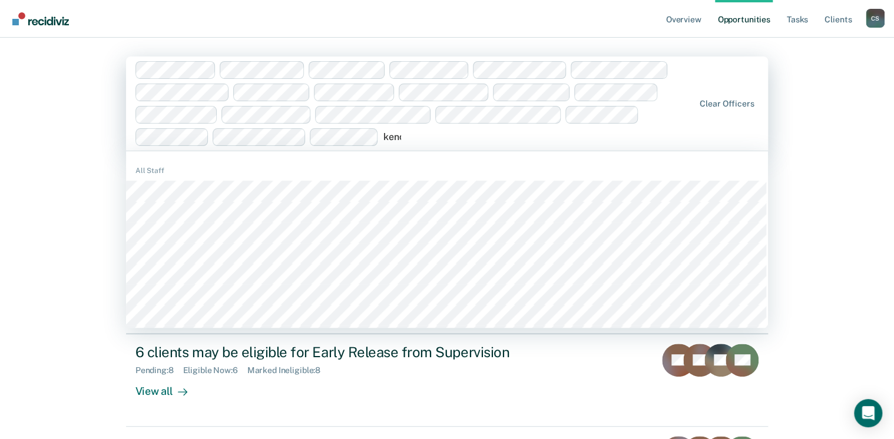
type input "[PERSON_NAME]"
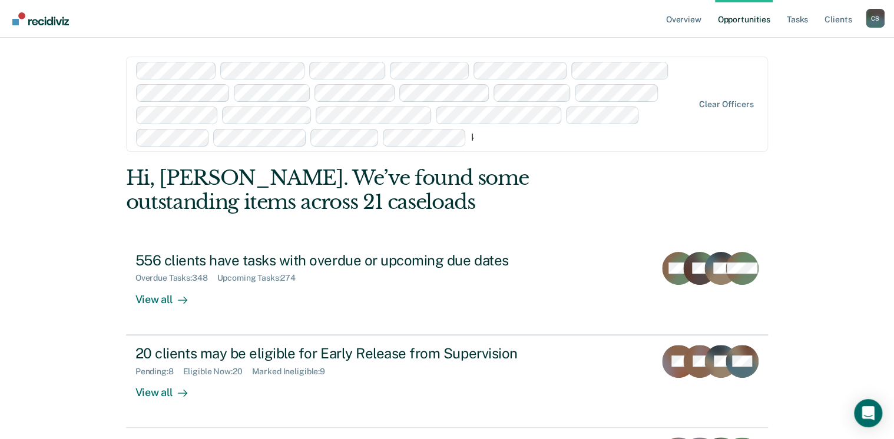
type input "[PERSON_NAME]"
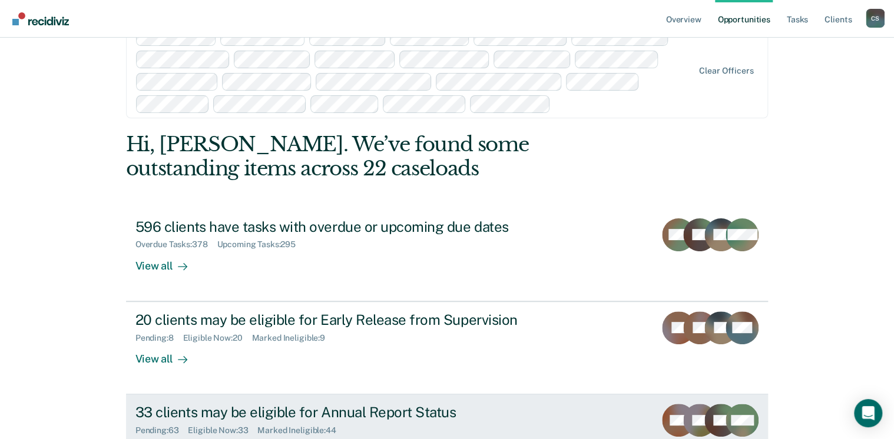
scroll to position [128, 0]
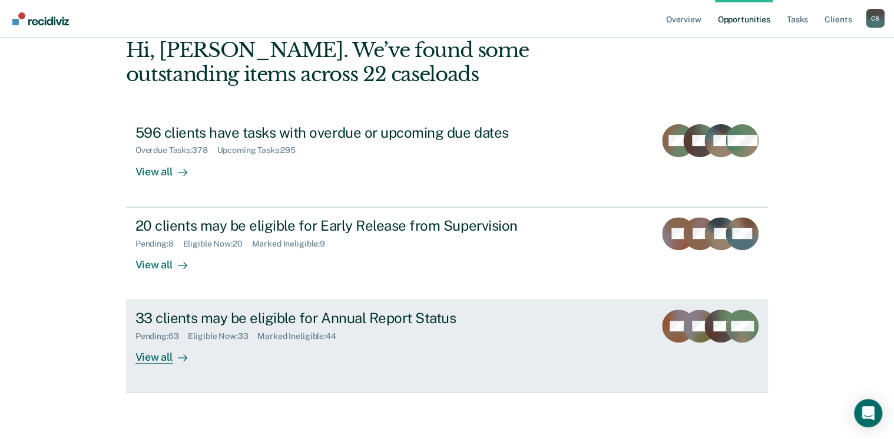
click at [151, 337] on div "View all" at bounding box center [168, 353] width 66 height 23
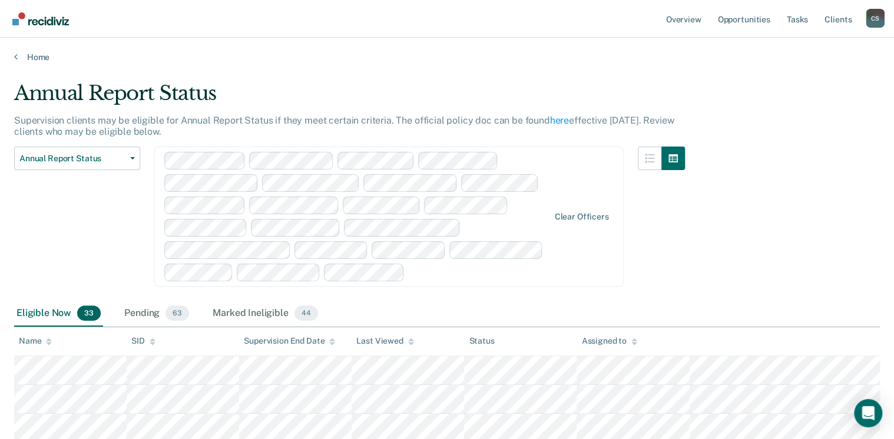
click at [600, 337] on div "Assigned to" at bounding box center [608, 341] width 55 height 10
click at [145, 313] on div "Pending 63" at bounding box center [156, 314] width 69 height 26
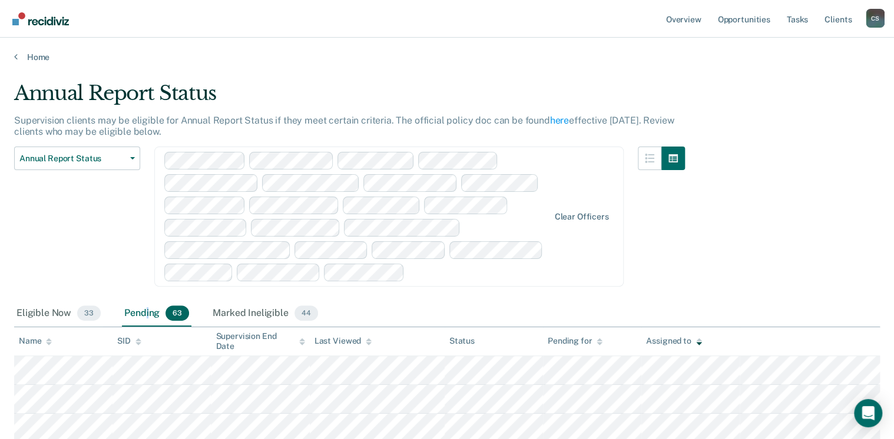
click at [655, 337] on div "Assigned to" at bounding box center [673, 341] width 55 height 10
click at [243, 308] on div "Marked Ineligible 44" at bounding box center [265, 314] width 110 height 26
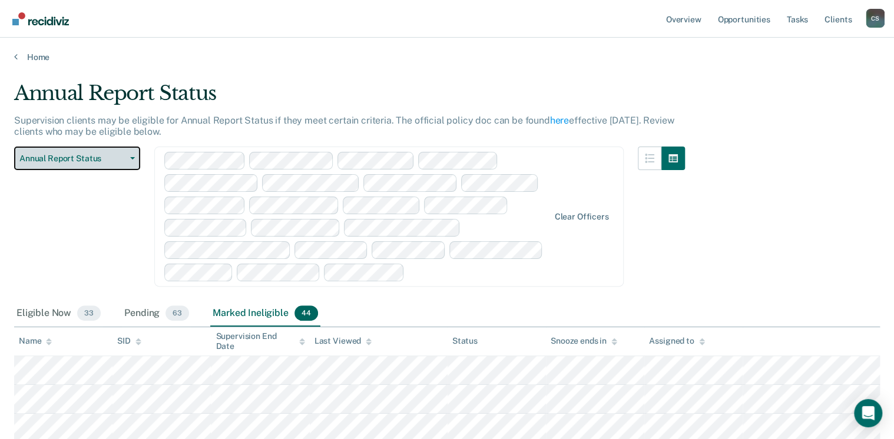
click at [78, 160] on span "Annual Report Status" at bounding box center [72, 159] width 106 height 10
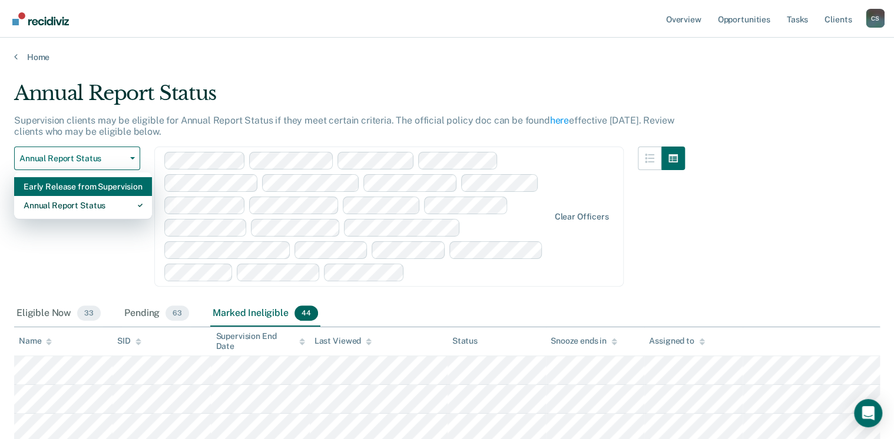
click at [64, 186] on div "Early Release from Supervision" at bounding box center [83, 186] width 119 height 19
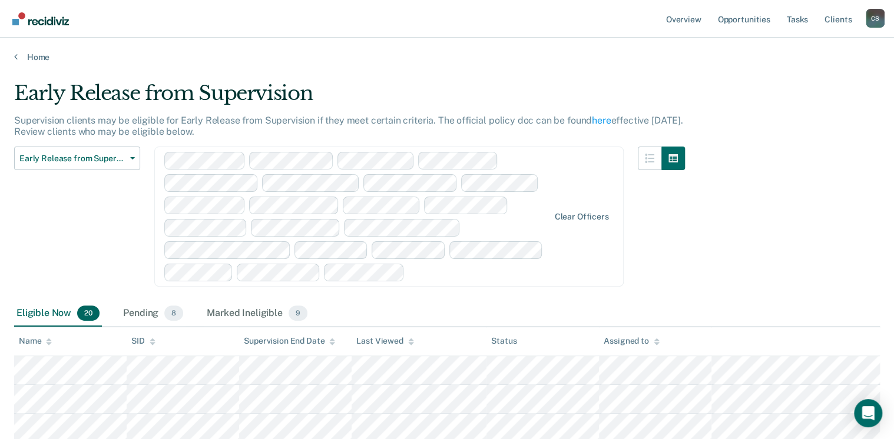
click at [637, 337] on th "Assigned to" at bounding box center [655, 341] width 112 height 29
click at [641, 337] on div "Assigned to" at bounding box center [631, 341] width 55 height 10
click at [143, 313] on div "Pending 8" at bounding box center [153, 314] width 65 height 26
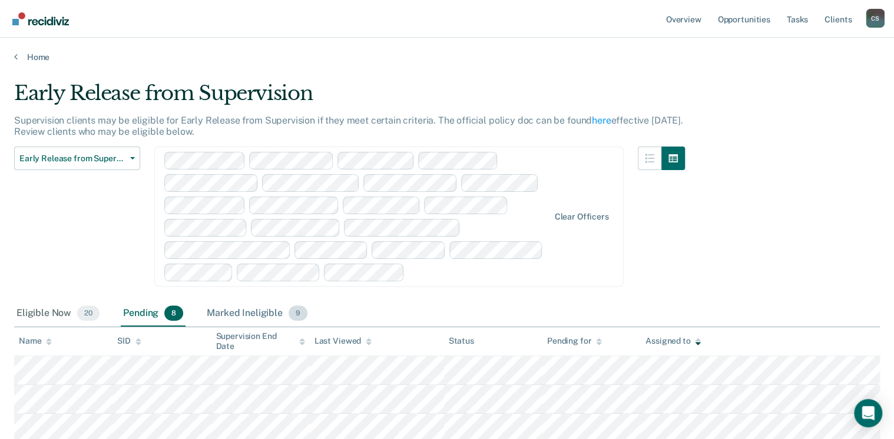
click at [247, 308] on div "Marked Ineligible 9" at bounding box center [256, 314] width 105 height 26
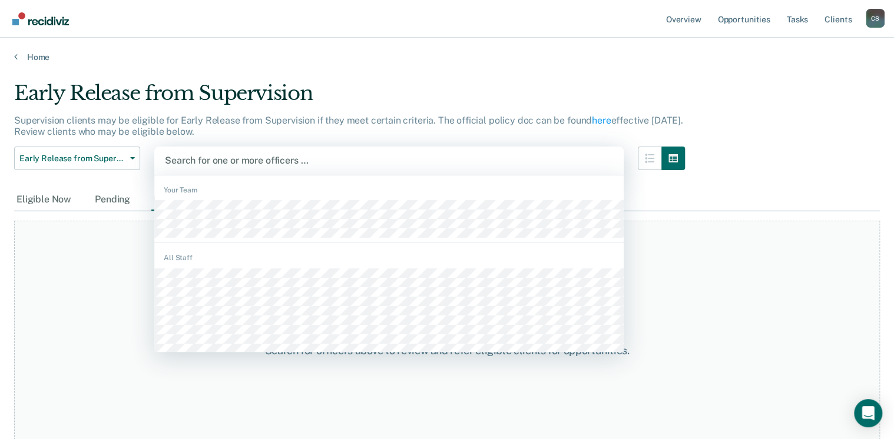
click at [219, 158] on div at bounding box center [389, 161] width 448 height 14
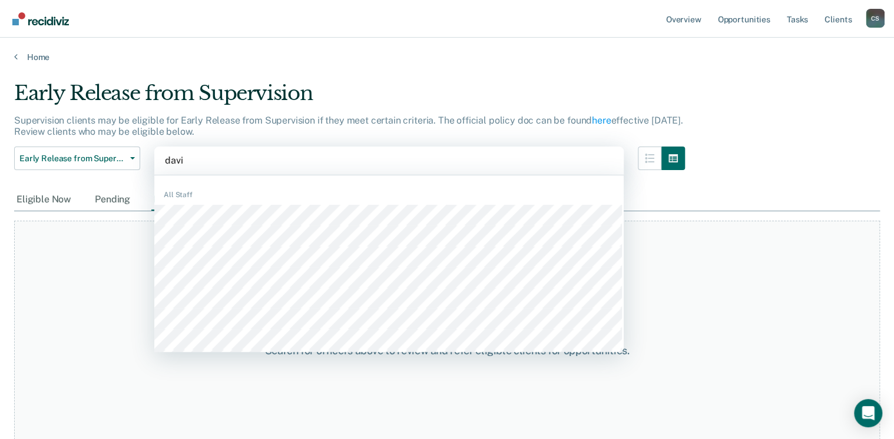
type input "[PERSON_NAME]"
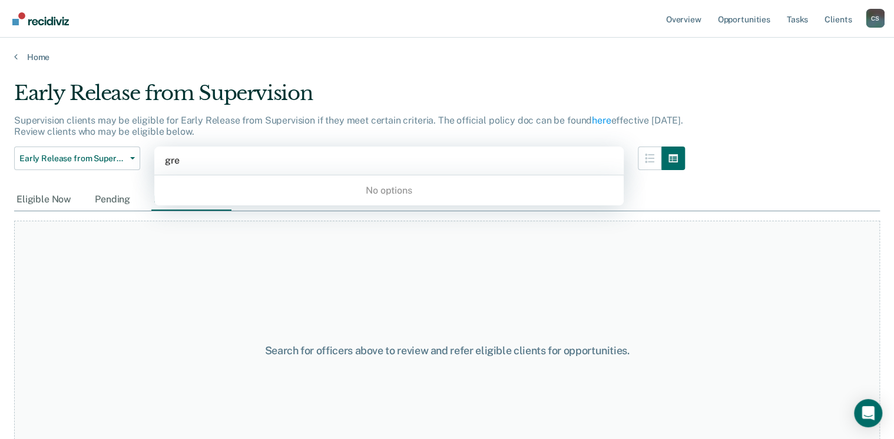
type input "[PERSON_NAME]"
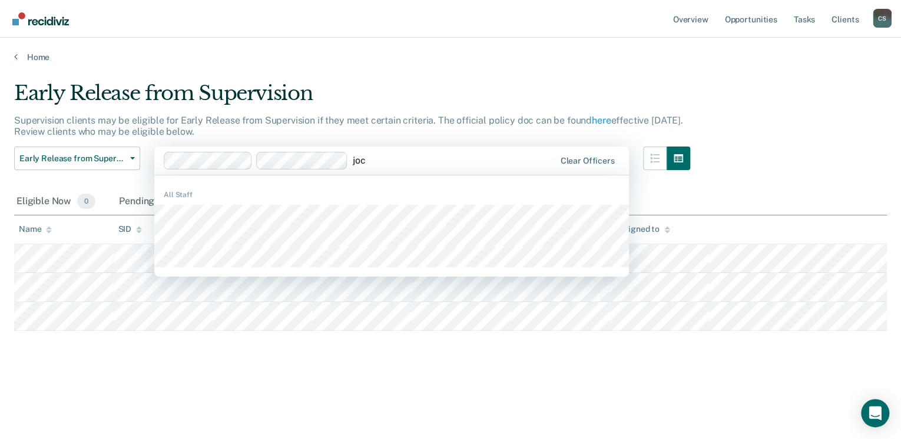
type input "joce"
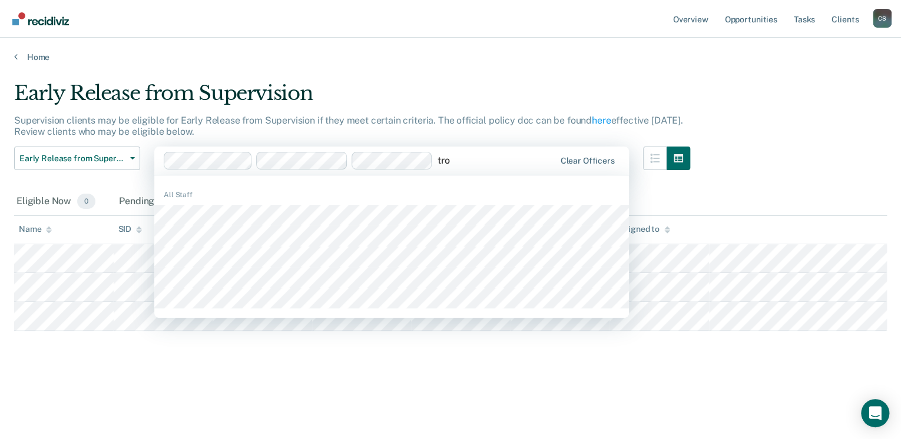
type input "[PERSON_NAME]"
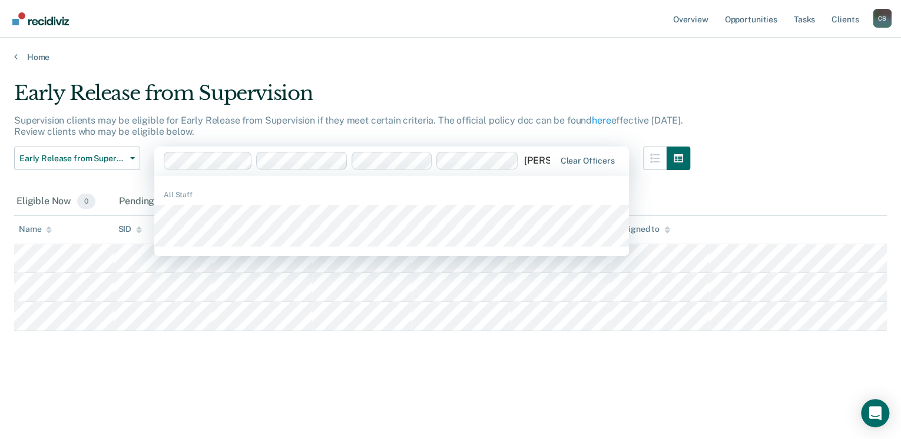
type input "[PERSON_NAME]"
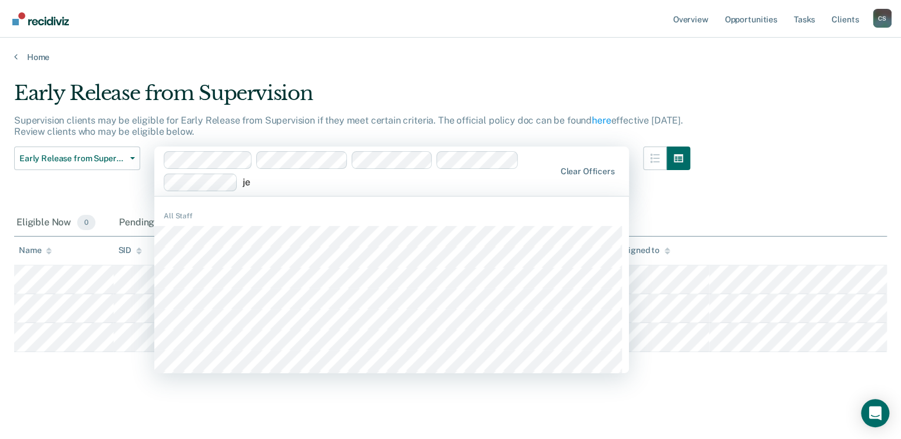
type input "j"
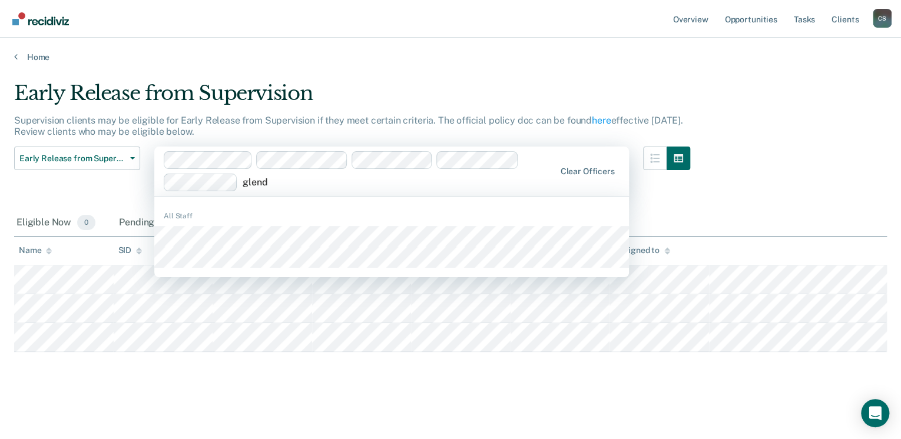
type input "[PERSON_NAME]"
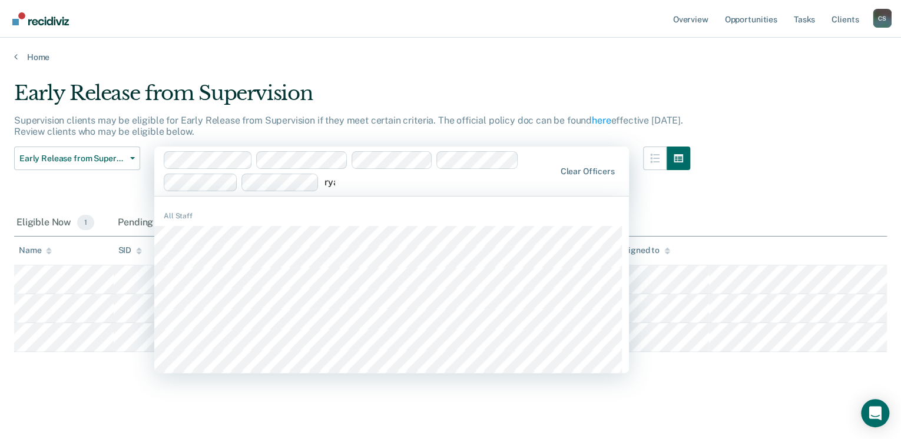
type input "[PERSON_NAME]"
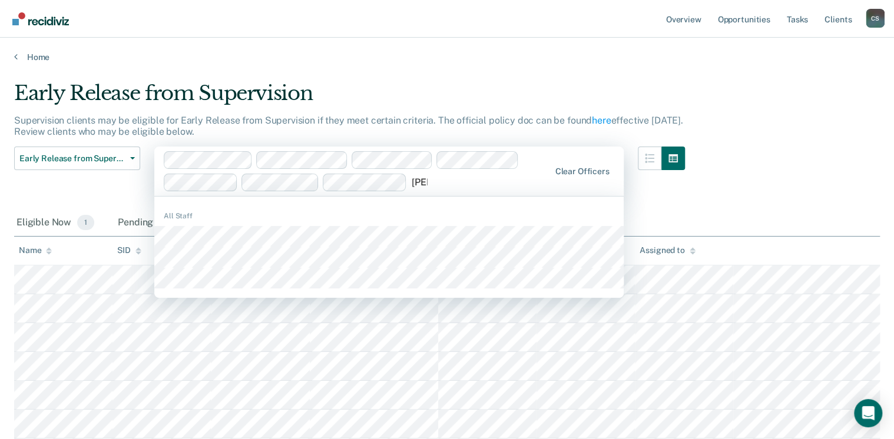
type input "timo"
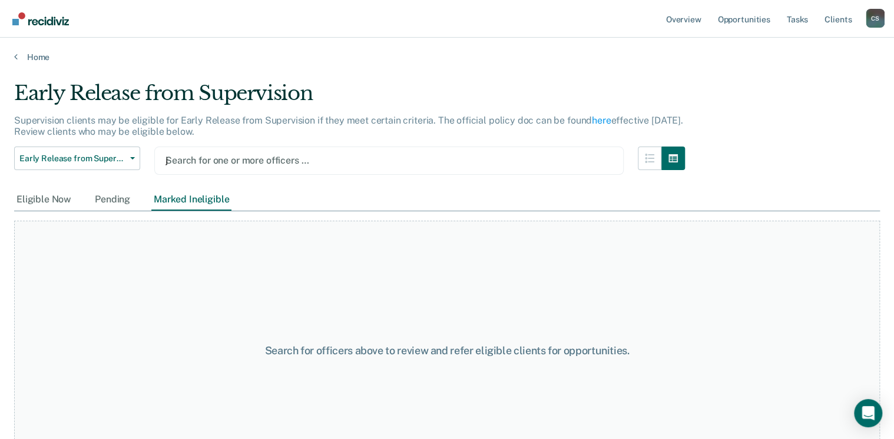
type input "[PERSON_NAME]"
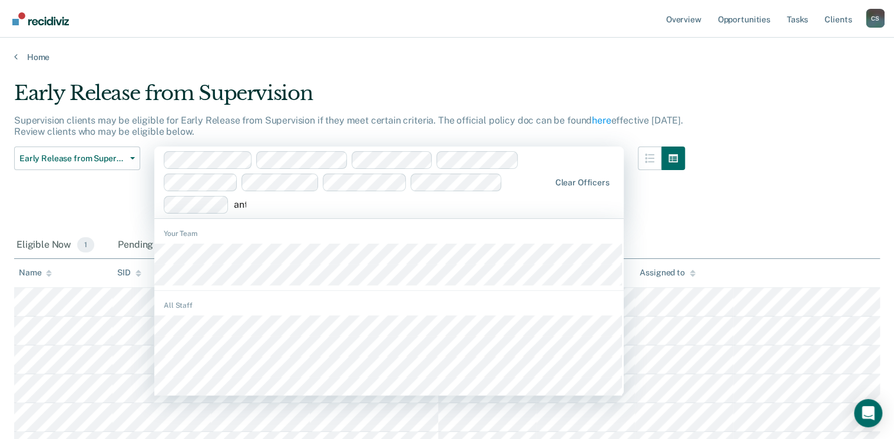
type input "antw"
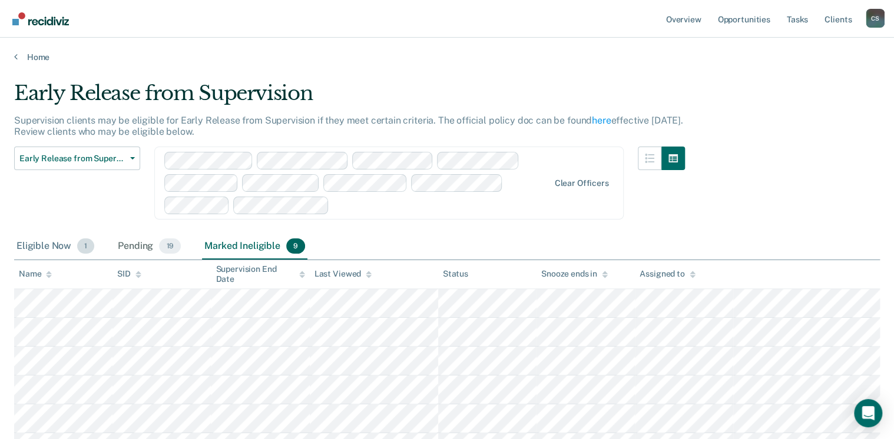
click at [47, 247] on div "Eligible Now 1" at bounding box center [55, 247] width 82 height 26
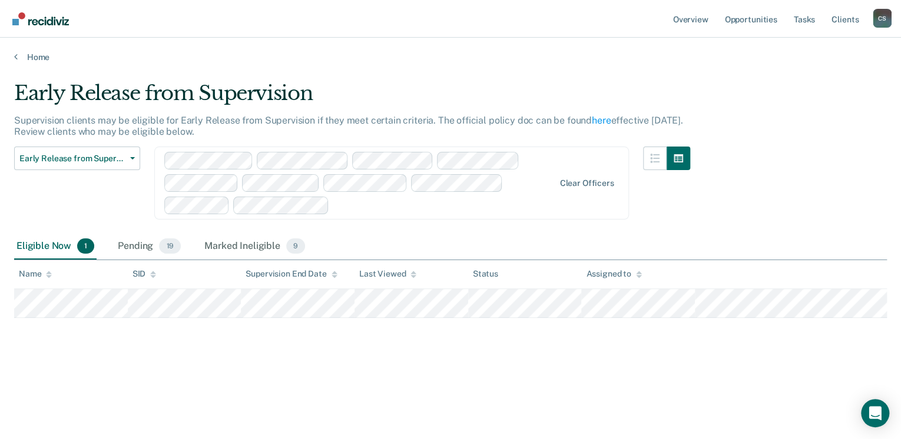
click at [320, 337] on div "Early Release from Supervision Supervision clients may be eligible for Early Re…" at bounding box center [450, 234] width 873 height 307
click at [141, 245] on div "Pending 19" at bounding box center [149, 247] width 68 height 26
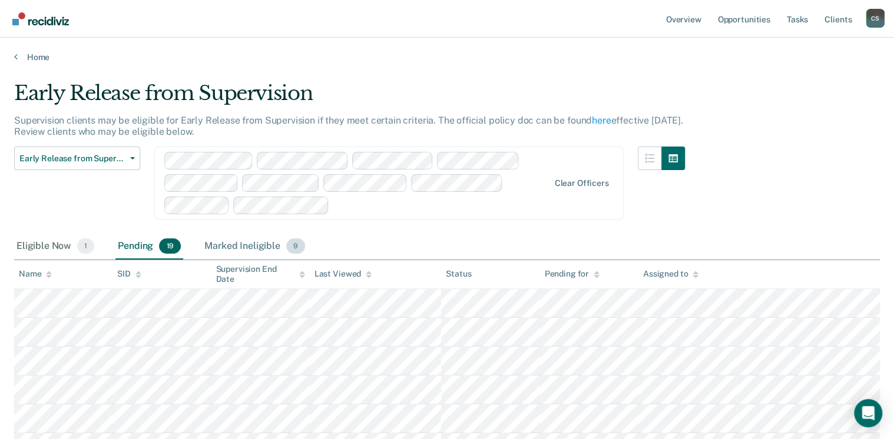
click at [238, 245] on div "Marked Ineligible 9" at bounding box center [254, 247] width 105 height 26
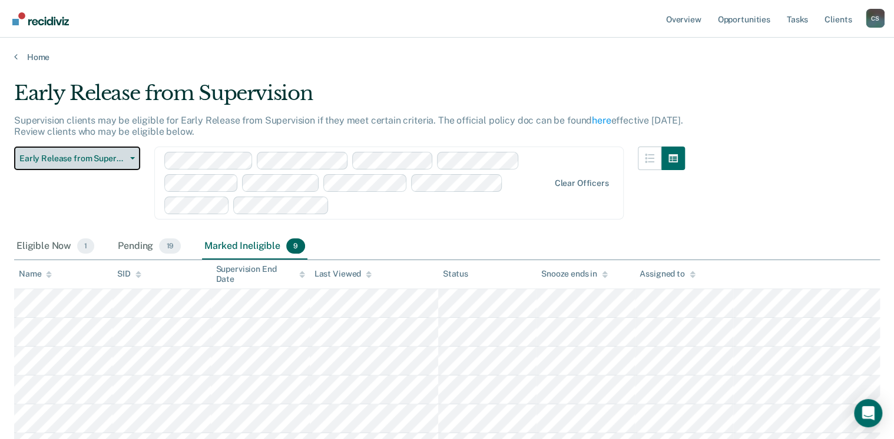
click at [74, 156] on span "Early Release from Supervision" at bounding box center [72, 159] width 106 height 10
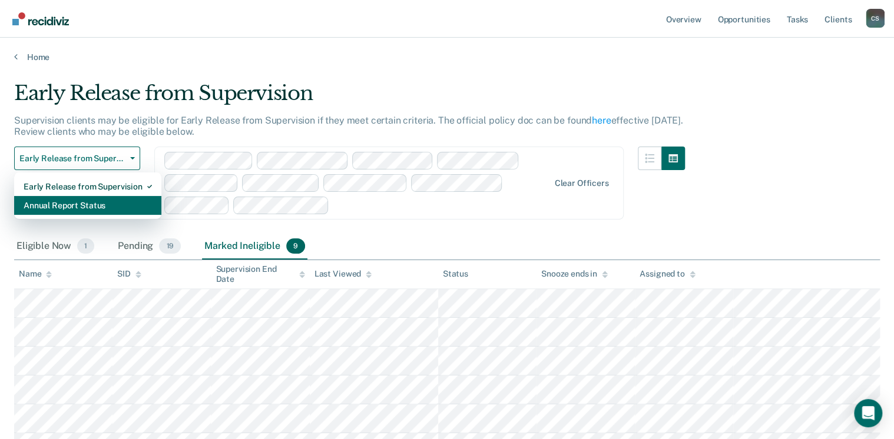
click at [61, 207] on div "Annual Report Status" at bounding box center [88, 205] width 128 height 19
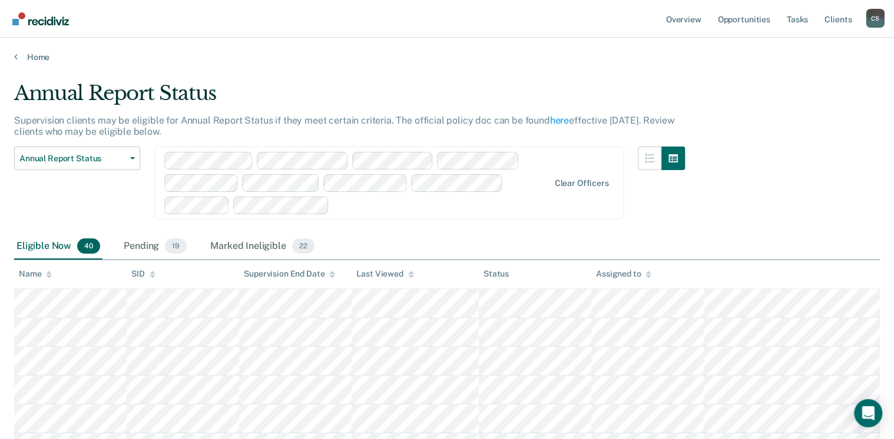
click at [616, 270] on div "Assigned to" at bounding box center [623, 274] width 55 height 10
click at [135, 243] on div "Pending 19" at bounding box center [155, 247] width 68 height 26
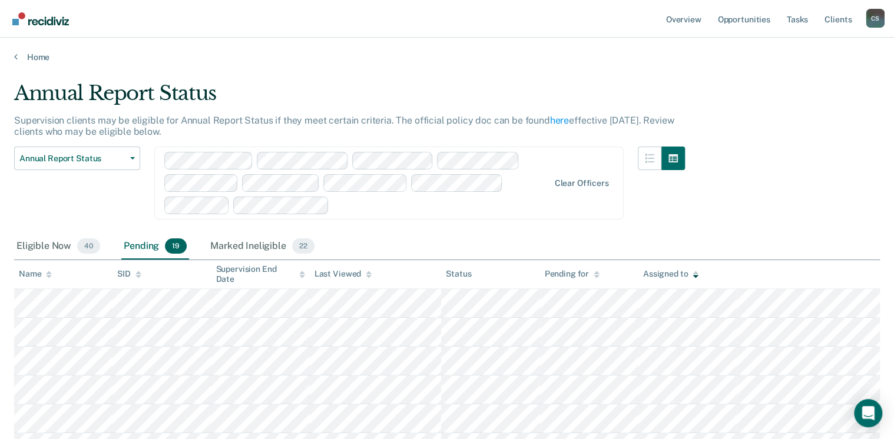
click at [653, 271] on div "Assigned to" at bounding box center [670, 274] width 55 height 10
click at [249, 247] on div "Marked Ineligible 22" at bounding box center [262, 247] width 108 height 26
click at [666, 276] on div "Assigned to" at bounding box center [670, 274] width 55 height 10
click at [54, 245] on div "Eligible Now 40" at bounding box center [58, 247] width 88 height 26
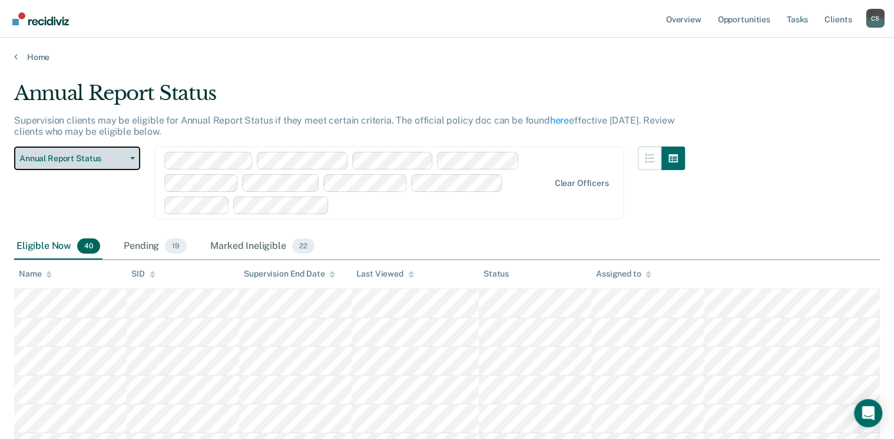
click at [84, 156] on span "Annual Report Status" at bounding box center [72, 159] width 106 height 10
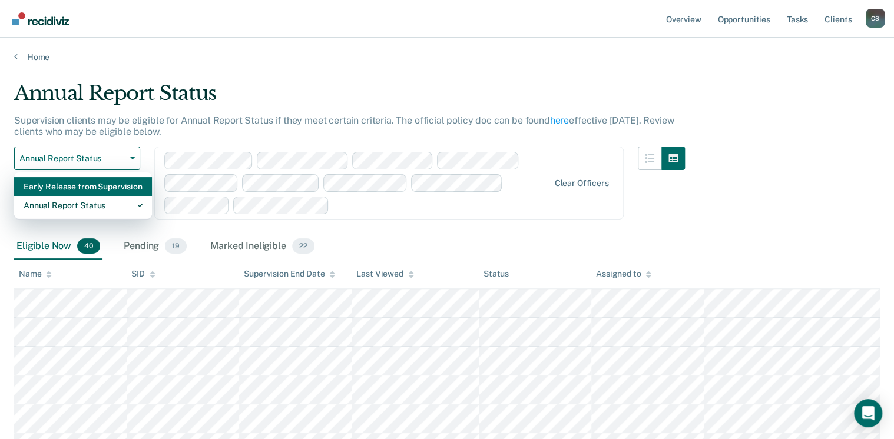
click at [76, 187] on div "Early Release from Supervision" at bounding box center [83, 186] width 119 height 19
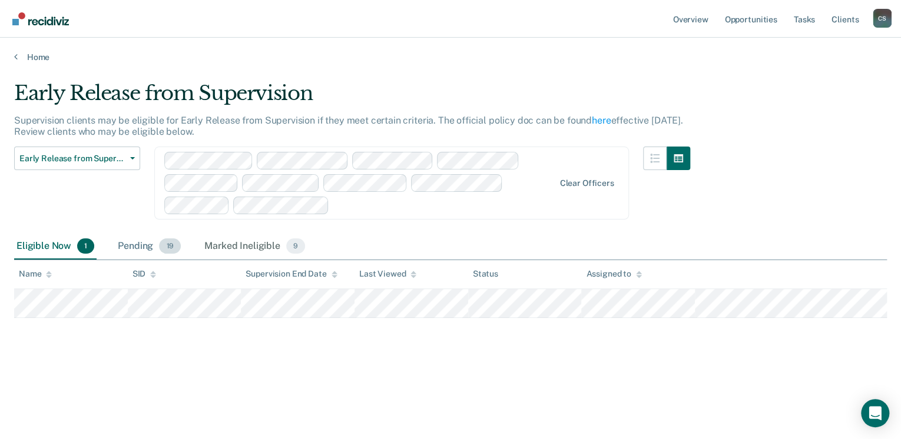
click at [139, 246] on div "Pending 19" at bounding box center [149, 247] width 68 height 26
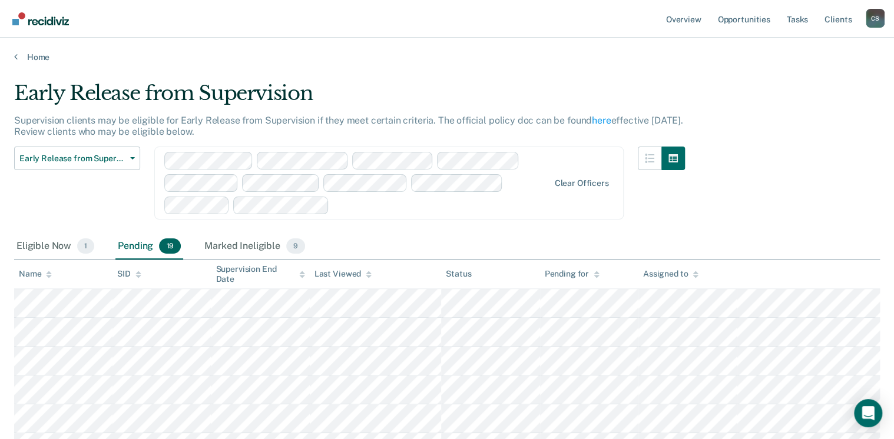
click at [664, 278] on th "Assigned to" at bounding box center [687, 274] width 98 height 29
click at [663, 274] on div "Assigned to" at bounding box center [670, 274] width 55 height 10
